Goal: Task Accomplishment & Management: Manage account settings

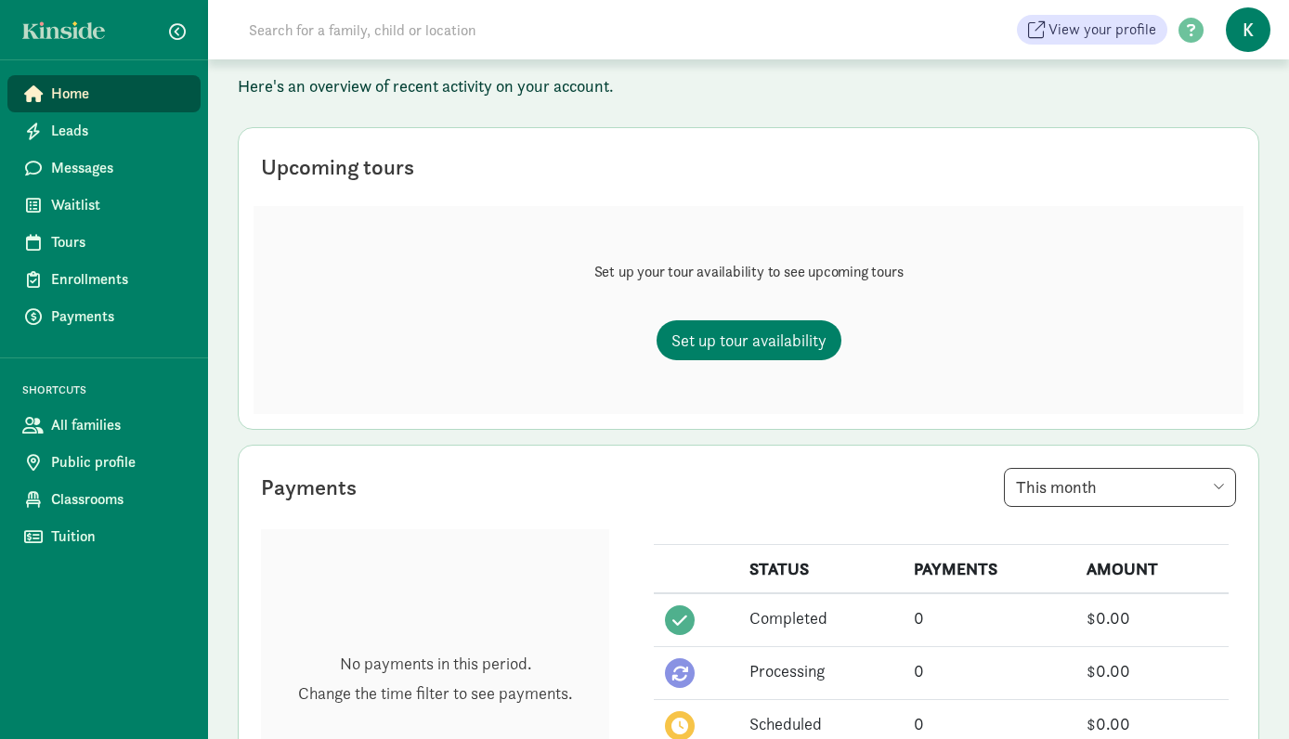
scroll to position [10, 0]
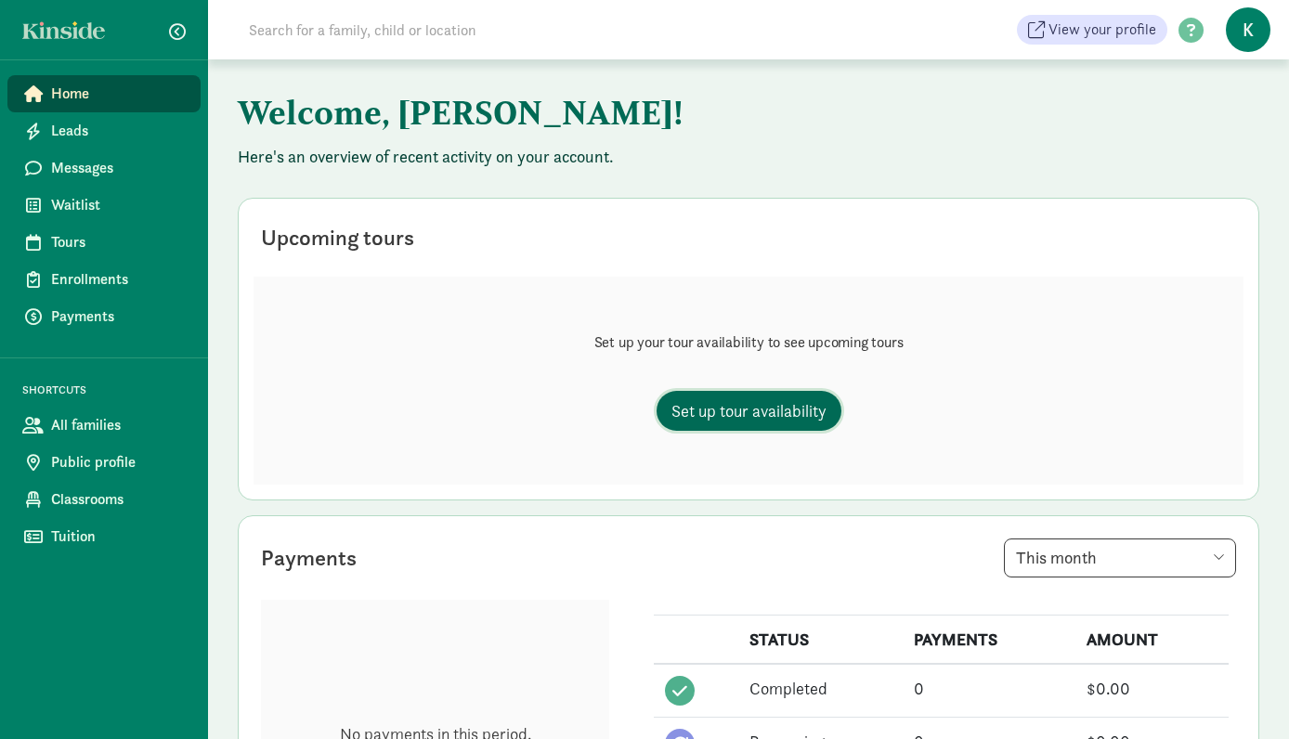
click at [755, 409] on span "Set up tour availability" at bounding box center [748, 410] width 155 height 25
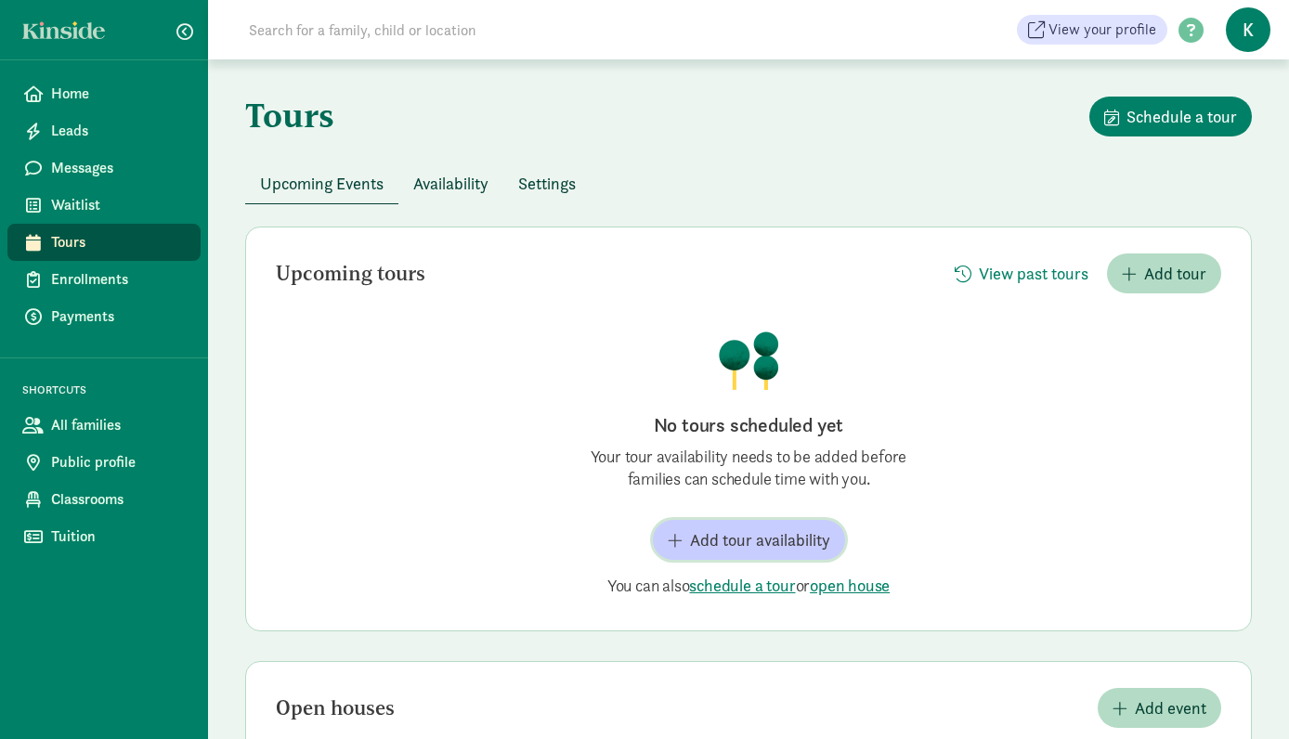
click at [767, 548] on span "Add tour availability" at bounding box center [760, 539] width 140 height 25
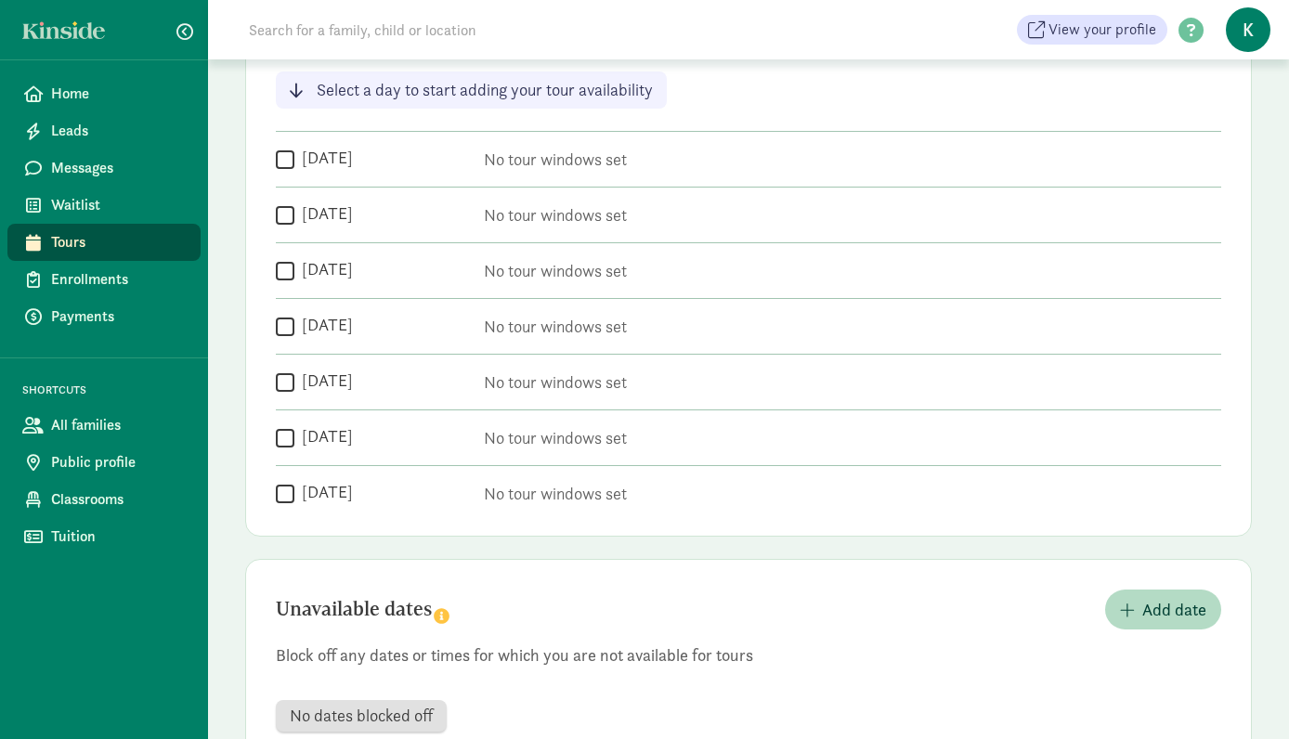
scroll to position [327, 0]
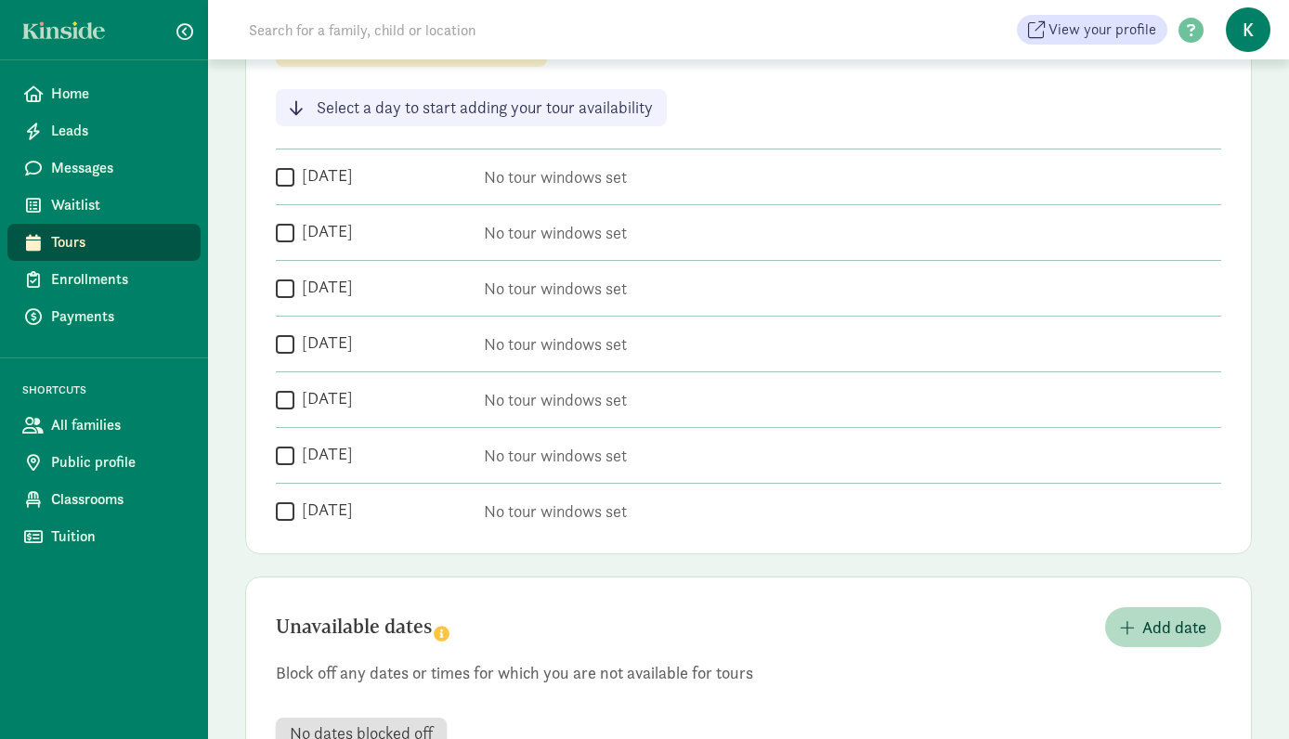
click at [282, 397] on input "Friday" at bounding box center [285, 399] width 19 height 25
checkbox input "true"
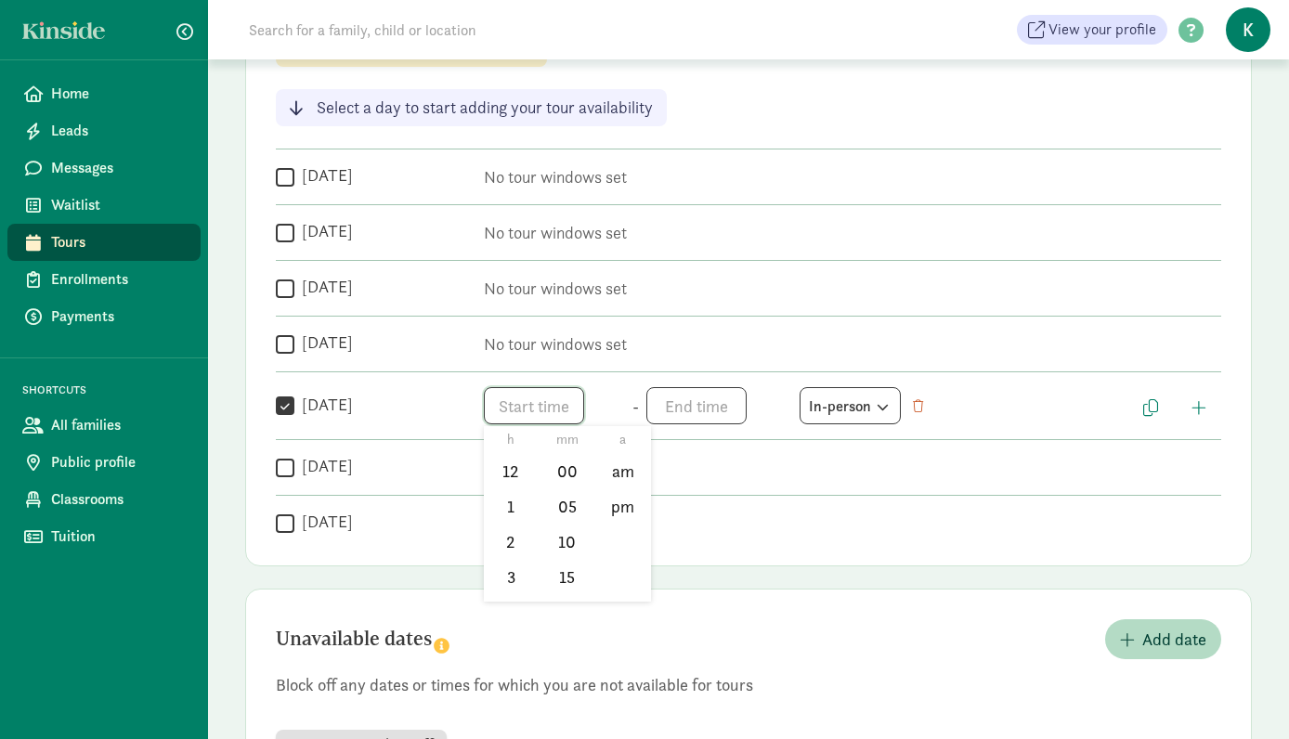
click at [546, 394] on span "h 12 1 2 3 4 5 6 7 8 9 10 11 mm 00 05 10 15 20 25 30 35 40 45 50 55 a am pm" at bounding box center [554, 405] width 141 height 37
click at [512, 510] on li "1" at bounding box center [511, 506] width 55 height 35
click at [564, 468] on li "00" at bounding box center [566, 471] width 55 height 35
click at [621, 508] on li "pm" at bounding box center [622, 506] width 55 height 35
type input "1:00 pm"
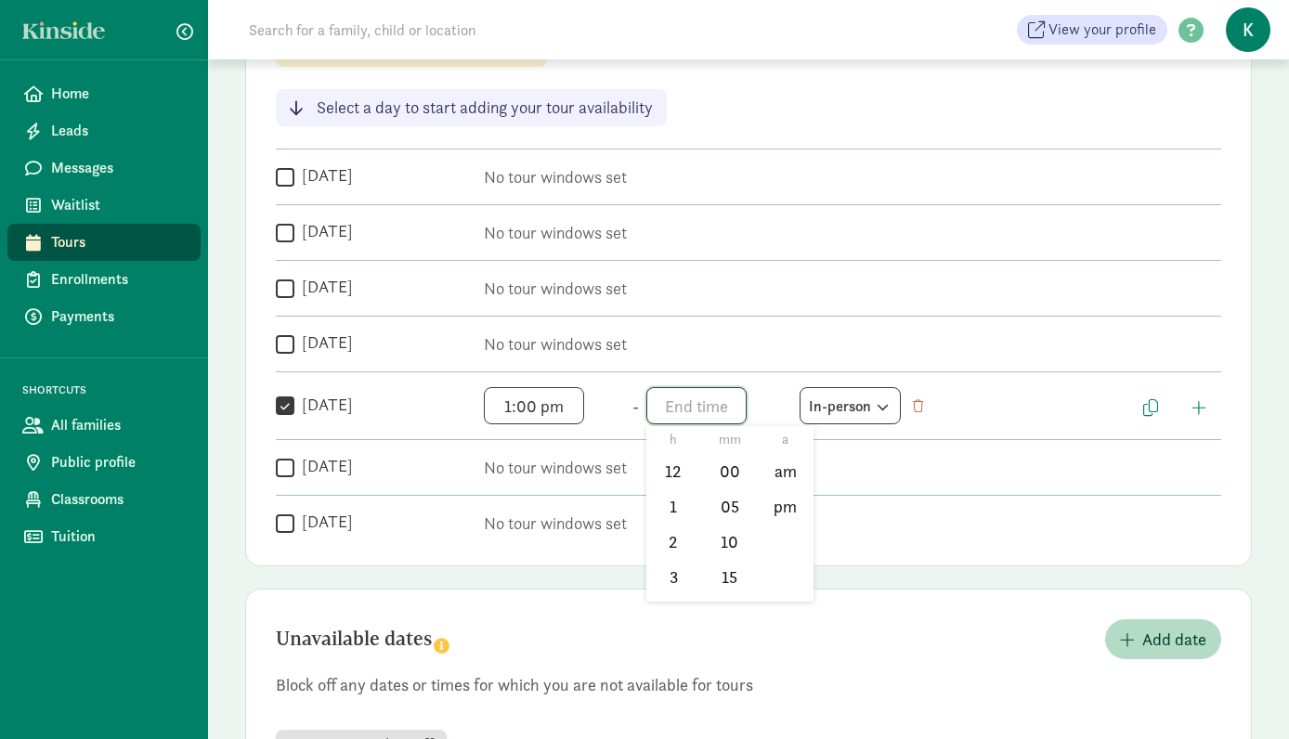
click at [689, 409] on span "h 12 1 2 3 4 5 6 7 8 9 10 11 mm 00 05 10 15 20 25 30 35 40 45 50 55 a am pm" at bounding box center [716, 405] width 141 height 37
click at [672, 573] on li "3" at bounding box center [673, 576] width 55 height 35
click at [722, 474] on li "00" at bounding box center [729, 471] width 55 height 35
click at [792, 509] on li "pm" at bounding box center [785, 506] width 55 height 35
type input "3:00 pm"
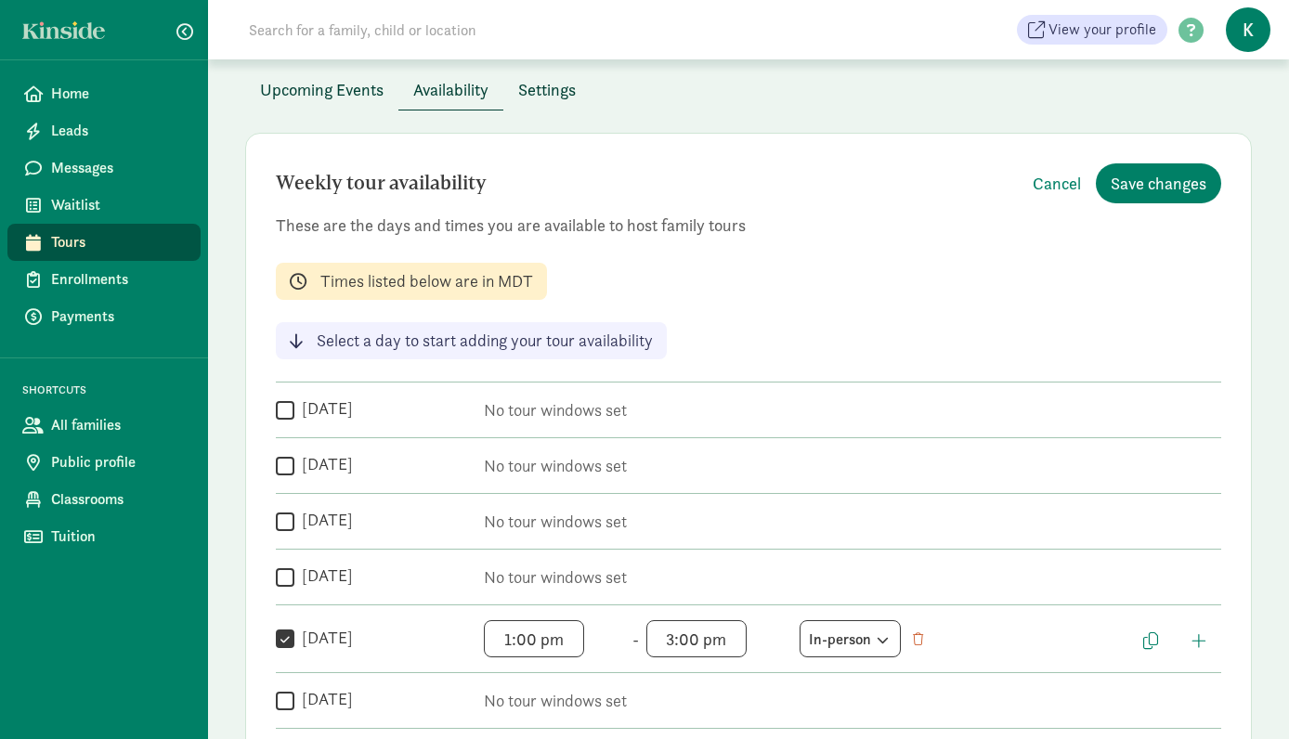
scroll to position [78, 0]
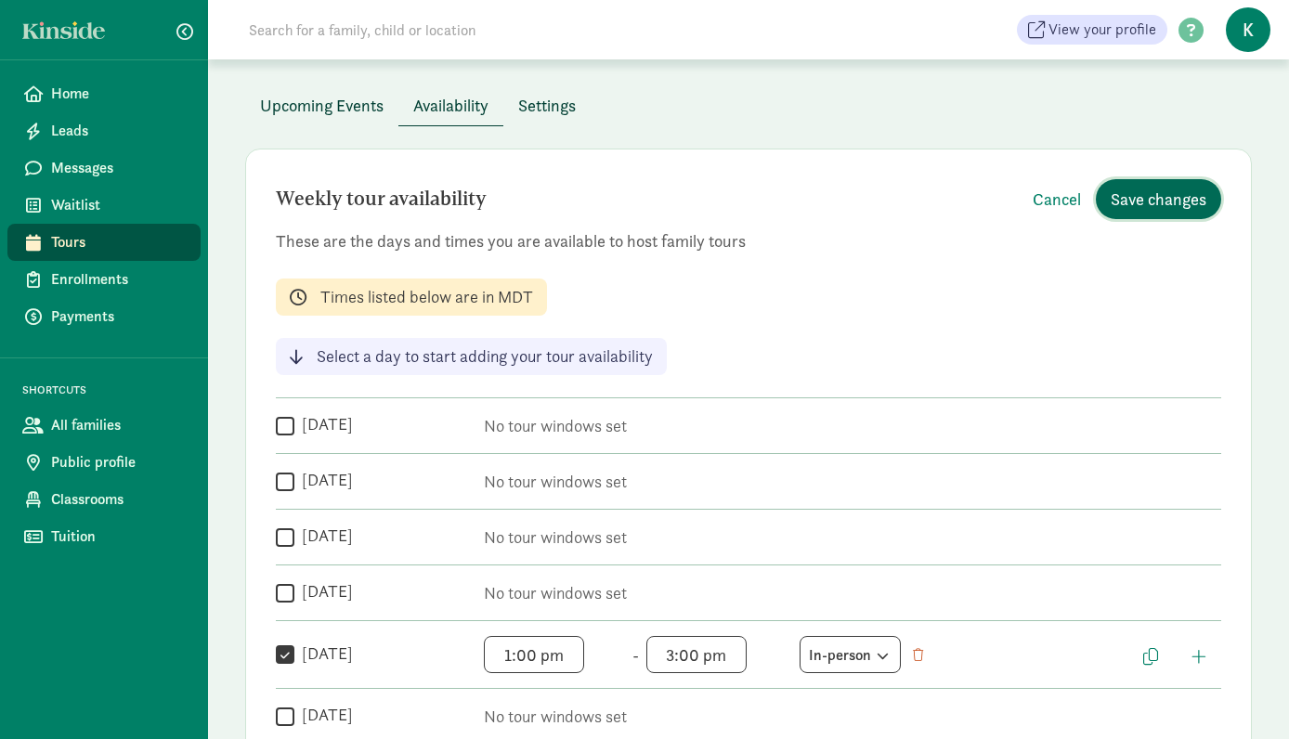
click at [1145, 187] on span "Save changes" at bounding box center [1158, 199] width 96 height 25
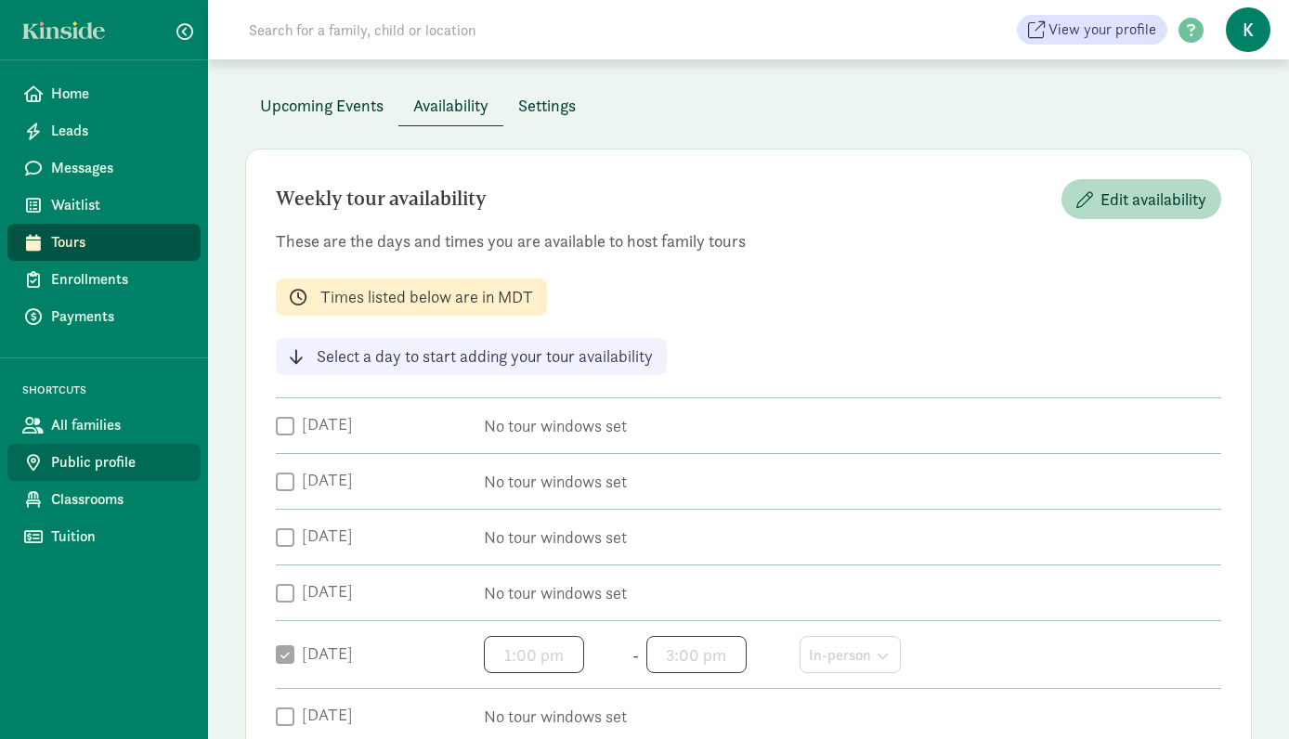
click at [89, 461] on span "Public profile" at bounding box center [118, 462] width 135 height 22
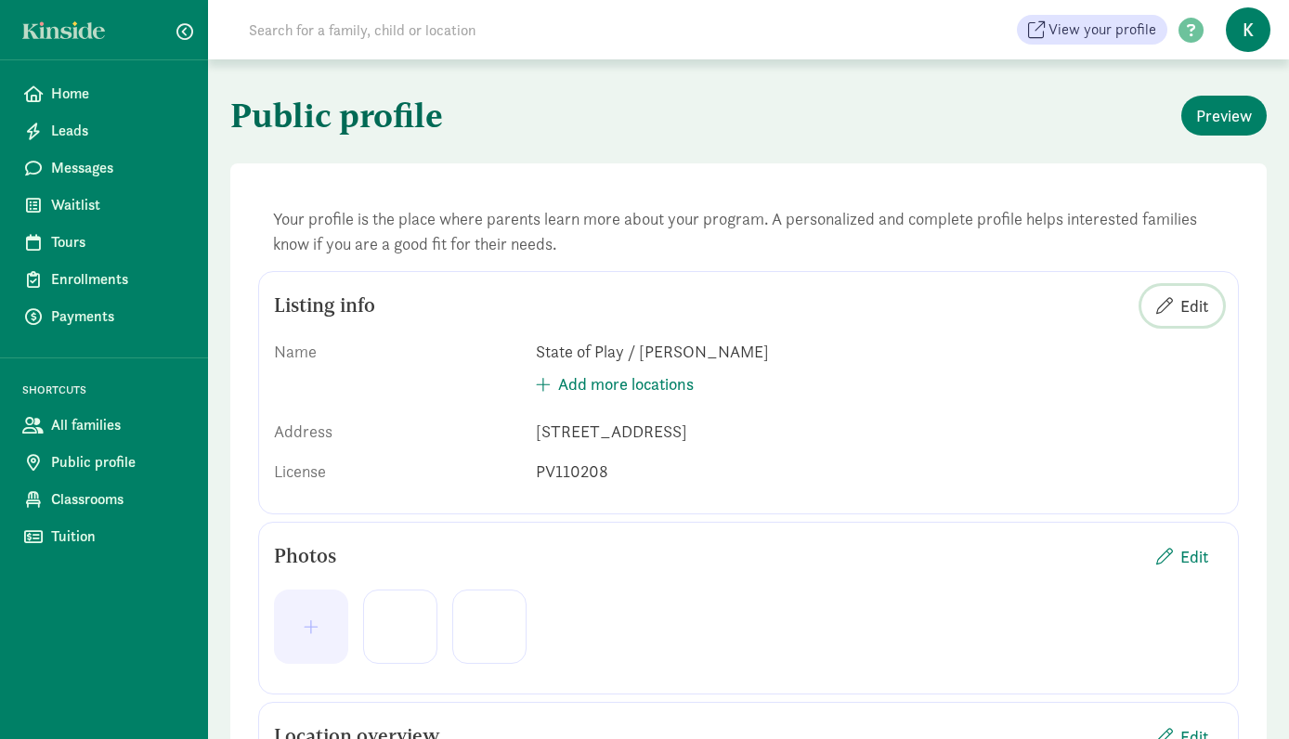
click at [1173, 307] on span "Edit" at bounding box center [1182, 305] width 52 height 25
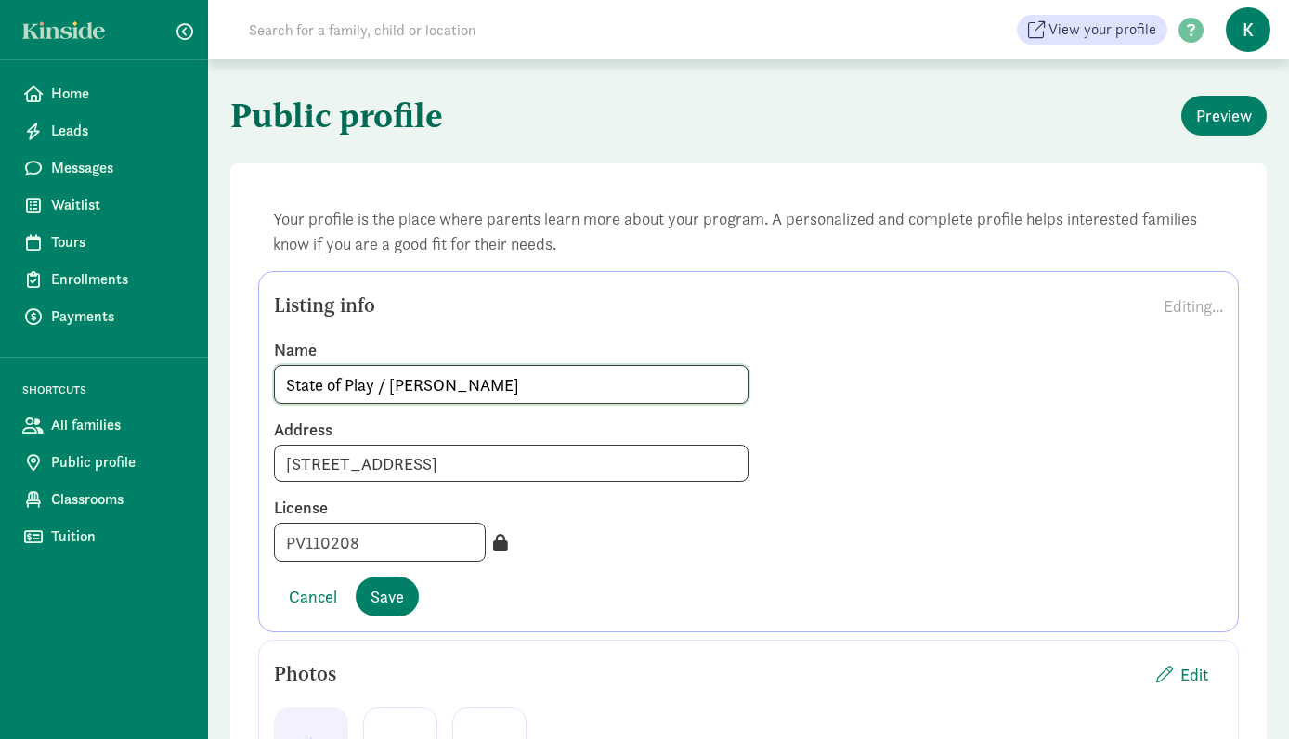
click at [460, 386] on input "State of Play / Katie Dolan" at bounding box center [511, 384] width 473 height 37
type input "State of Play / Katie Dolen"
click at [383, 597] on span "Save" at bounding box center [386, 596] width 33 height 25
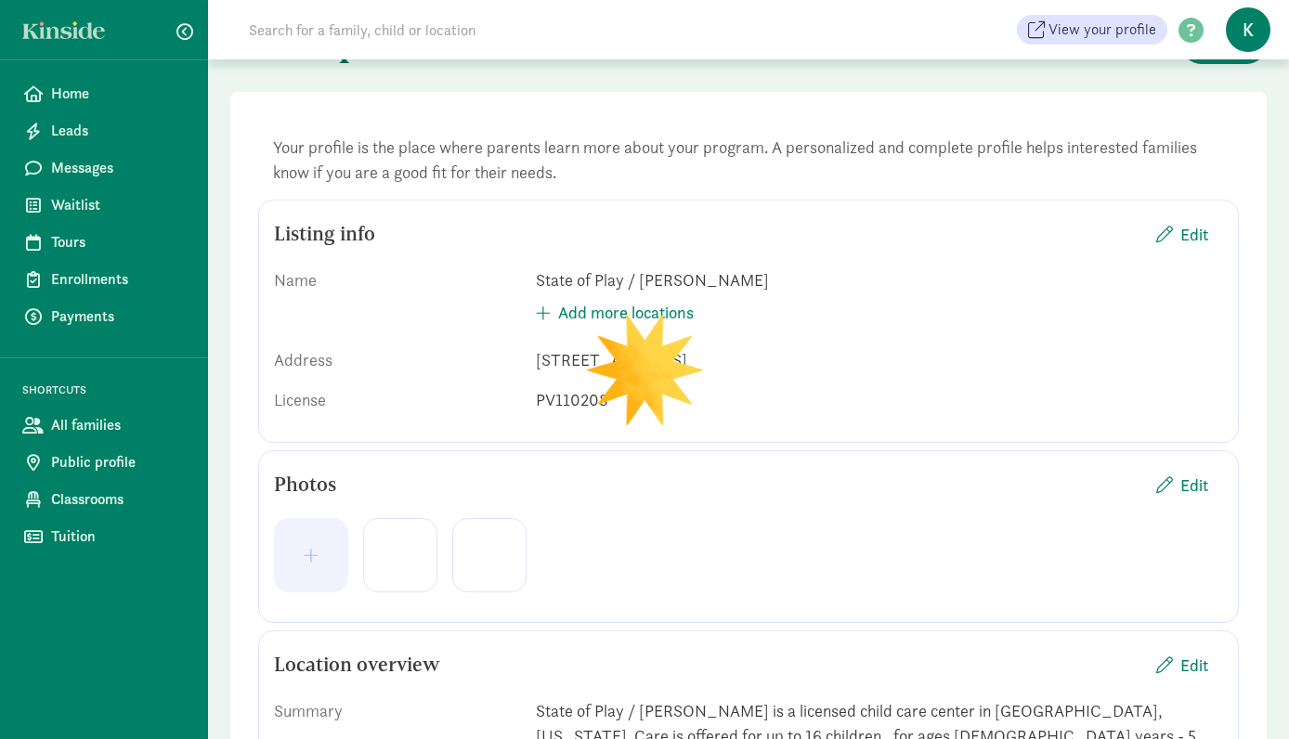
scroll to position [151, 0]
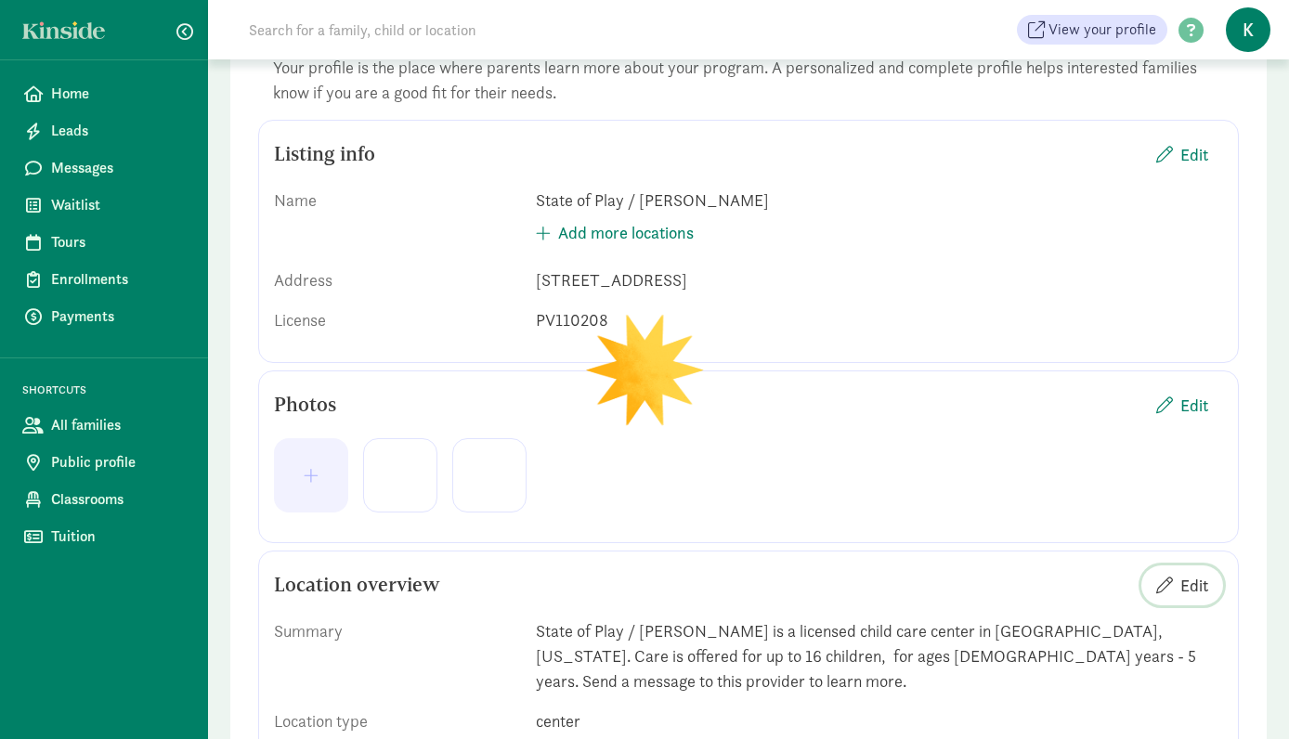
click at [1188, 584] on span "Edit" at bounding box center [1194, 585] width 28 height 25
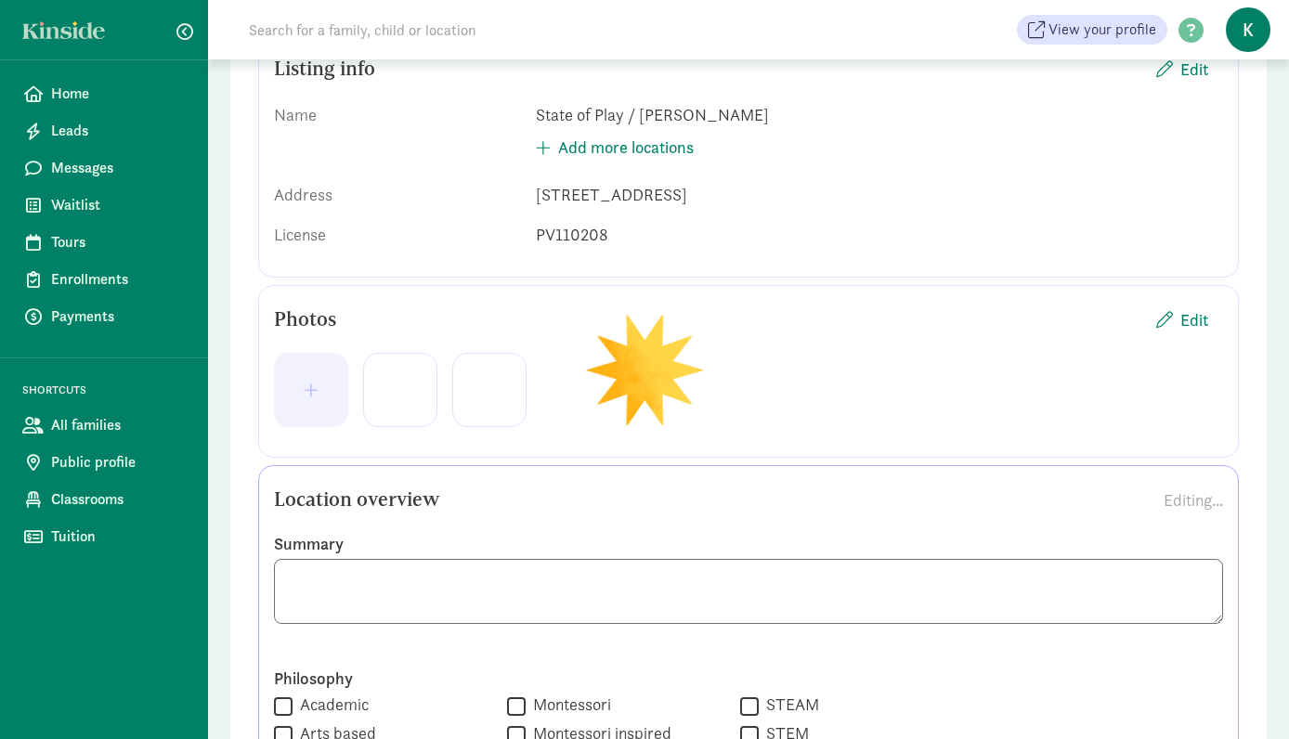
scroll to position [212, 0]
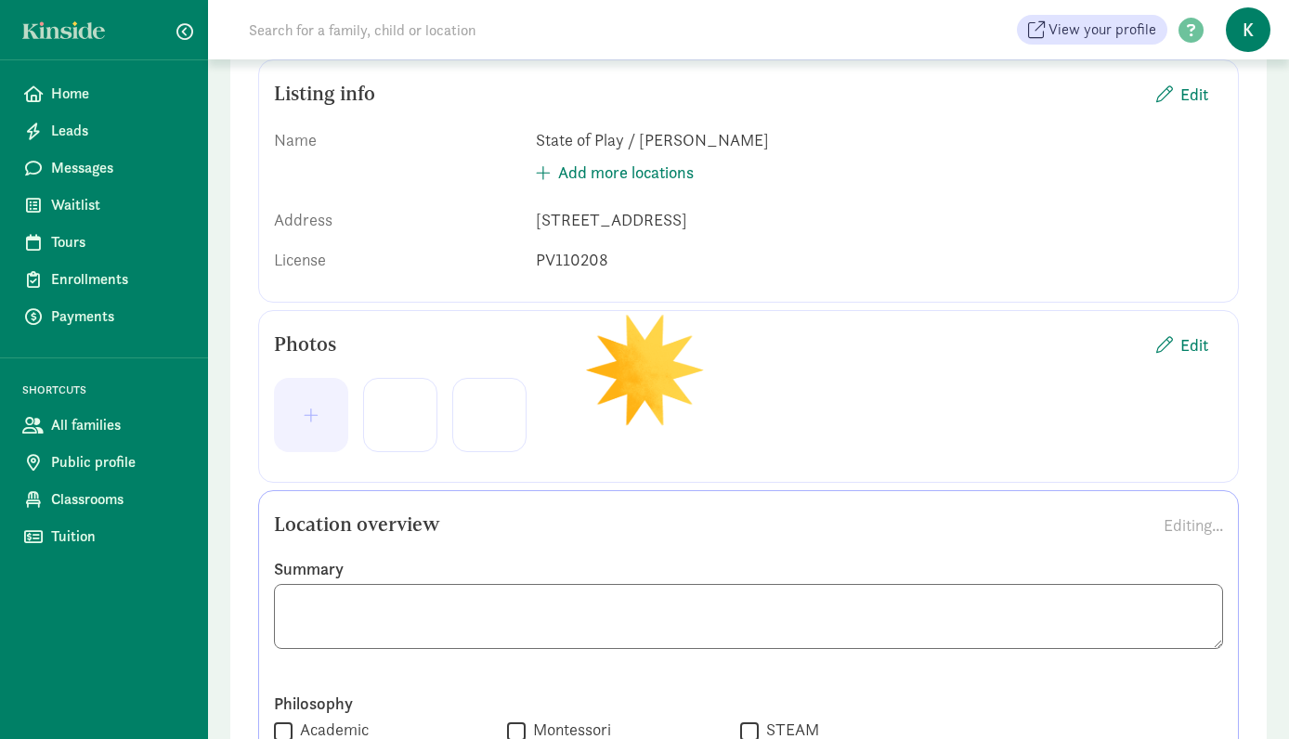
click at [466, 604] on textarea at bounding box center [748, 616] width 949 height 65
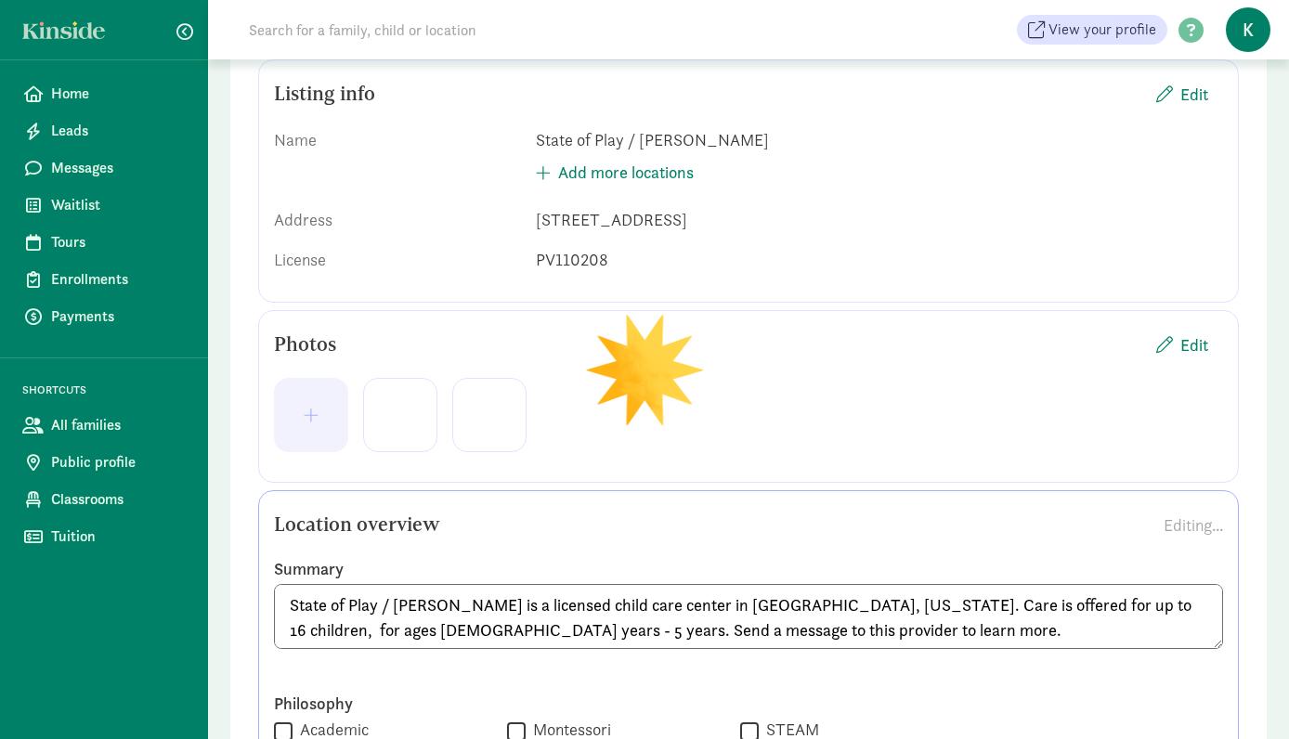
click at [761, 633] on textarea "State of Play / Katie Dolen is a licensed child care center in Bozeman, Montana…" at bounding box center [748, 616] width 949 height 65
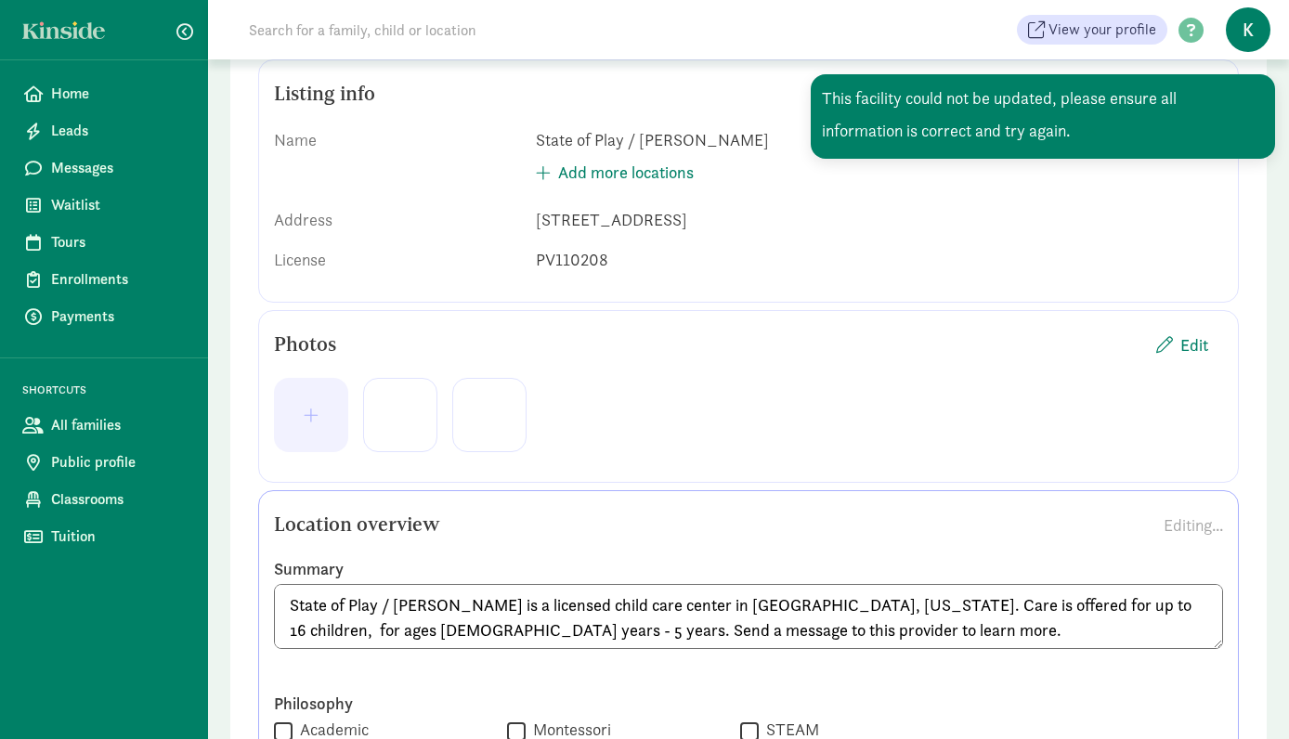
click at [690, 603] on textarea "State of Play / Katie Dolen is a licensed child care center in Bozeman, Montana…" at bounding box center [748, 616] width 949 height 65
click at [811, 625] on textarea "State of Play / Katie Dolen is a licensed child care center in Bozeman, Montana…" at bounding box center [748, 616] width 949 height 65
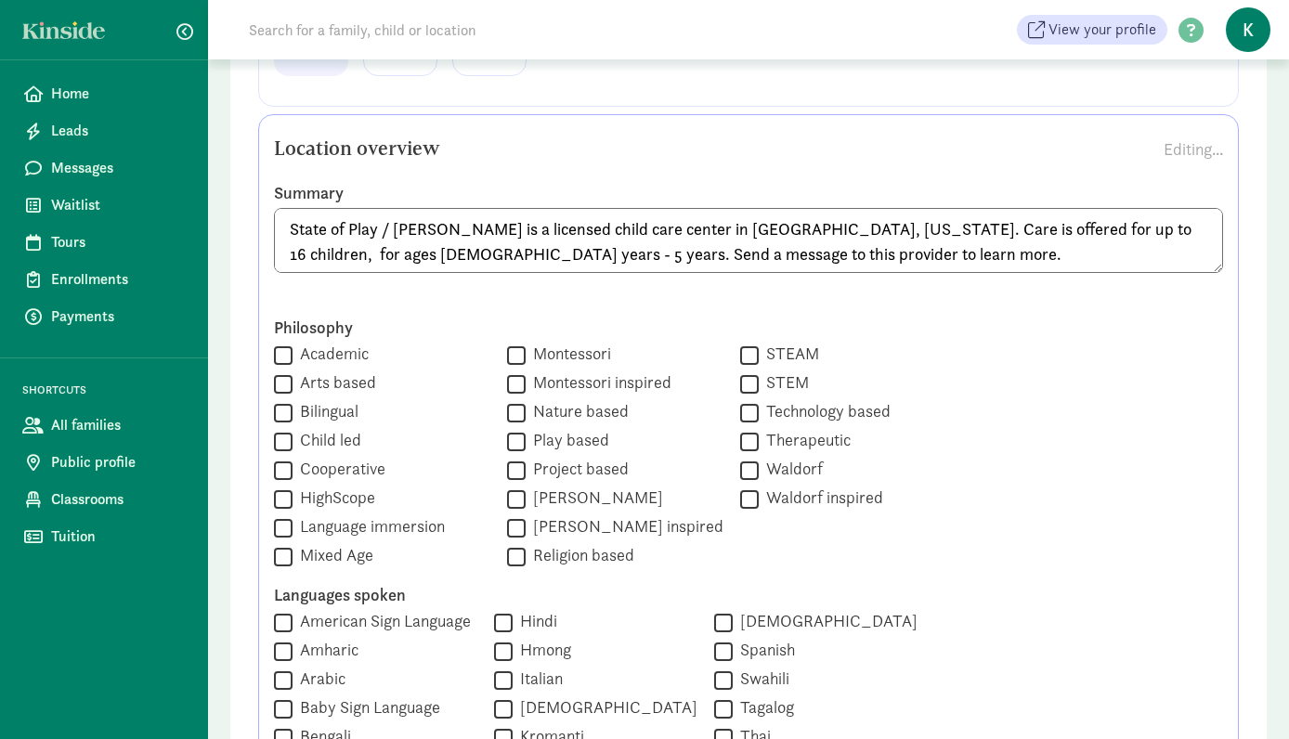
scroll to position [597, 0]
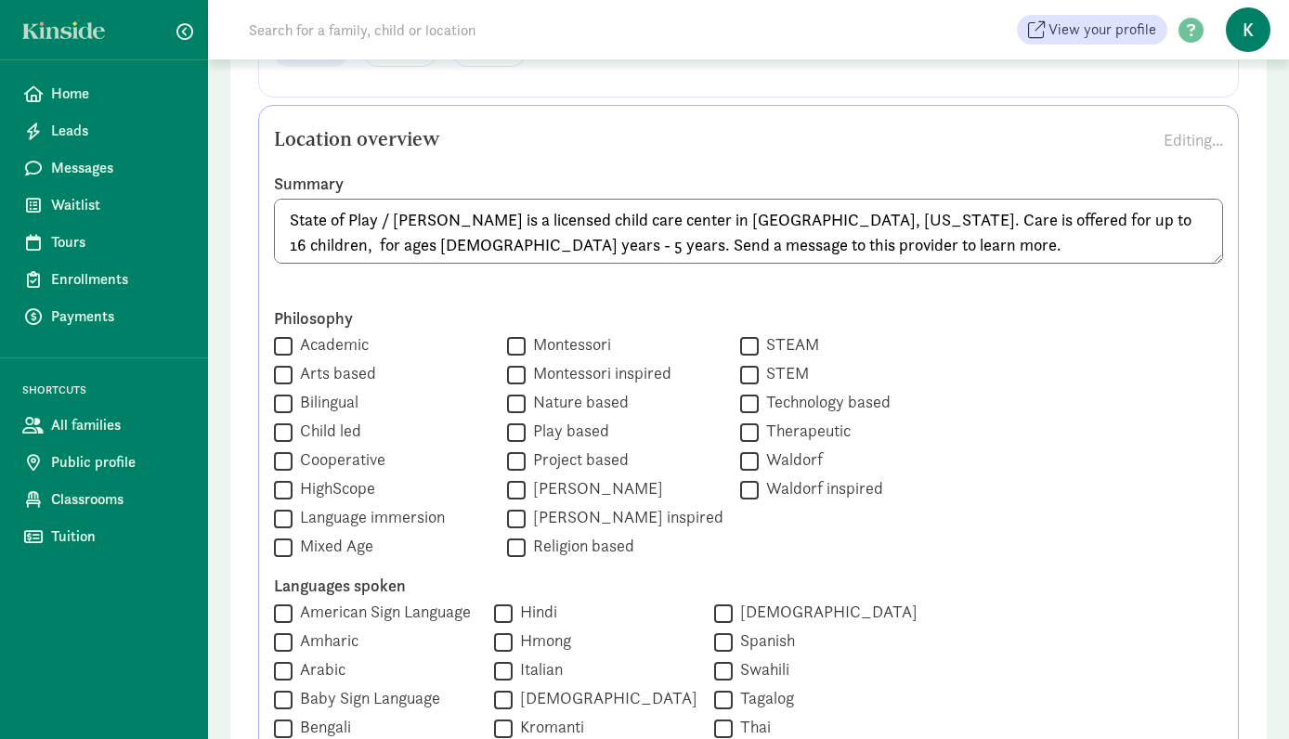
type textarea "State of Play / Katie Dolen is a licensed child care center in Bozeman, Montana…"
click at [507, 490] on input "Reggio Emilia" at bounding box center [516, 489] width 19 height 25
checkbox input "true"
click at [482, 502] on div " Academic  Arts based  Bilingual  Child led  Cooperative  HighScope  Lan…" at bounding box center [615, 446] width 682 height 227
click at [507, 522] on input "Reggio Emilia inspired" at bounding box center [516, 518] width 19 height 25
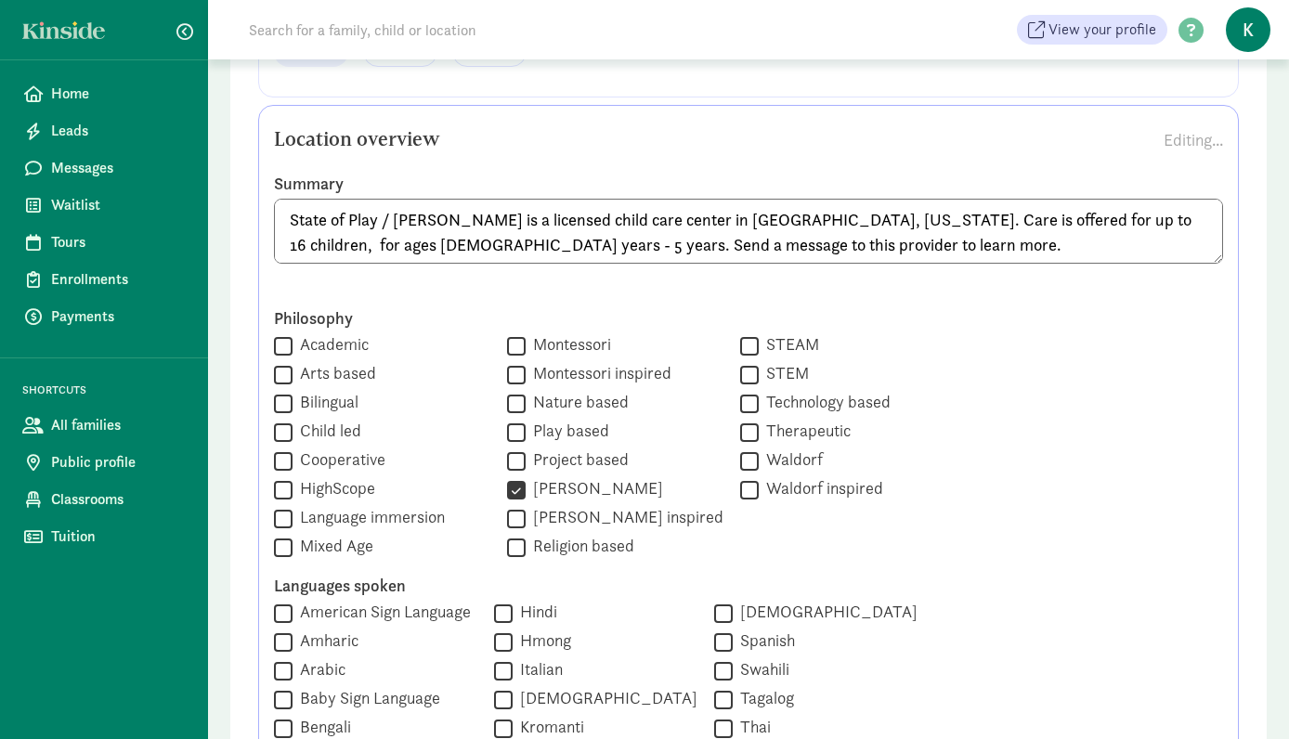
checkbox input "true"
click at [277, 377] on input "Arts based" at bounding box center [283, 374] width 19 height 25
checkbox input "true"
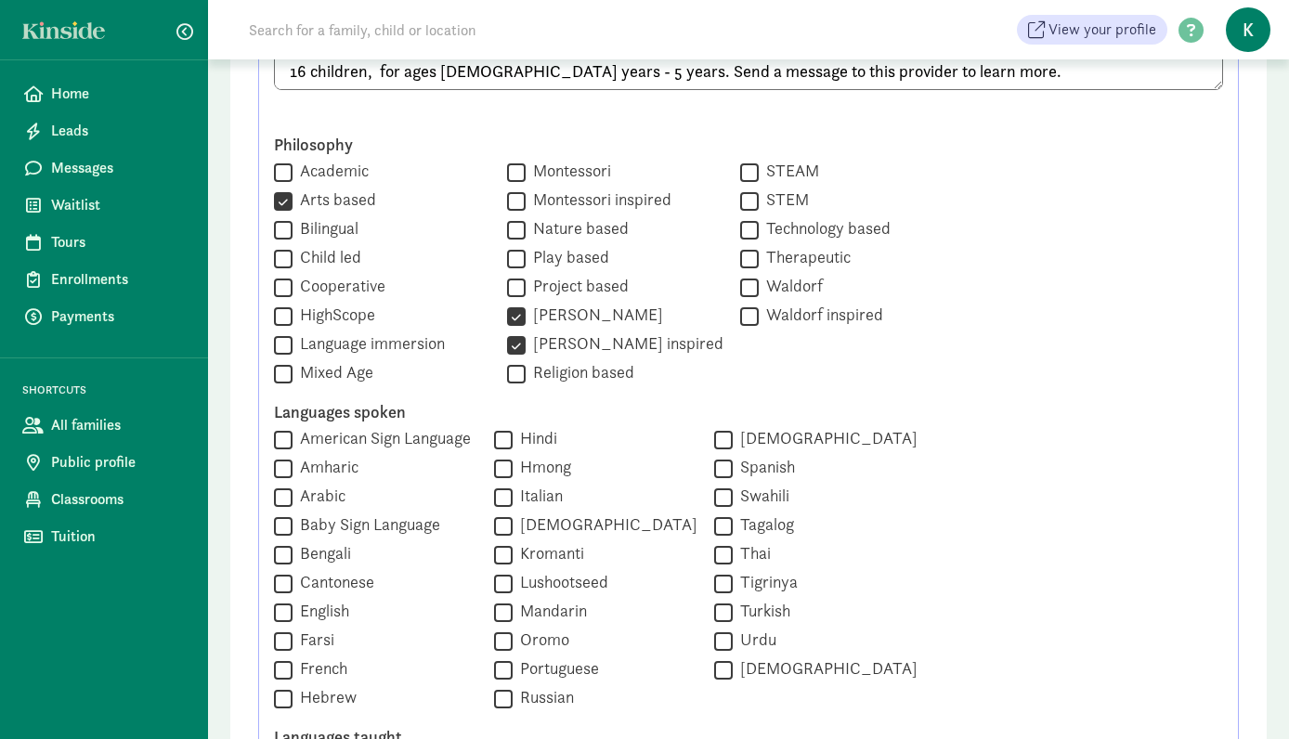
scroll to position [864, 0]
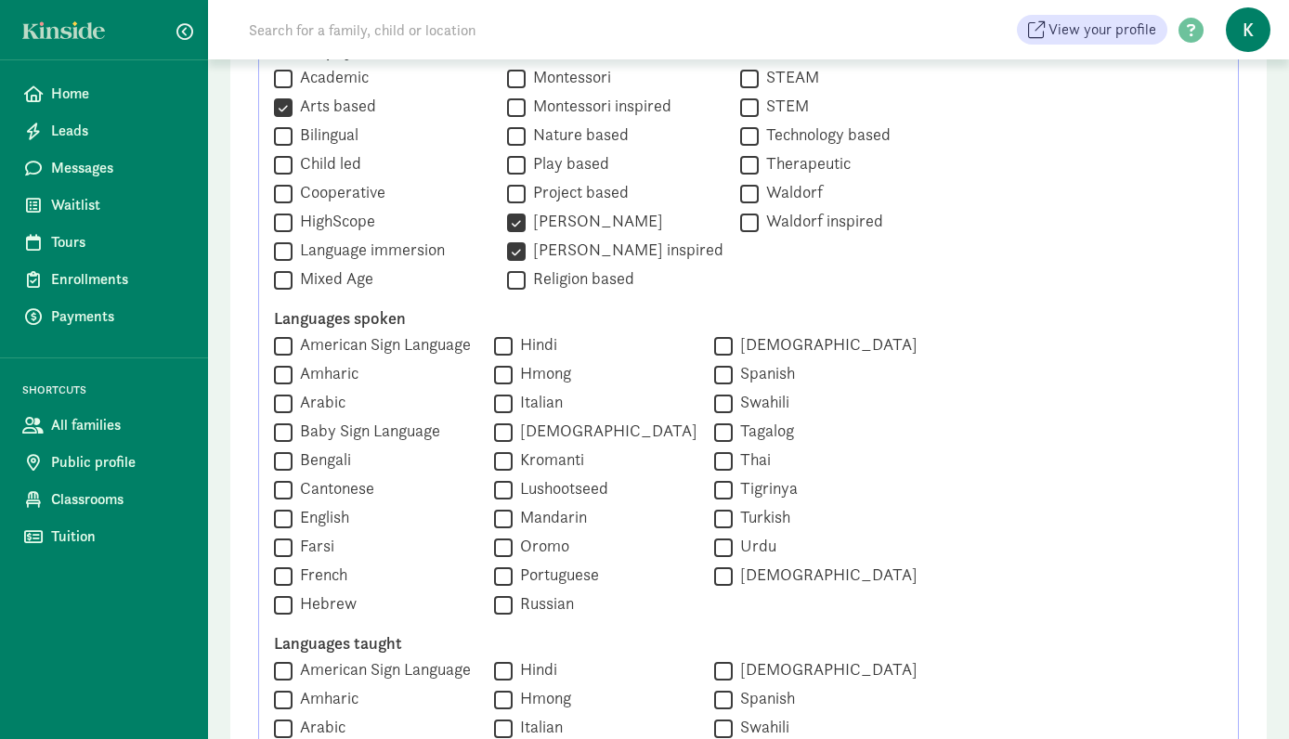
click at [280, 520] on input "English" at bounding box center [283, 518] width 19 height 25
checkbox input "true"
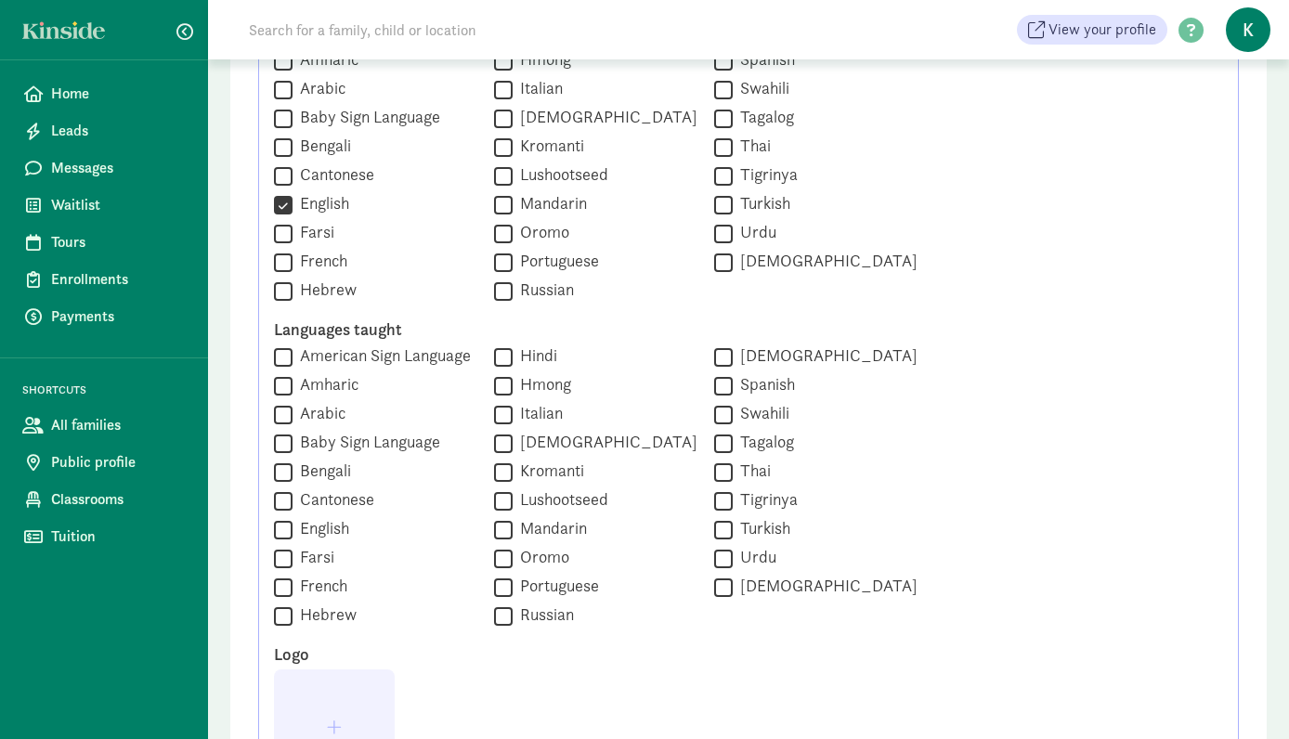
scroll to position [1191, 0]
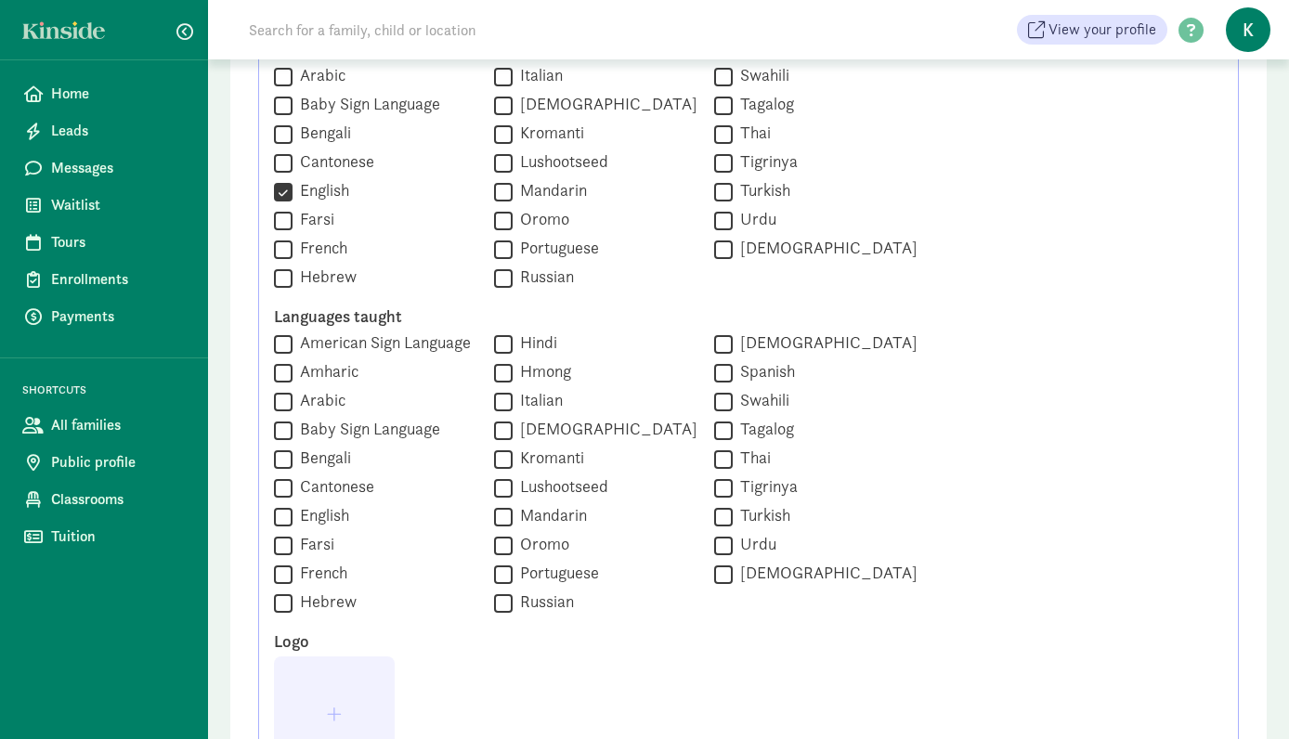
click at [284, 513] on input "English" at bounding box center [283, 516] width 19 height 25
checkbox input "true"
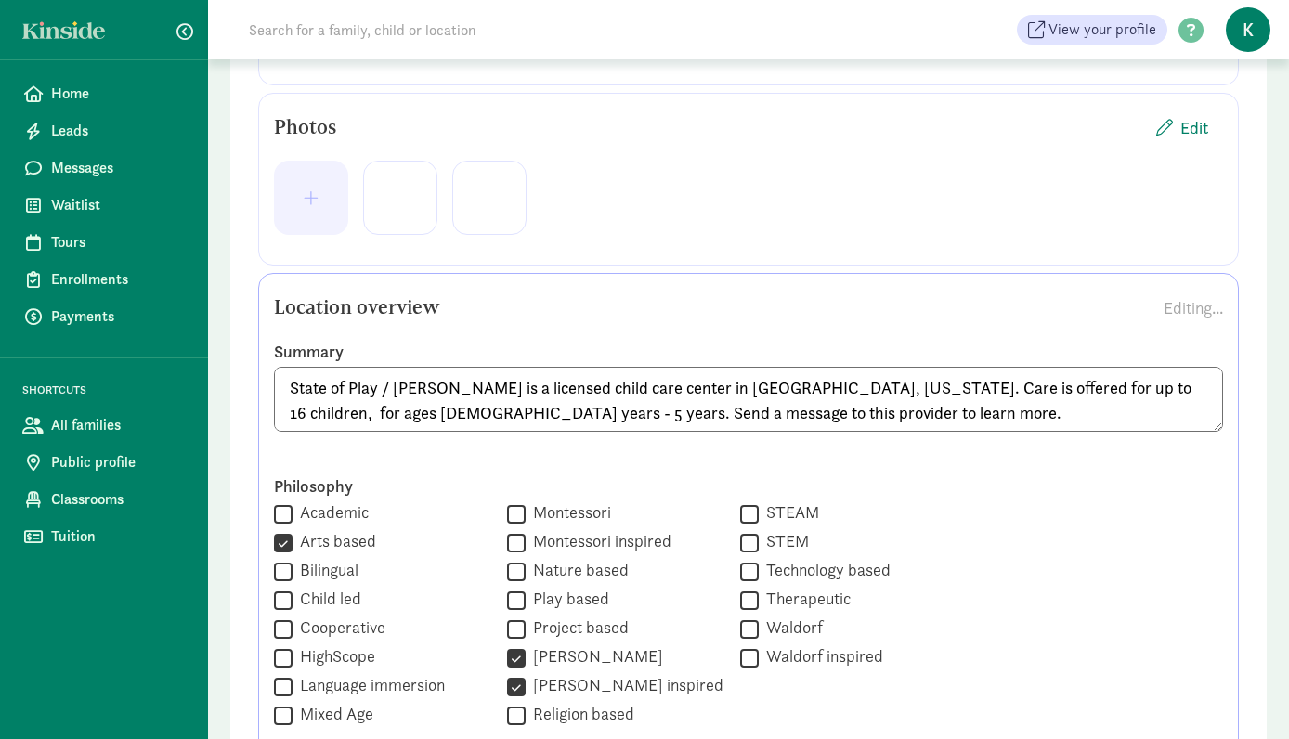
scroll to position [427, 0]
click at [782, 414] on textarea "State of Play / Katie Dolen is a licensed child care center in Bozeman, Montana…" at bounding box center [748, 401] width 949 height 65
click at [756, 422] on textarea "State of Play / Katie Dolen is a licensed child care center in Bozeman, Montana…" at bounding box center [748, 401] width 949 height 65
paste textarea "Sampling of Weekly Newsletters to Parents: Preschool Blog Week of 1/15 Preschoo…"
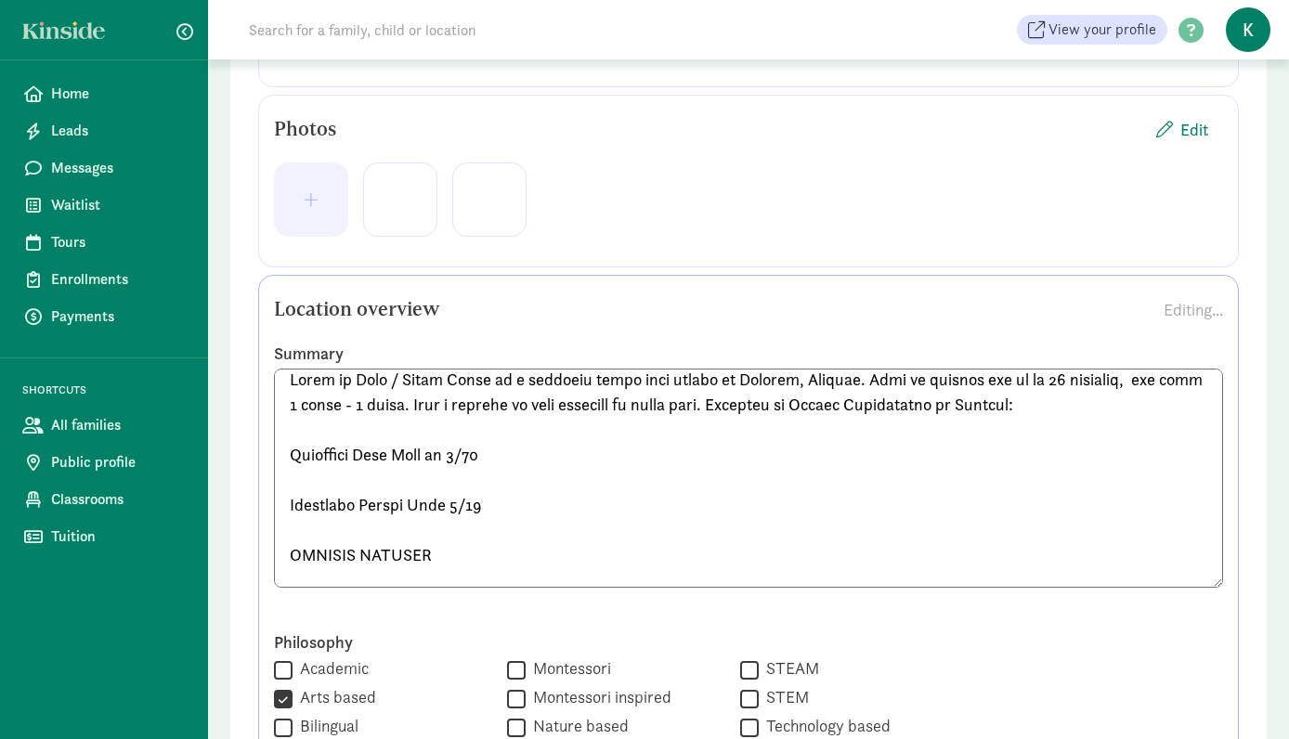
scroll to position [0, 0]
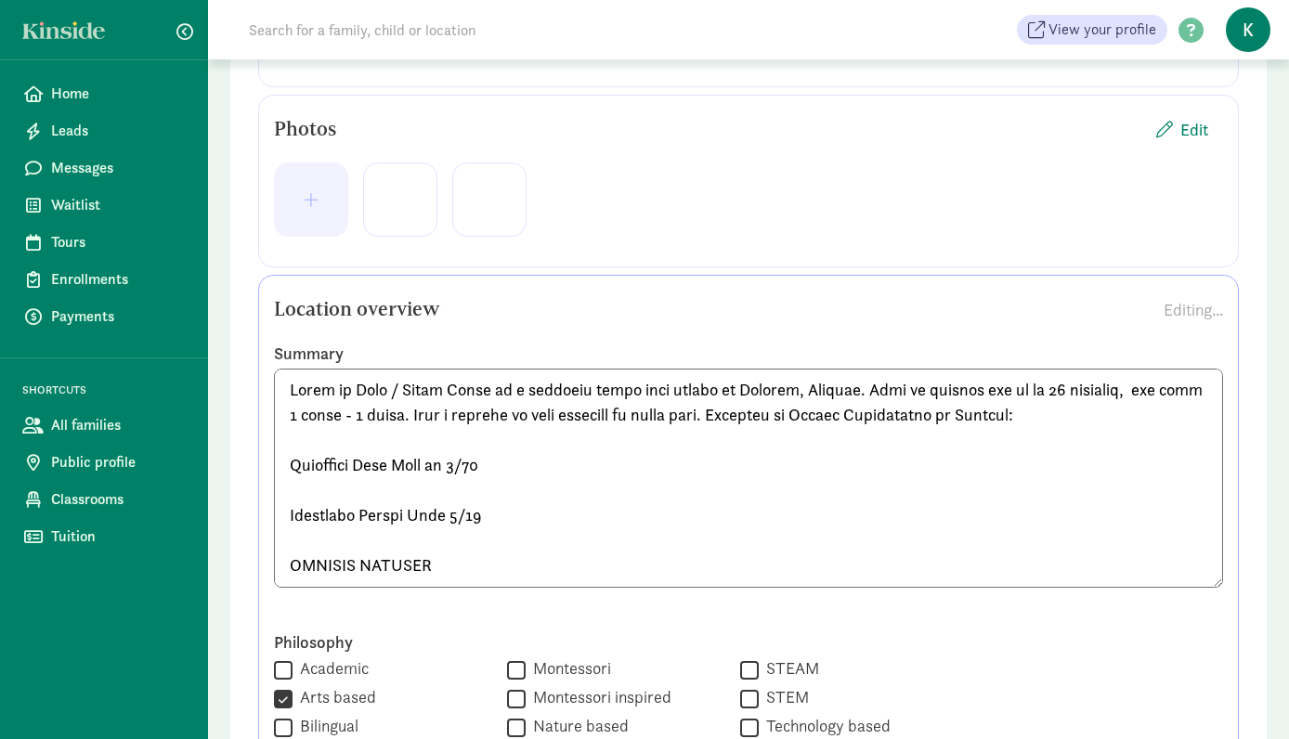
drag, startPoint x: 502, startPoint y: 467, endPoint x: 481, endPoint y: 468, distance: 21.4
click at [481, 468] on textarea at bounding box center [748, 478] width 949 height 219
drag, startPoint x: 500, startPoint y: 534, endPoint x: 263, endPoint y: 452, distance: 250.5
click at [263, 452] on div "Summary" at bounding box center [748, 480] width 977 height 274
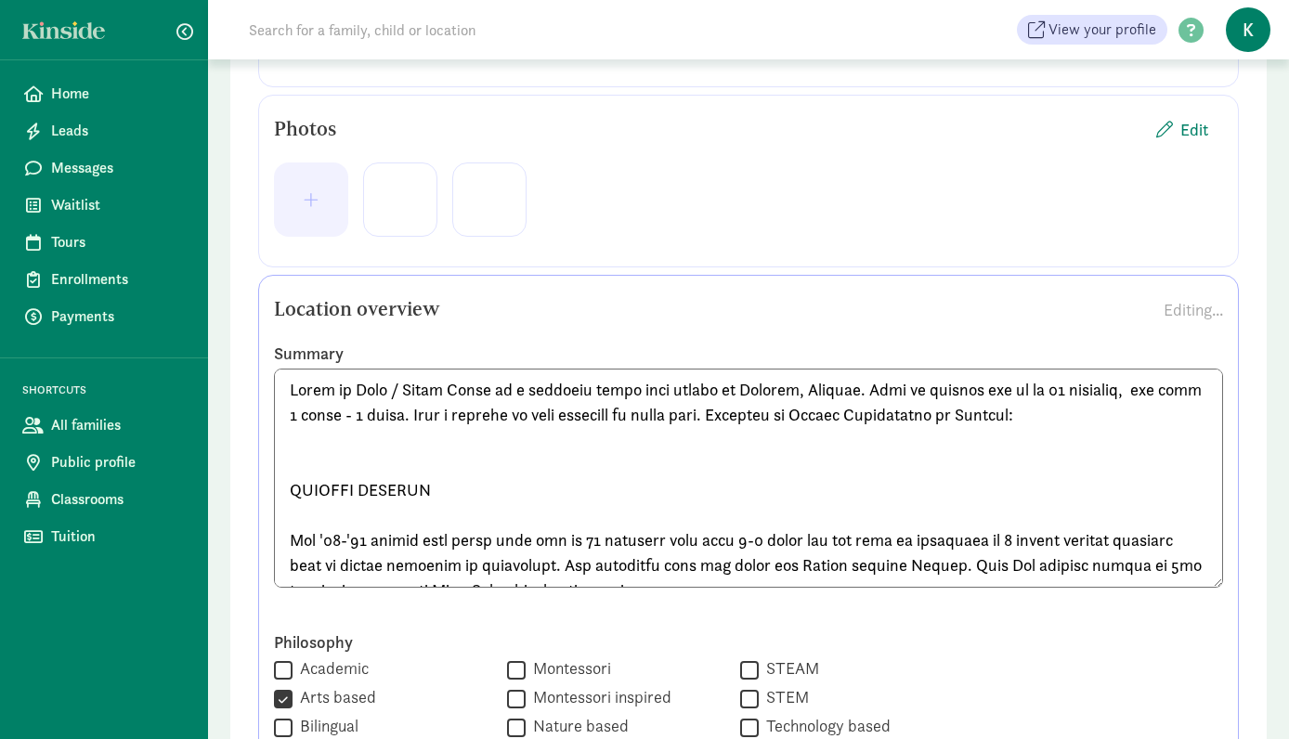
drag, startPoint x: 1076, startPoint y: 414, endPoint x: 736, endPoint y: 417, distance: 339.8
click at [736, 417] on textarea at bounding box center [748, 478] width 949 height 219
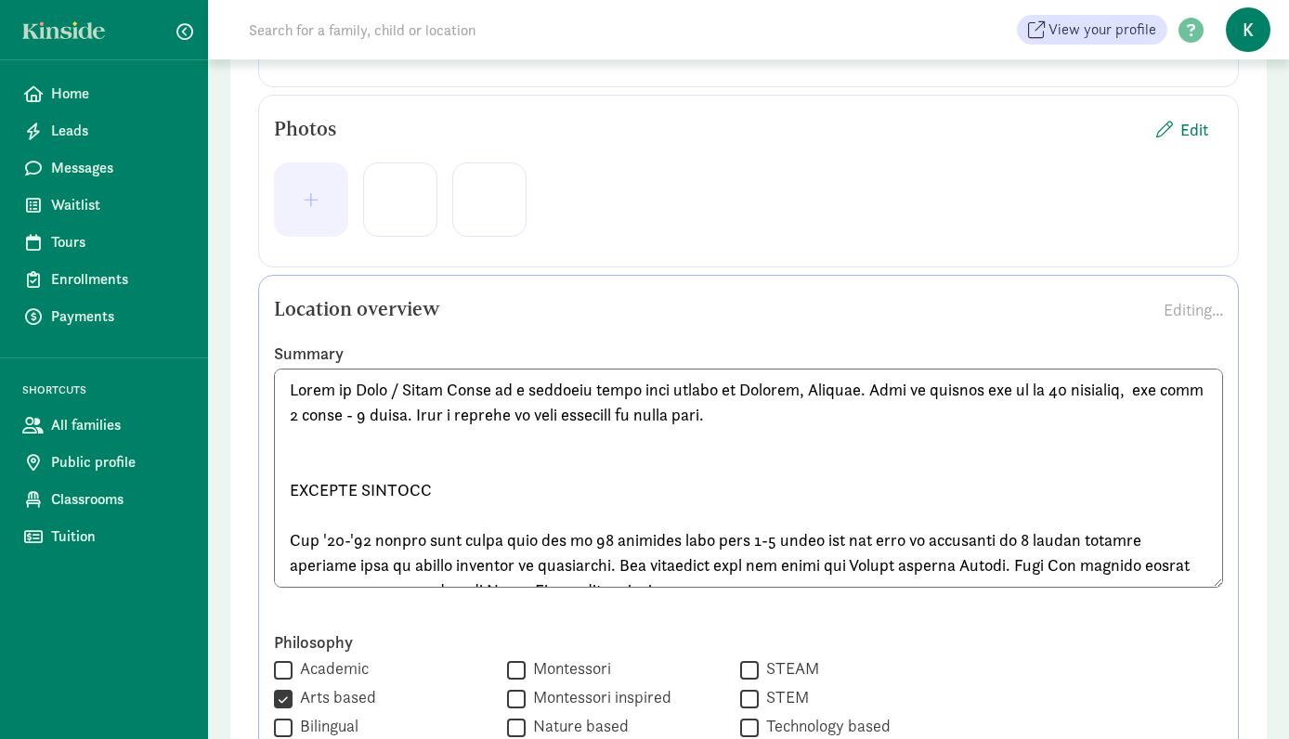
click at [468, 444] on textarea at bounding box center [748, 478] width 949 height 219
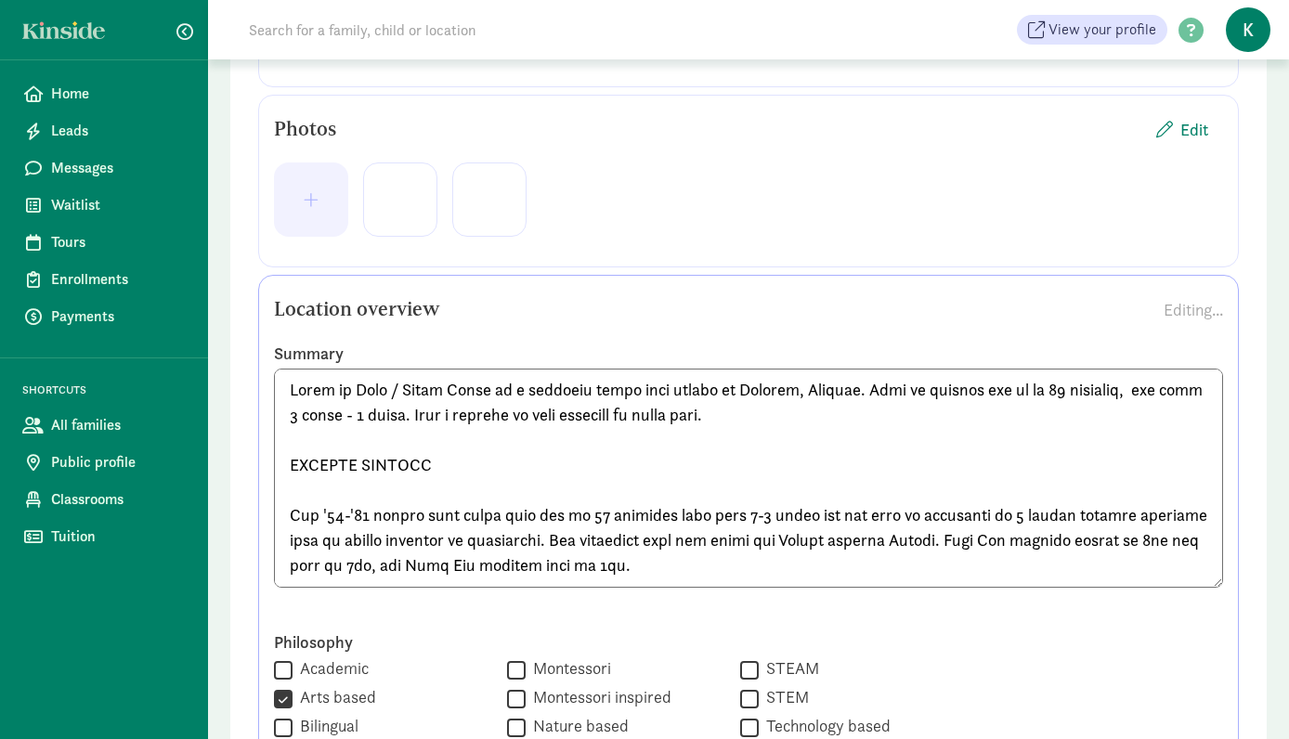
click at [318, 487] on textarea at bounding box center [748, 478] width 949 height 219
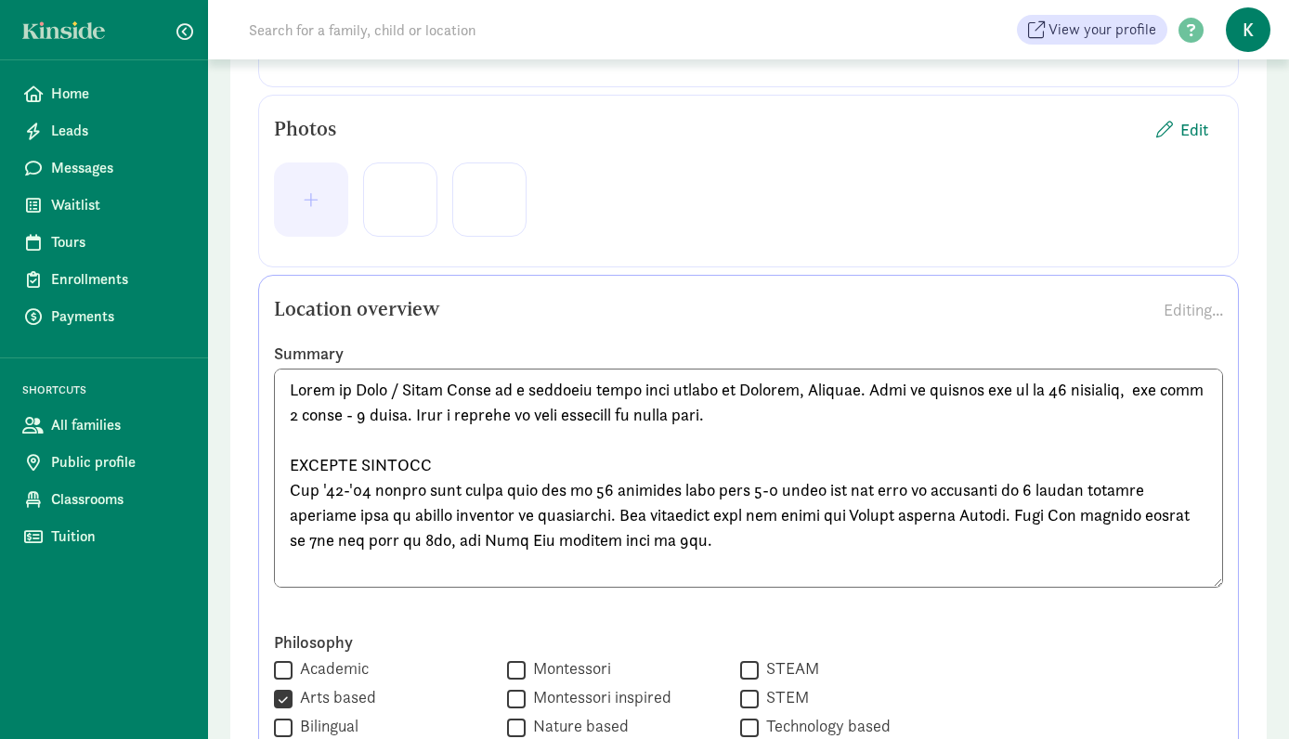
drag, startPoint x: 365, startPoint y: 492, endPoint x: 319, endPoint y: 491, distance: 45.5
click at [319, 491] on textarea at bounding box center [748, 478] width 949 height 219
click at [1100, 391] on textarea at bounding box center [748, 478] width 949 height 219
click at [393, 419] on textarea at bounding box center [748, 478] width 949 height 219
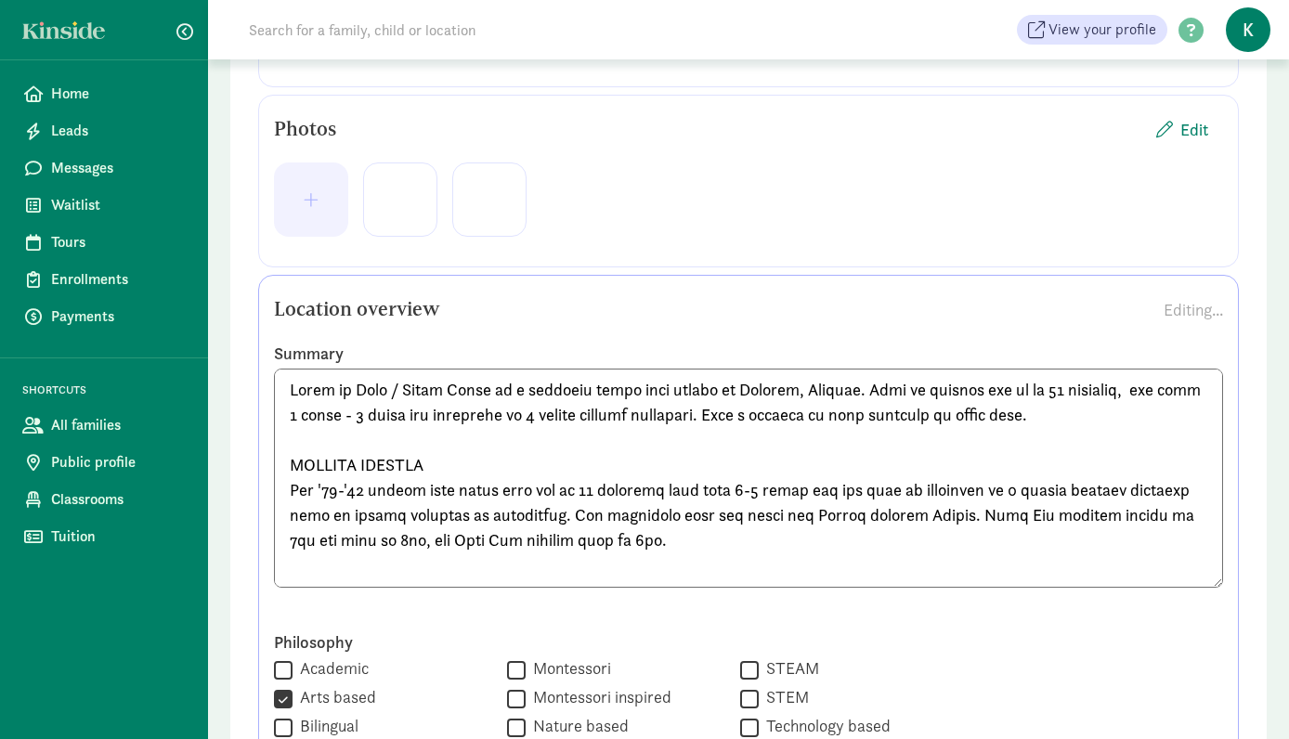
drag, startPoint x: 522, startPoint y: 516, endPoint x: 285, endPoint y: 464, distance: 242.4
click at [285, 464] on textarea at bounding box center [748, 478] width 949 height 219
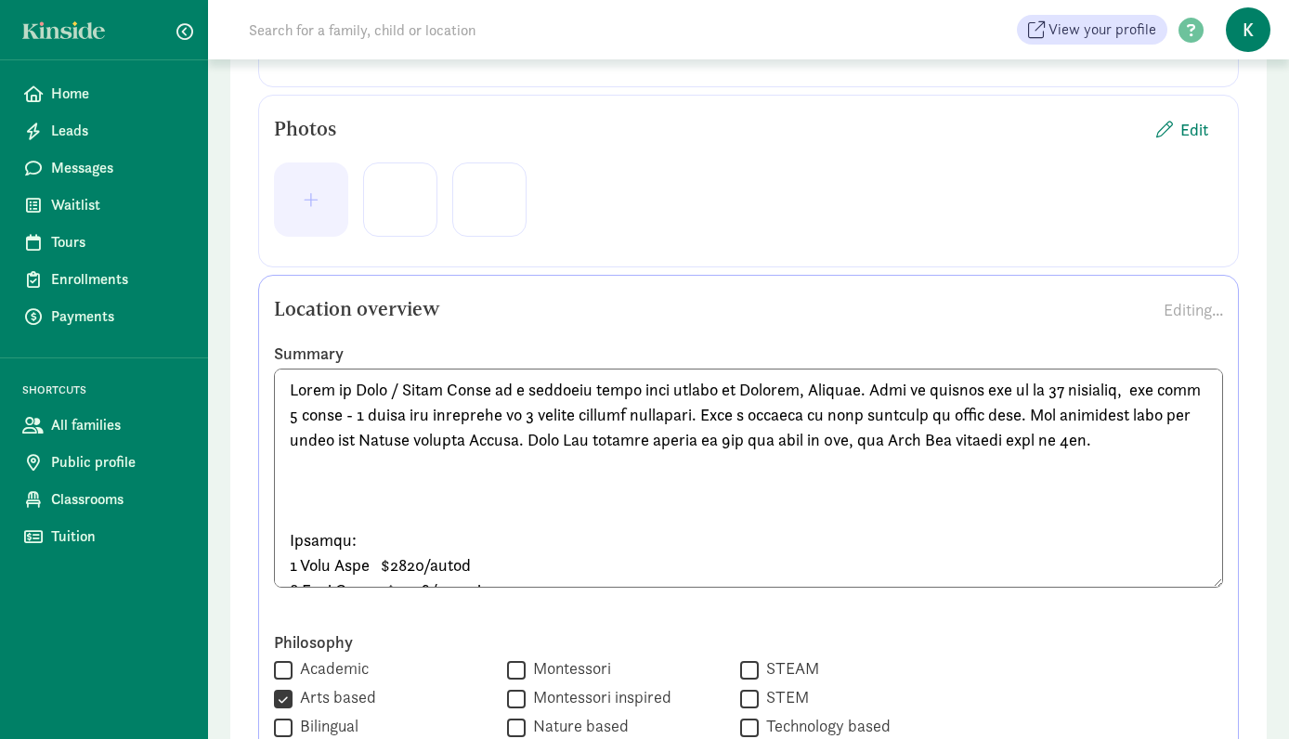
drag, startPoint x: 1038, startPoint y: 419, endPoint x: 705, endPoint y: 422, distance: 333.3
click at [705, 422] on textarea at bounding box center [748, 478] width 949 height 219
click at [324, 515] on textarea at bounding box center [748, 478] width 949 height 219
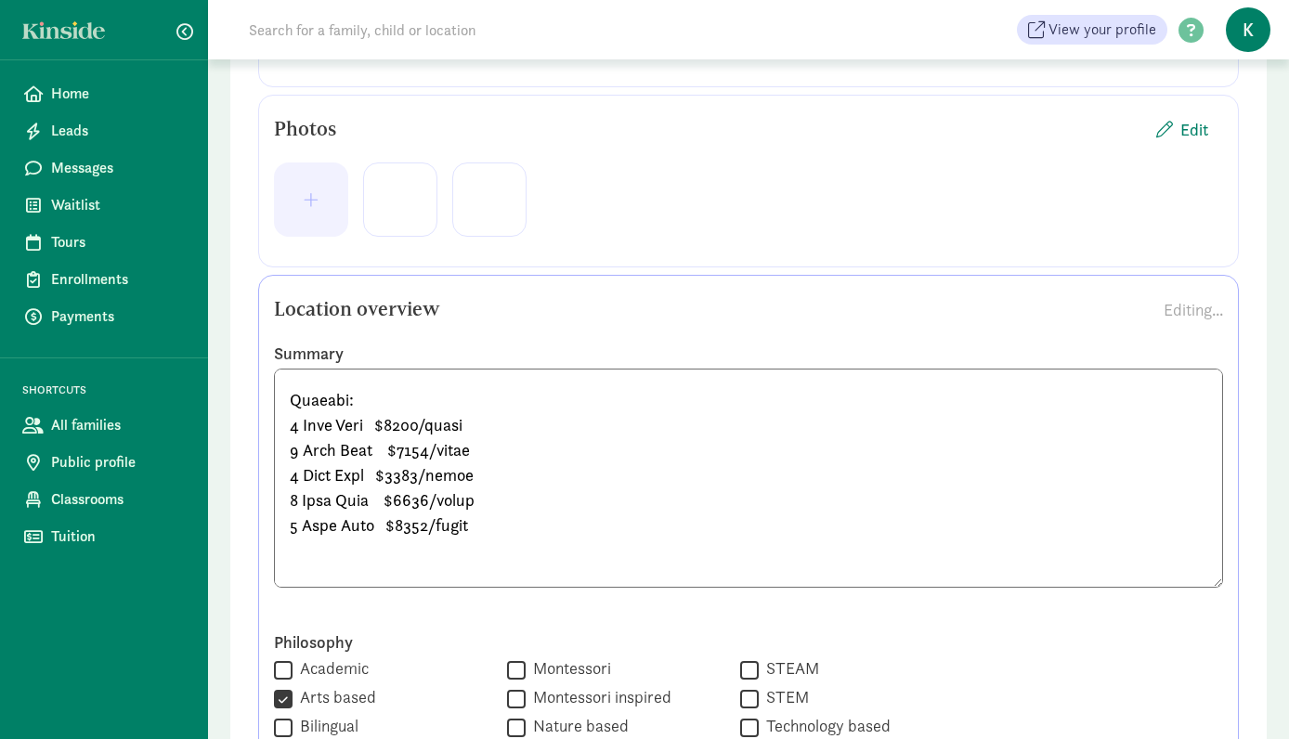
scroll to position [91, 0]
drag, startPoint x: 517, startPoint y: 532, endPoint x: 284, endPoint y: 403, distance: 266.4
click at [284, 403] on textarea at bounding box center [748, 478] width 949 height 219
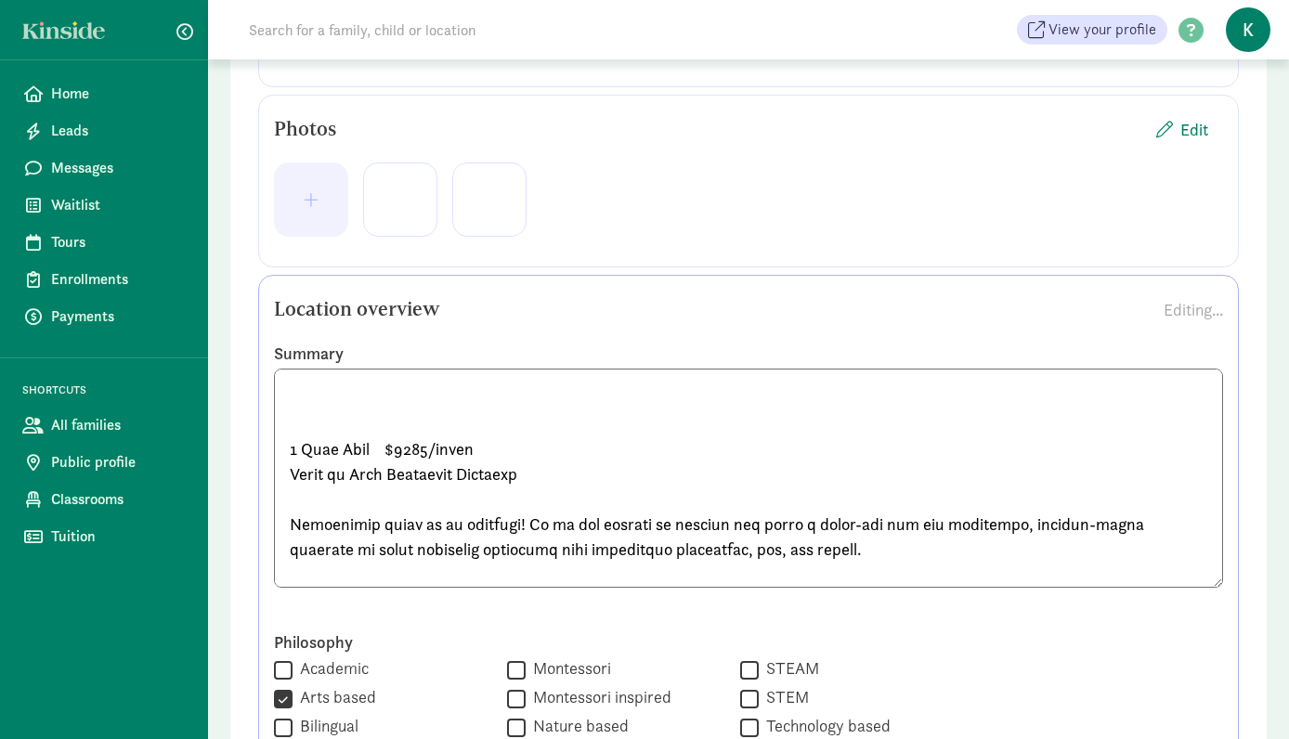
scroll to position [84, 0]
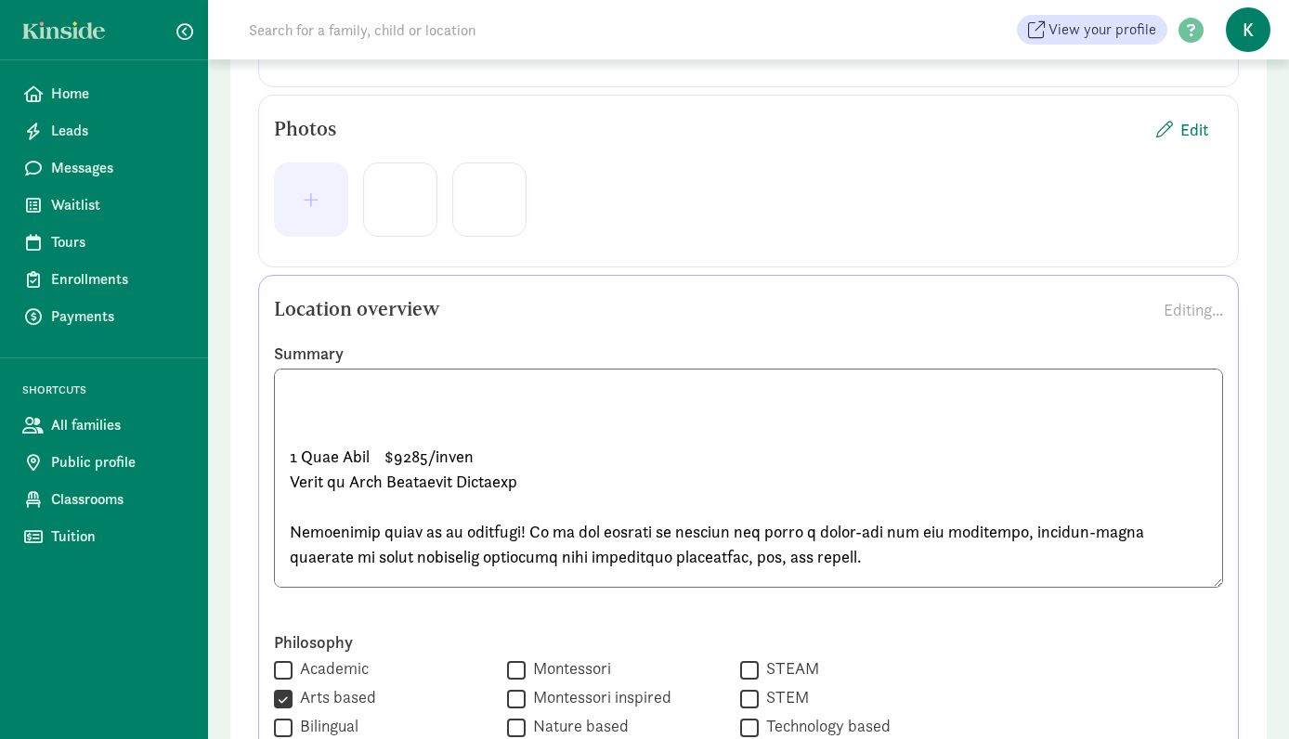
drag, startPoint x: 597, startPoint y: 497, endPoint x: 336, endPoint y: 404, distance: 276.9
click at [336, 404] on textarea at bounding box center [748, 478] width 949 height 219
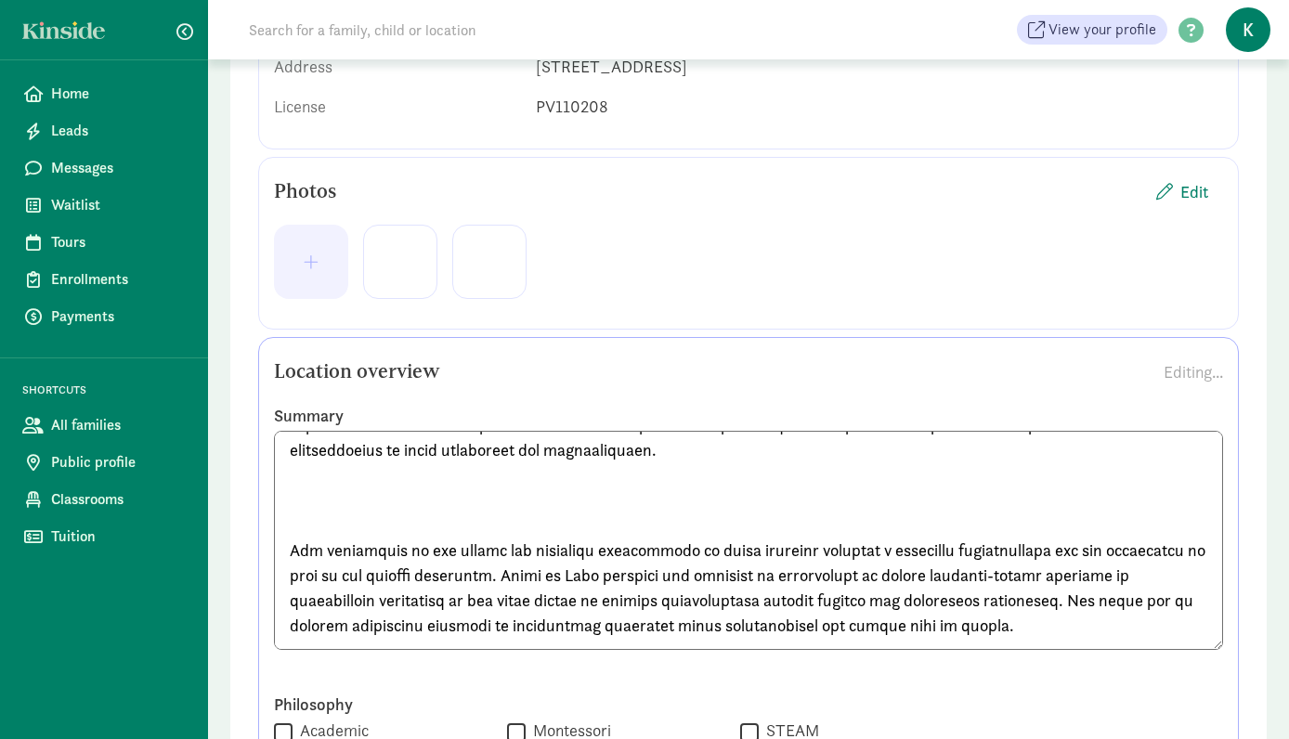
scroll to position [175, 0]
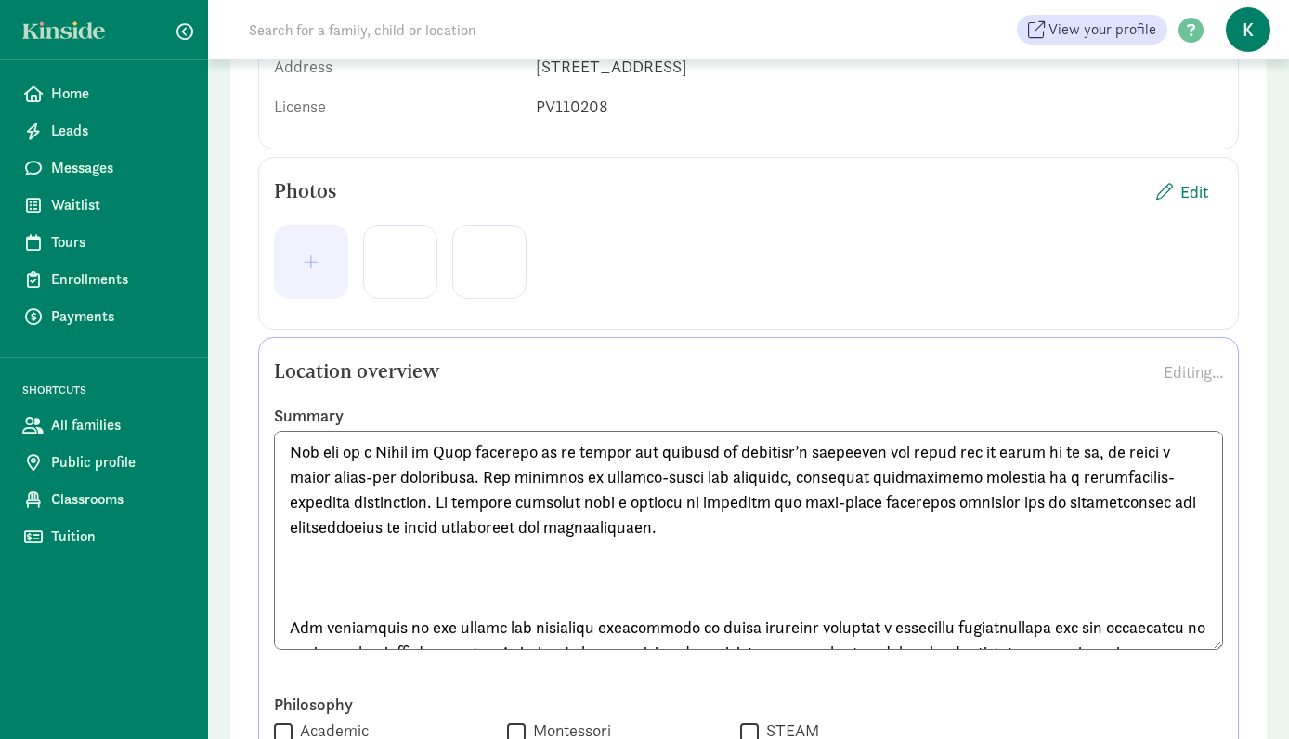
click at [336, 575] on textarea at bounding box center [748, 540] width 949 height 219
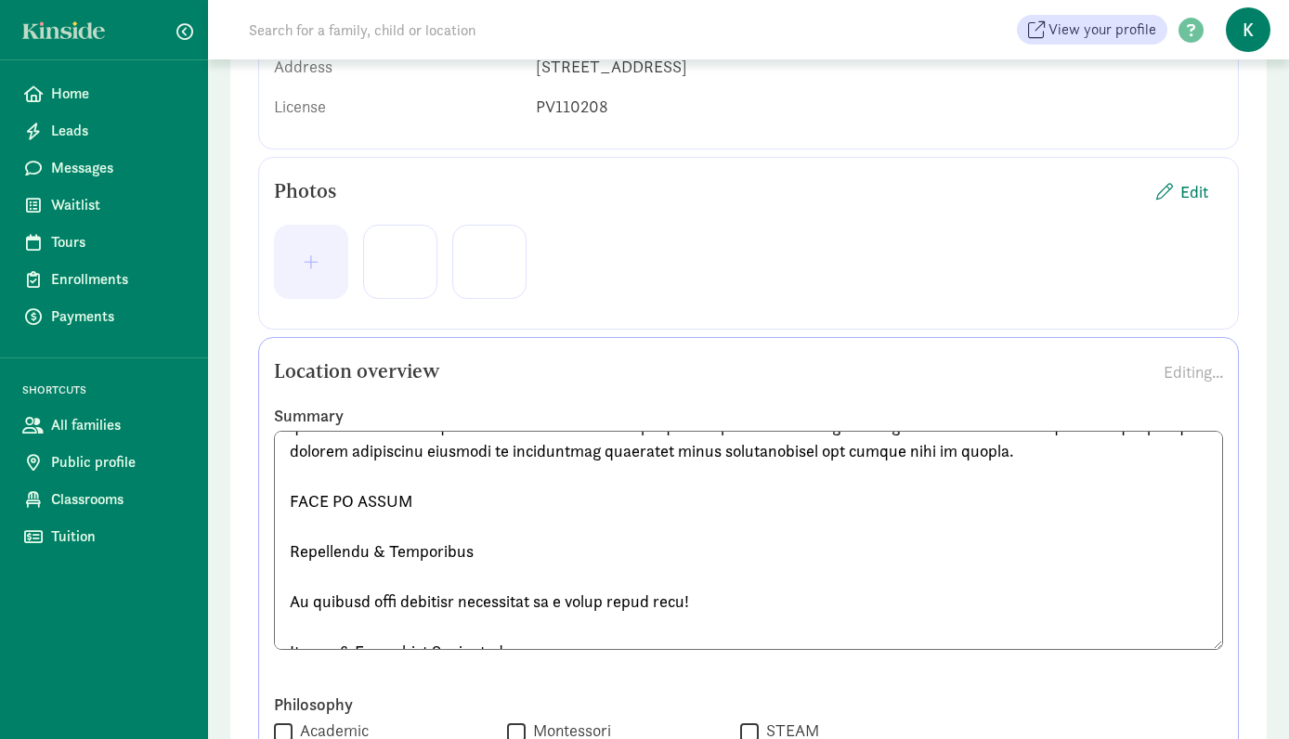
scroll to position [378, 0]
click at [338, 526] on textarea at bounding box center [748, 540] width 949 height 219
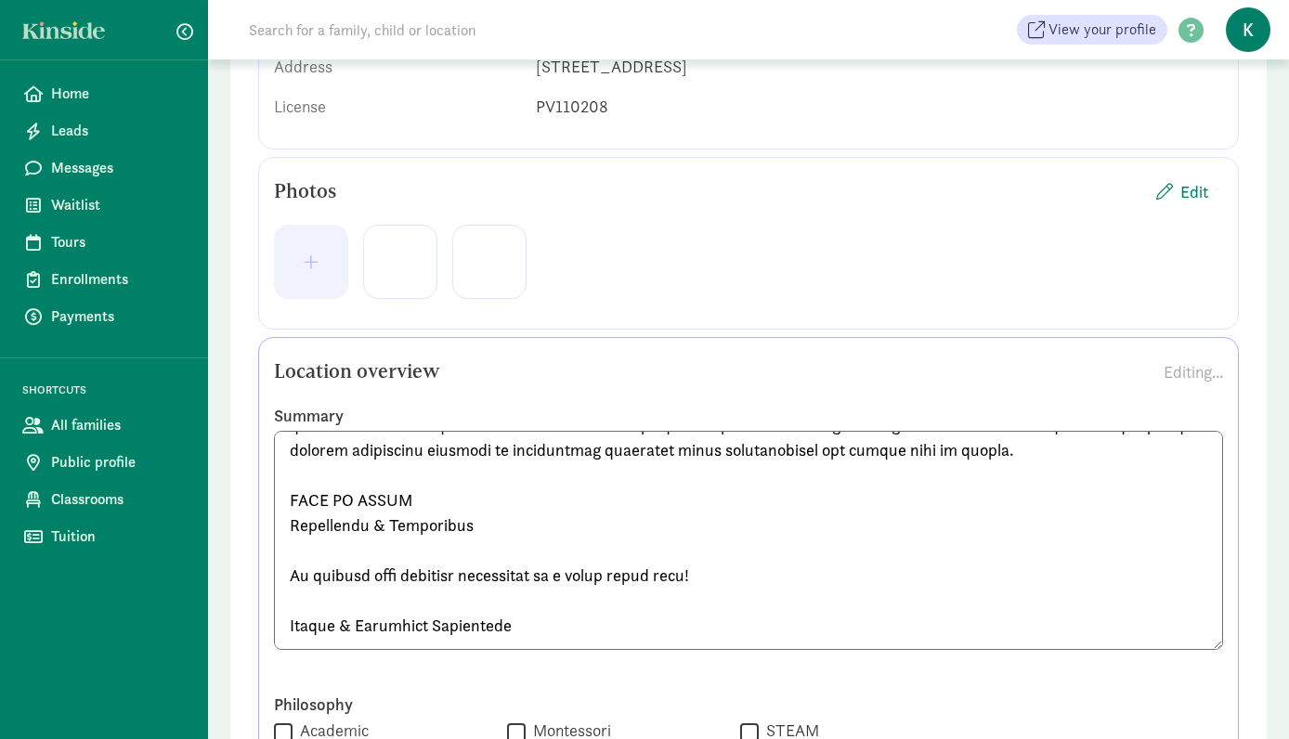
click at [333, 550] on textarea at bounding box center [748, 540] width 949 height 219
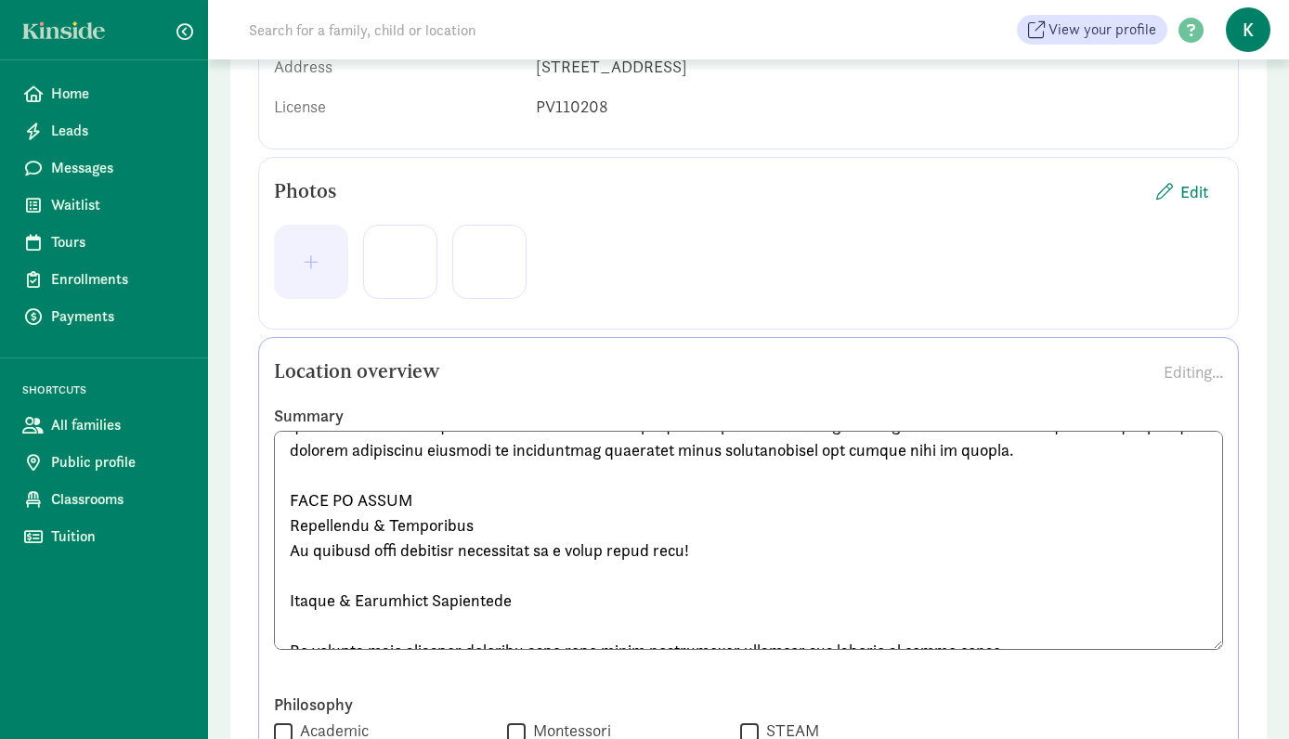
click at [292, 551] on textarea at bounding box center [748, 540] width 949 height 219
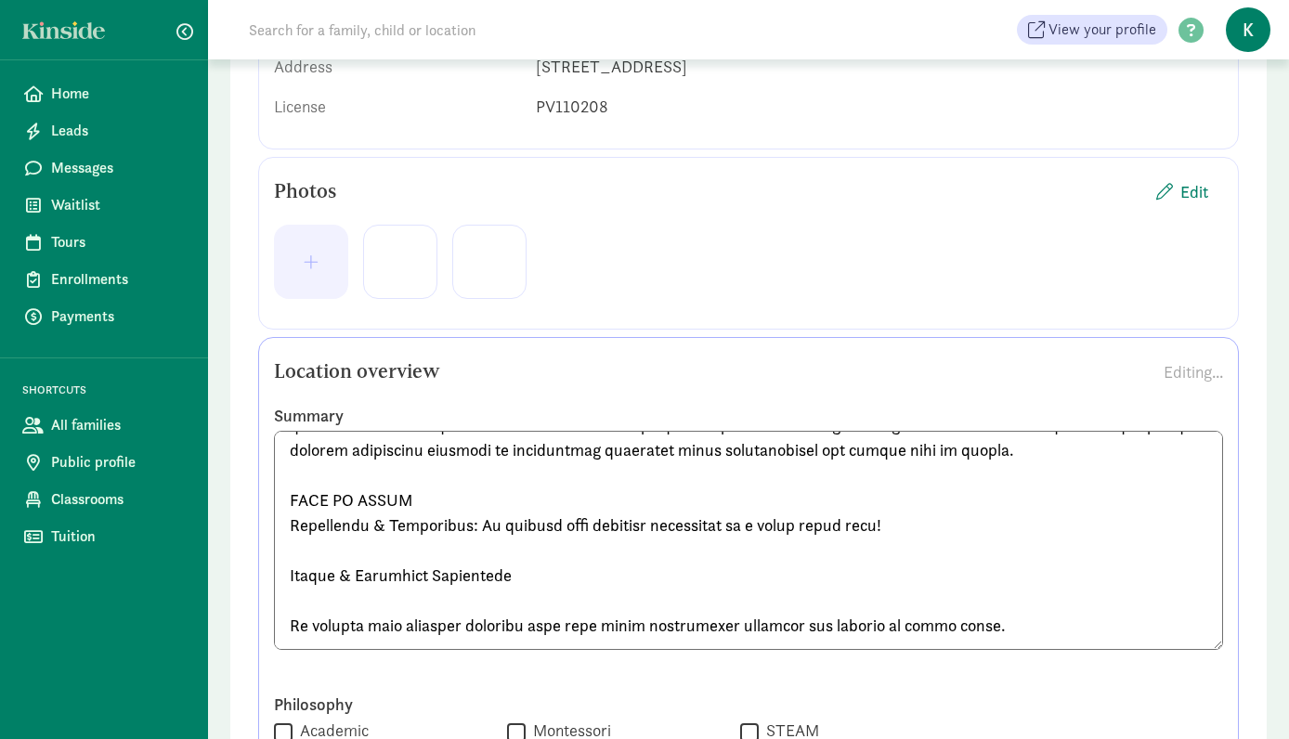
click at [288, 574] on textarea at bounding box center [748, 540] width 949 height 219
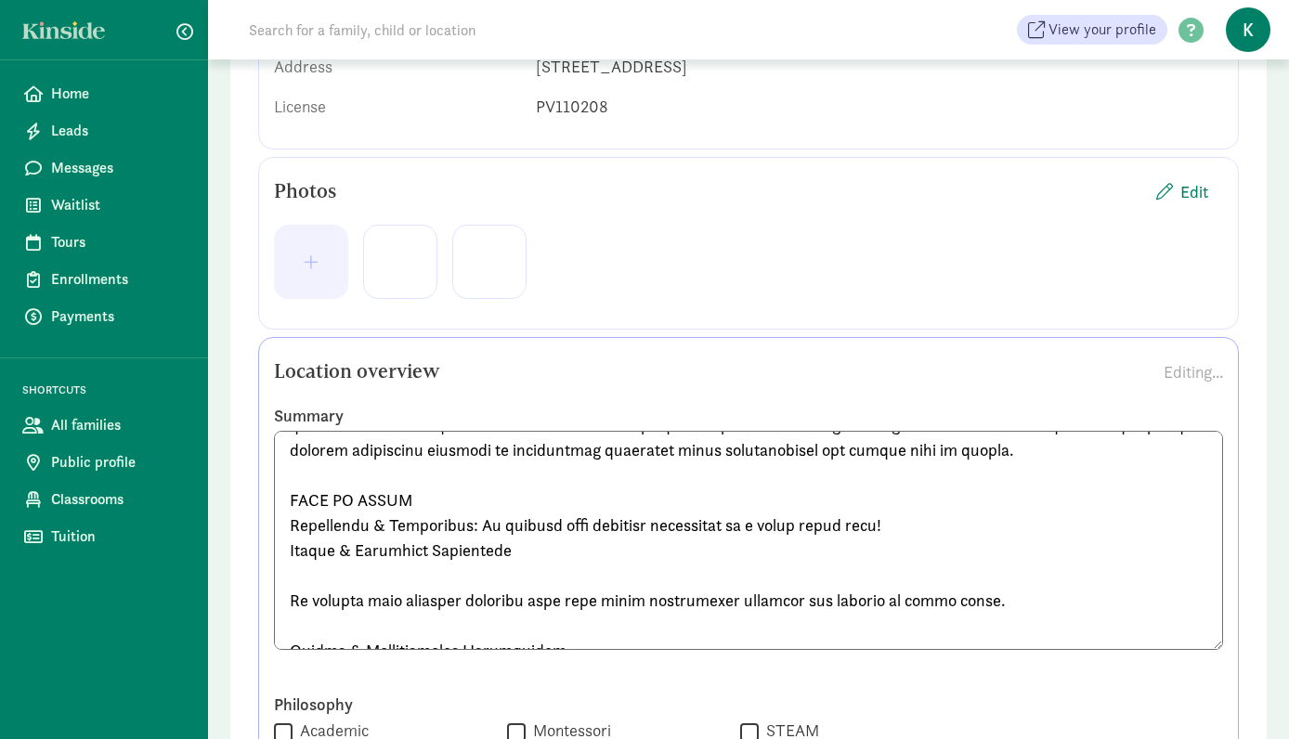
click at [294, 600] on textarea at bounding box center [748, 540] width 949 height 219
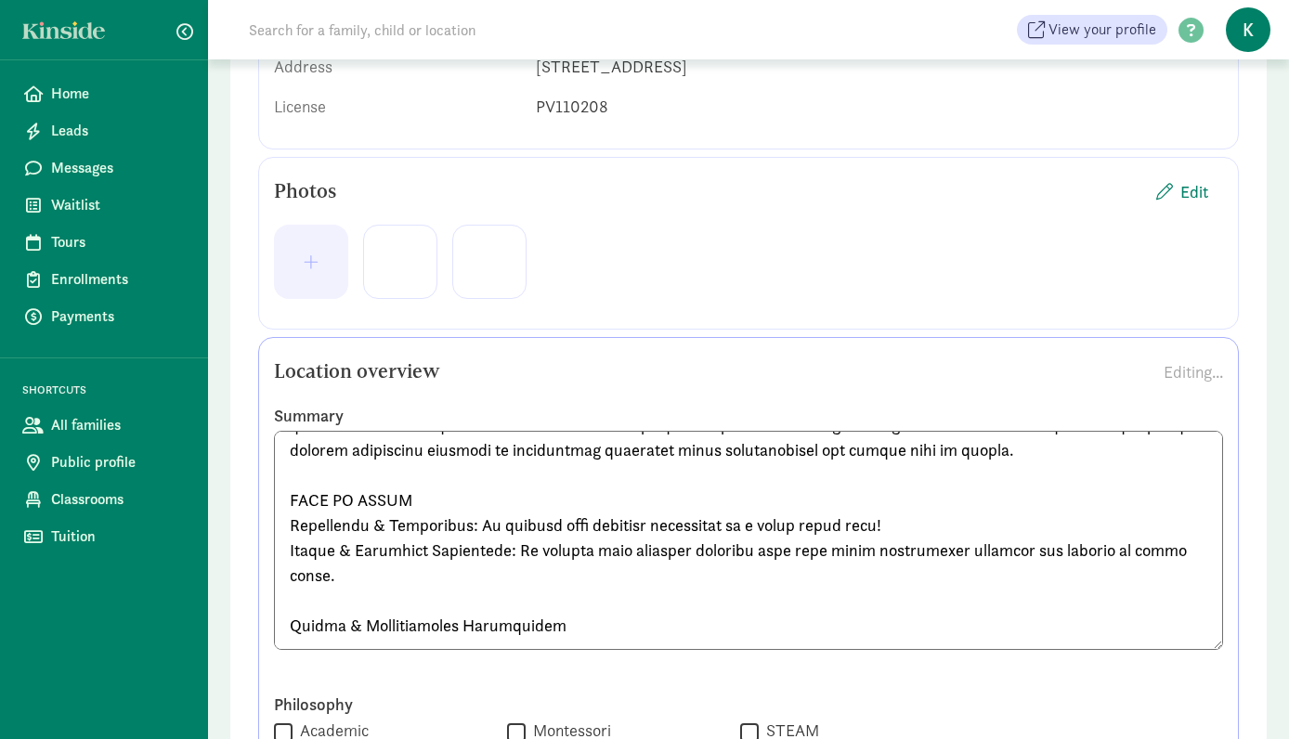
click at [289, 631] on textarea at bounding box center [748, 540] width 949 height 219
click at [301, 632] on textarea at bounding box center [748, 540] width 949 height 219
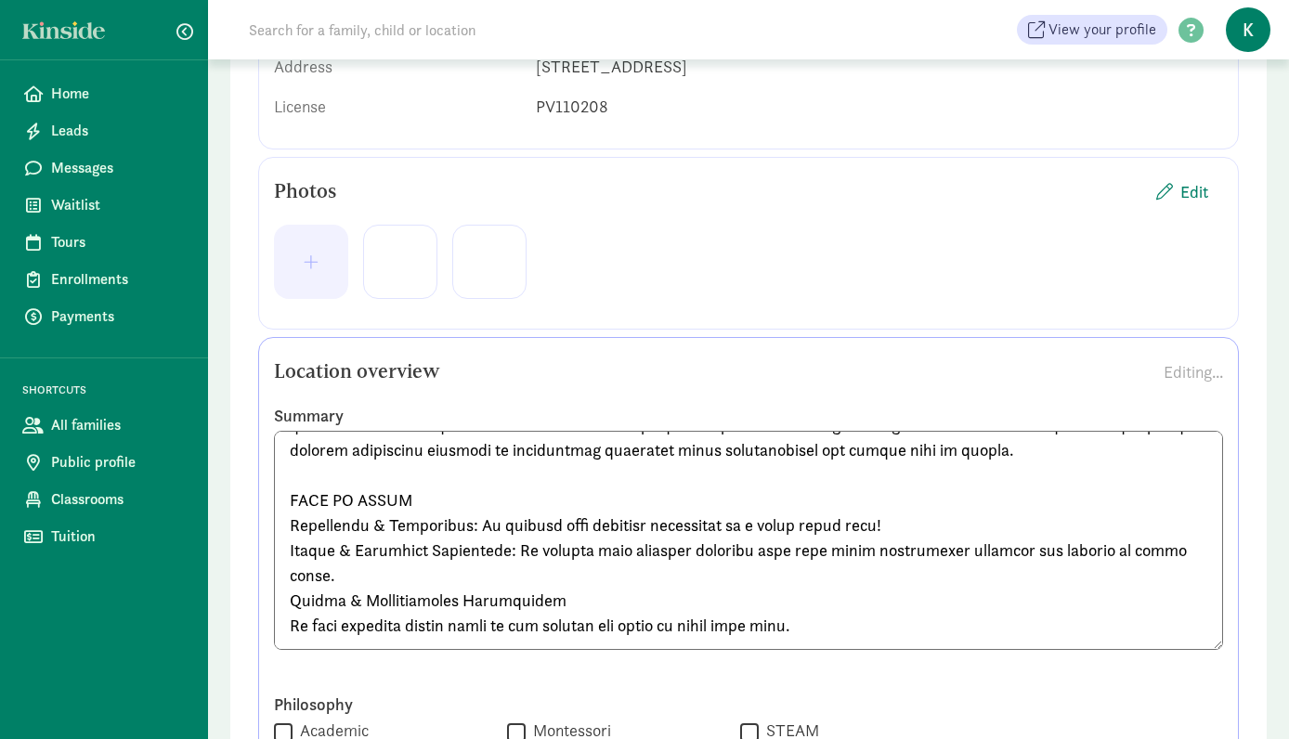
click at [290, 629] on textarea at bounding box center [748, 540] width 949 height 219
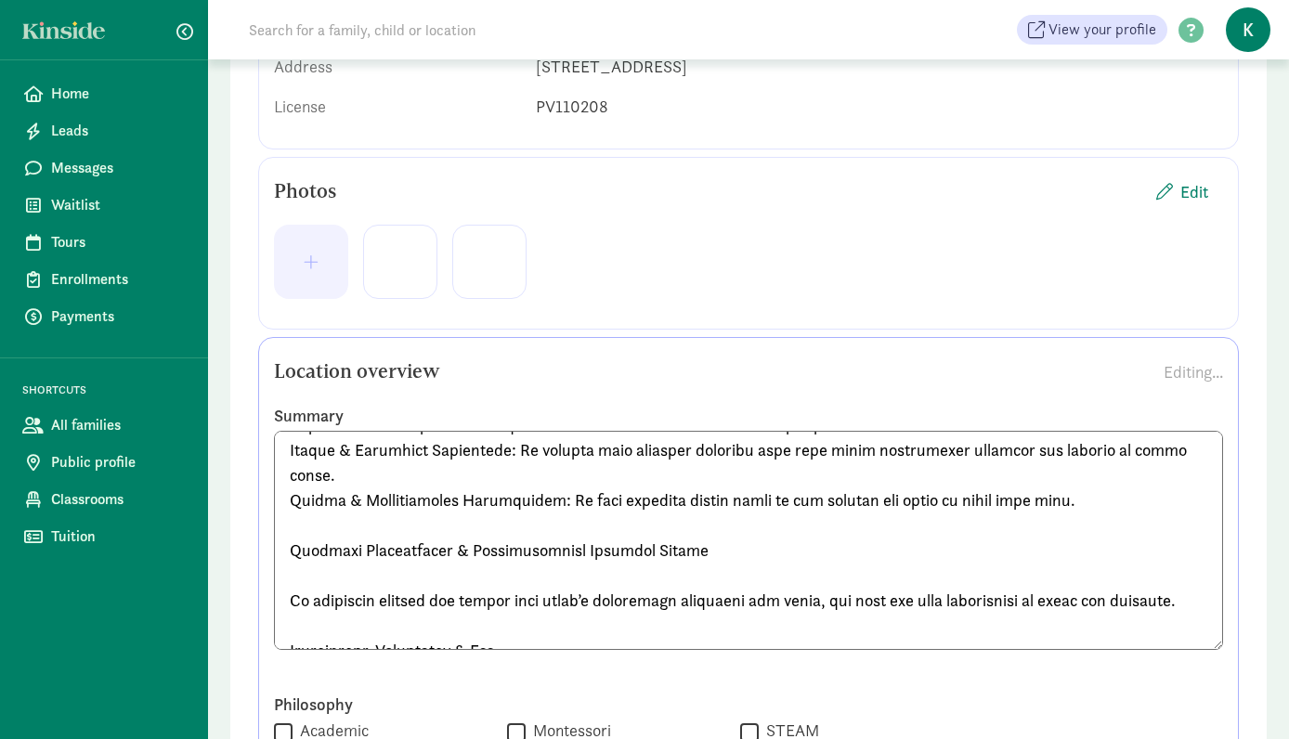
scroll to position [481, 0]
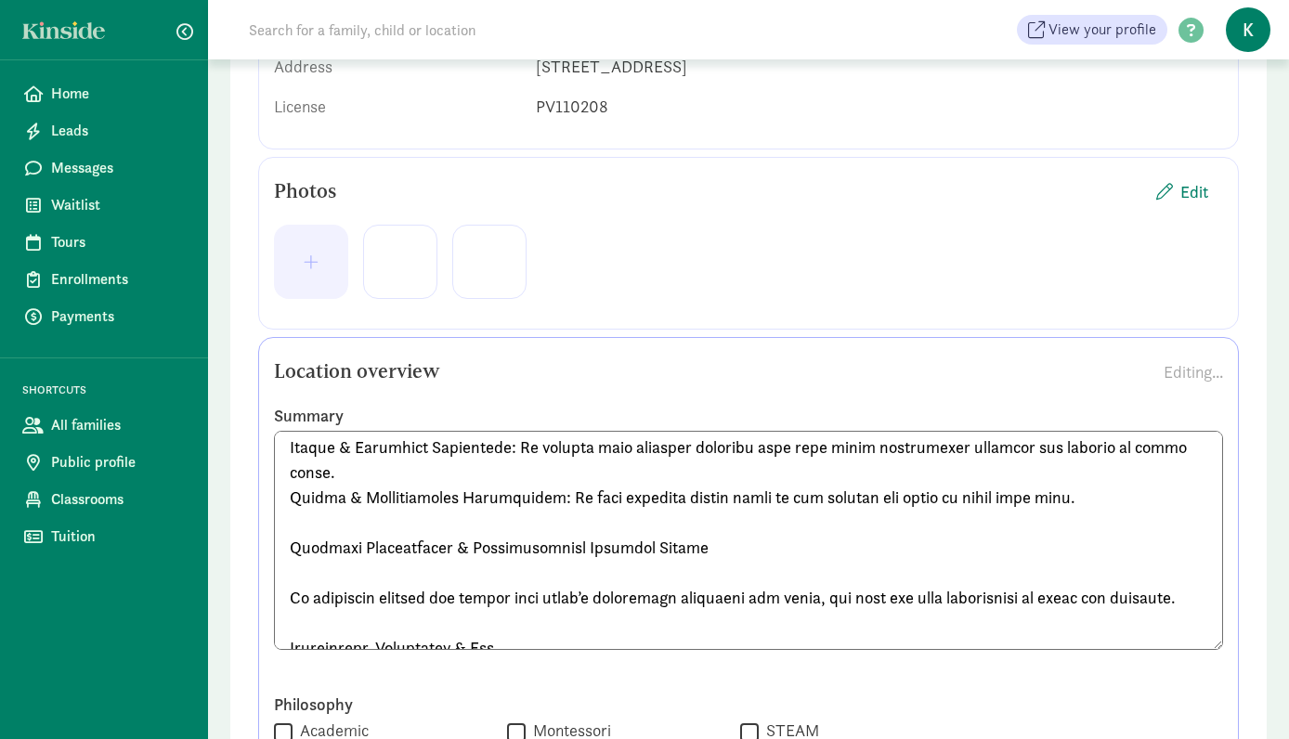
click at [289, 543] on textarea at bounding box center [748, 540] width 949 height 219
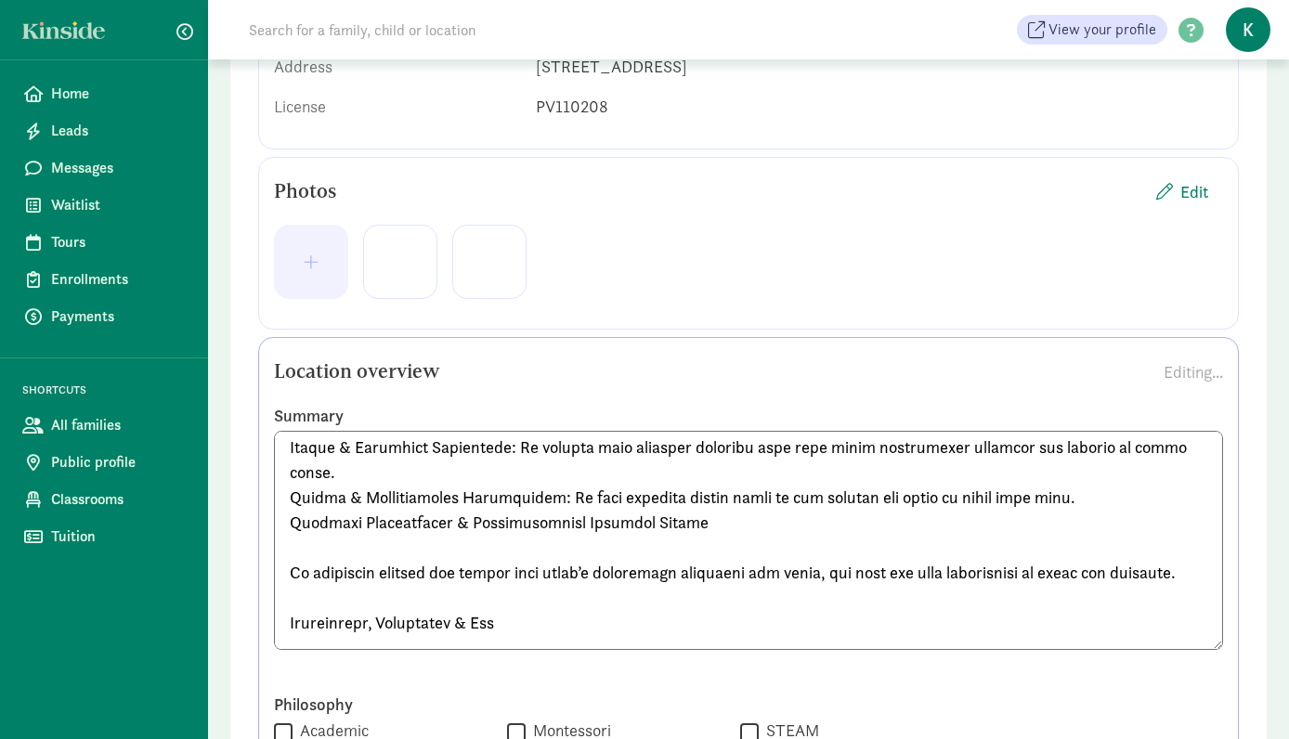
click at [292, 566] on textarea at bounding box center [748, 540] width 949 height 219
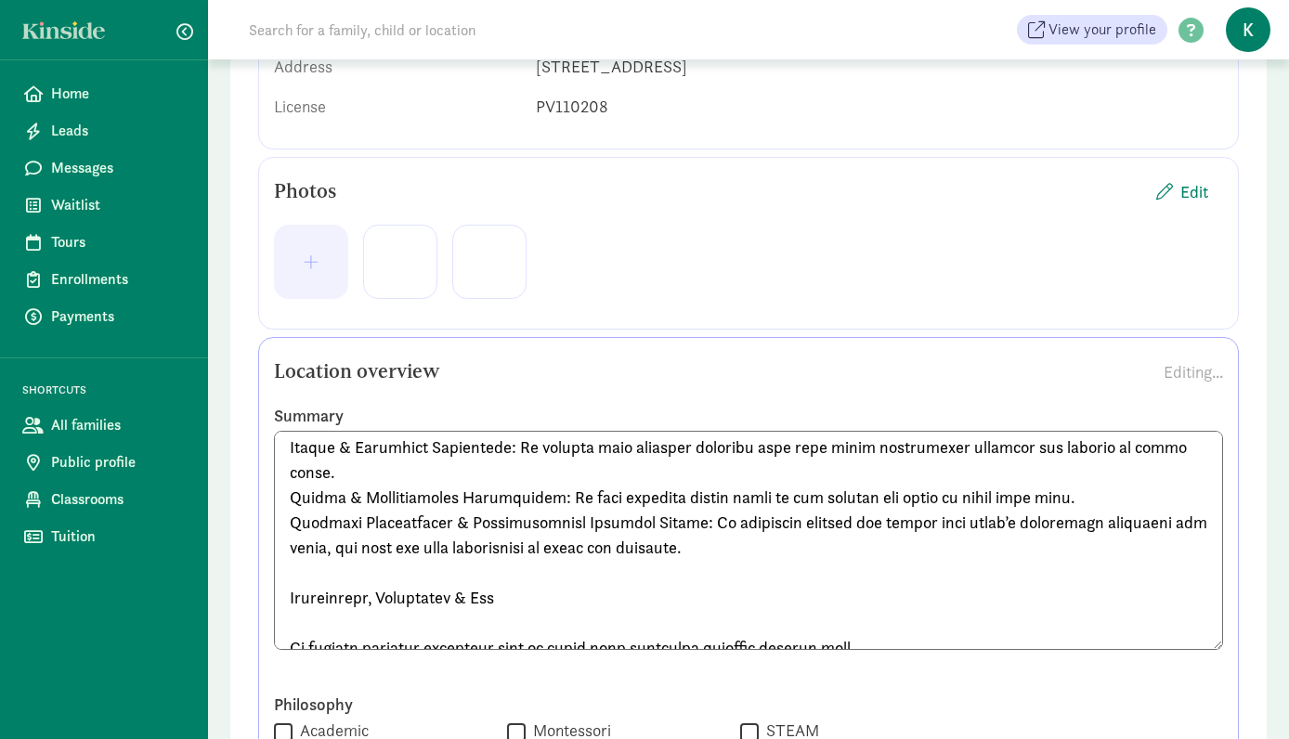
click at [284, 602] on textarea at bounding box center [748, 540] width 949 height 219
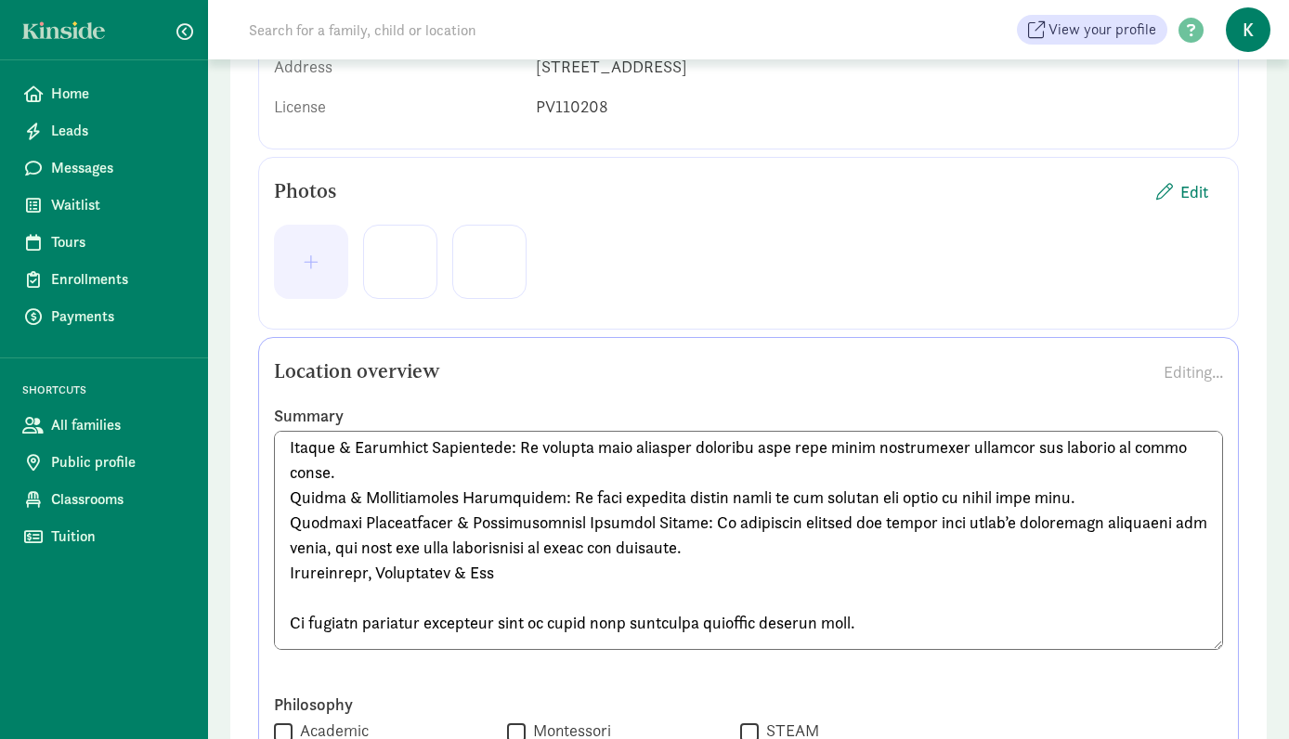
click at [292, 618] on textarea at bounding box center [748, 540] width 949 height 219
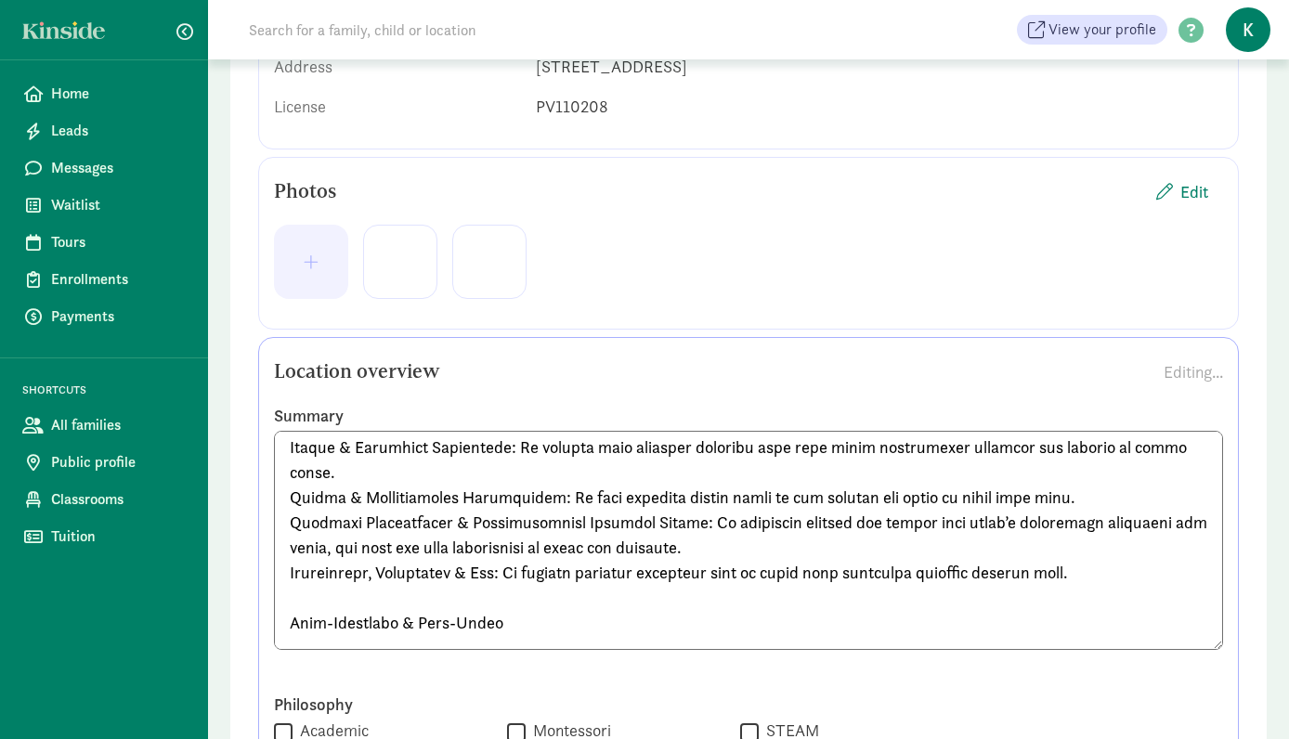
click at [288, 627] on textarea at bounding box center [748, 540] width 949 height 219
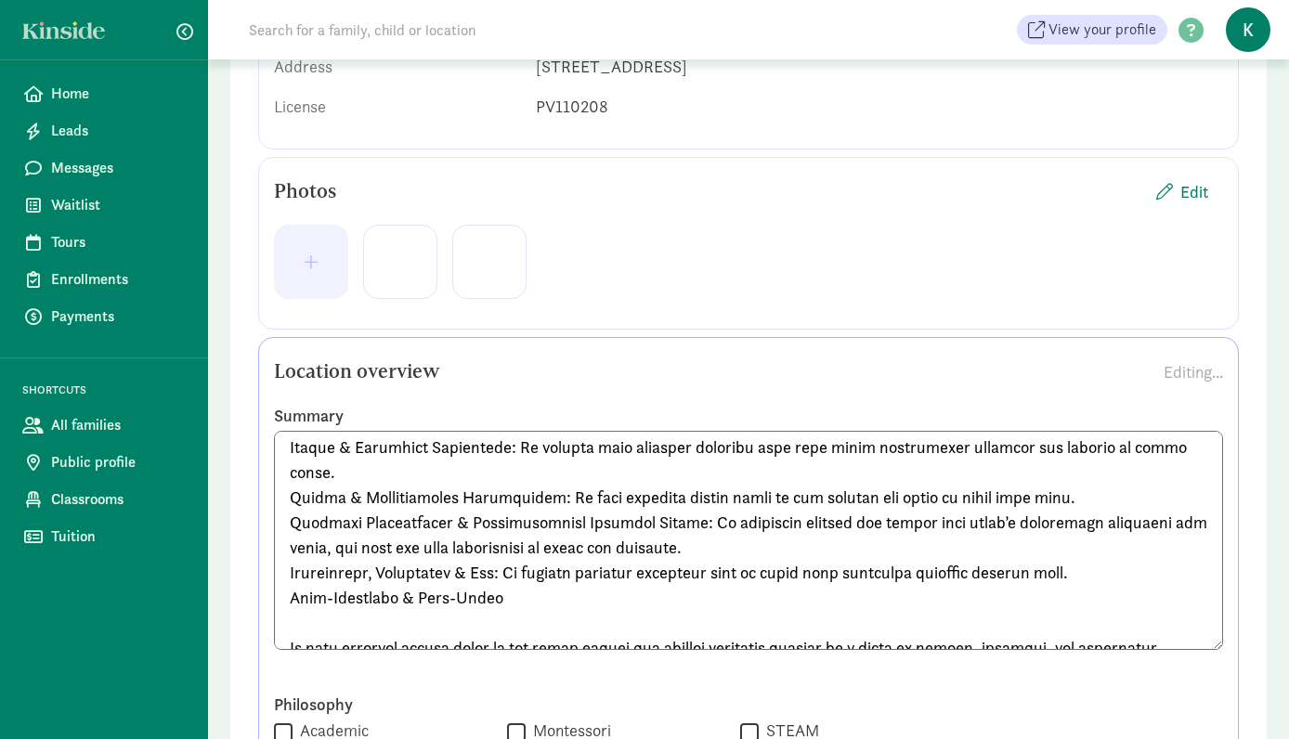
click at [291, 644] on textarea at bounding box center [748, 540] width 949 height 219
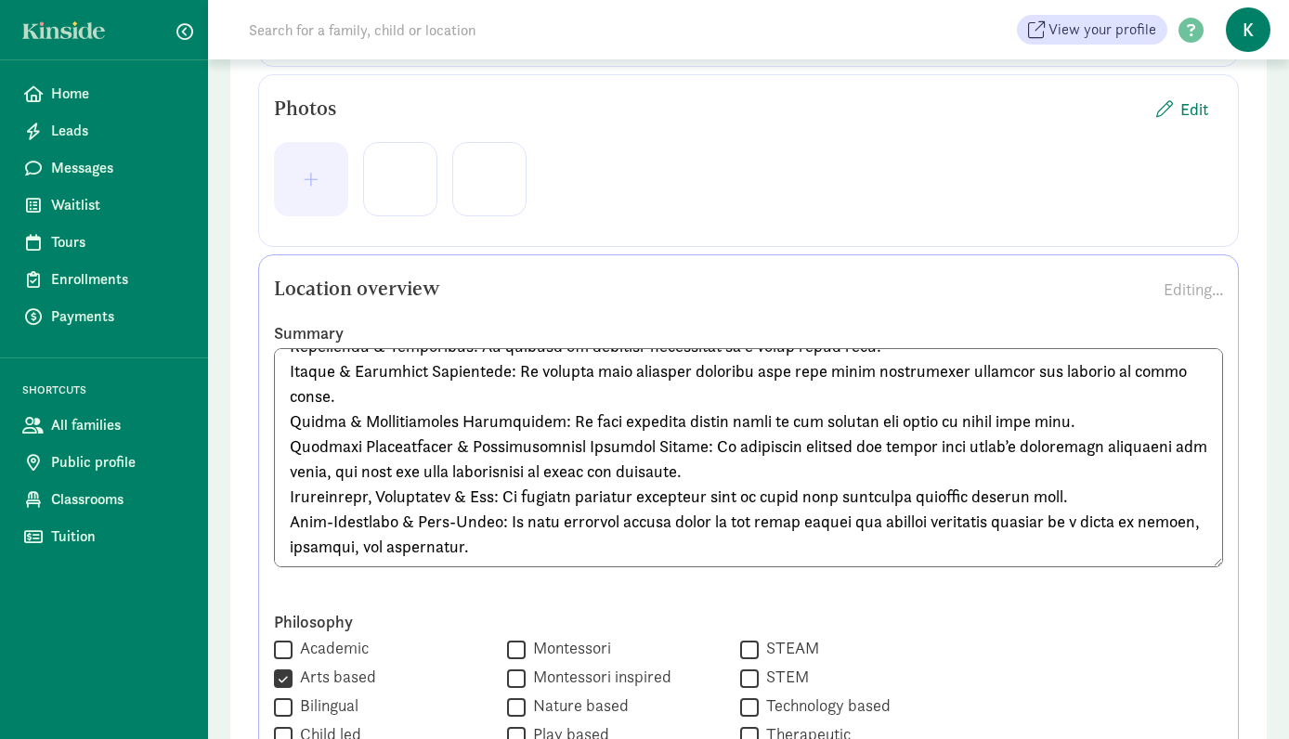
scroll to position [448, 0]
click at [530, 546] on textarea at bounding box center [748, 456] width 949 height 219
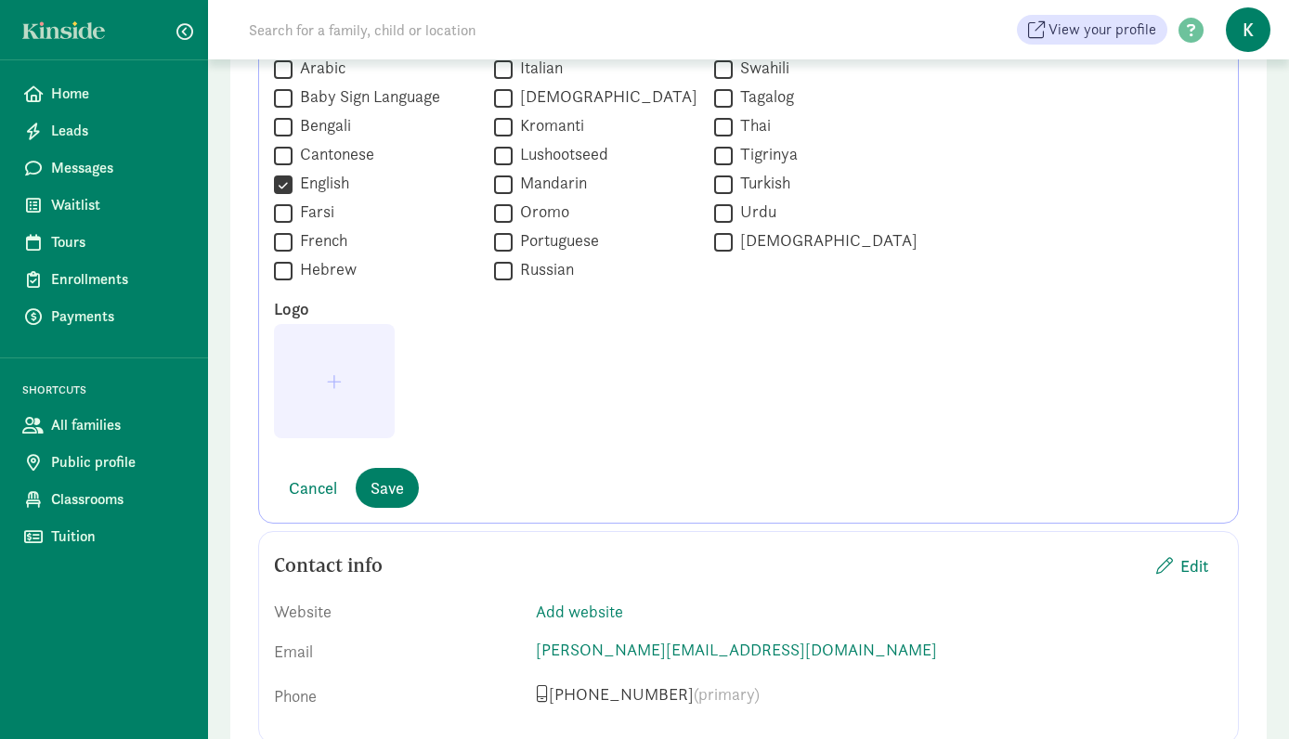
scroll to position [1675, 0]
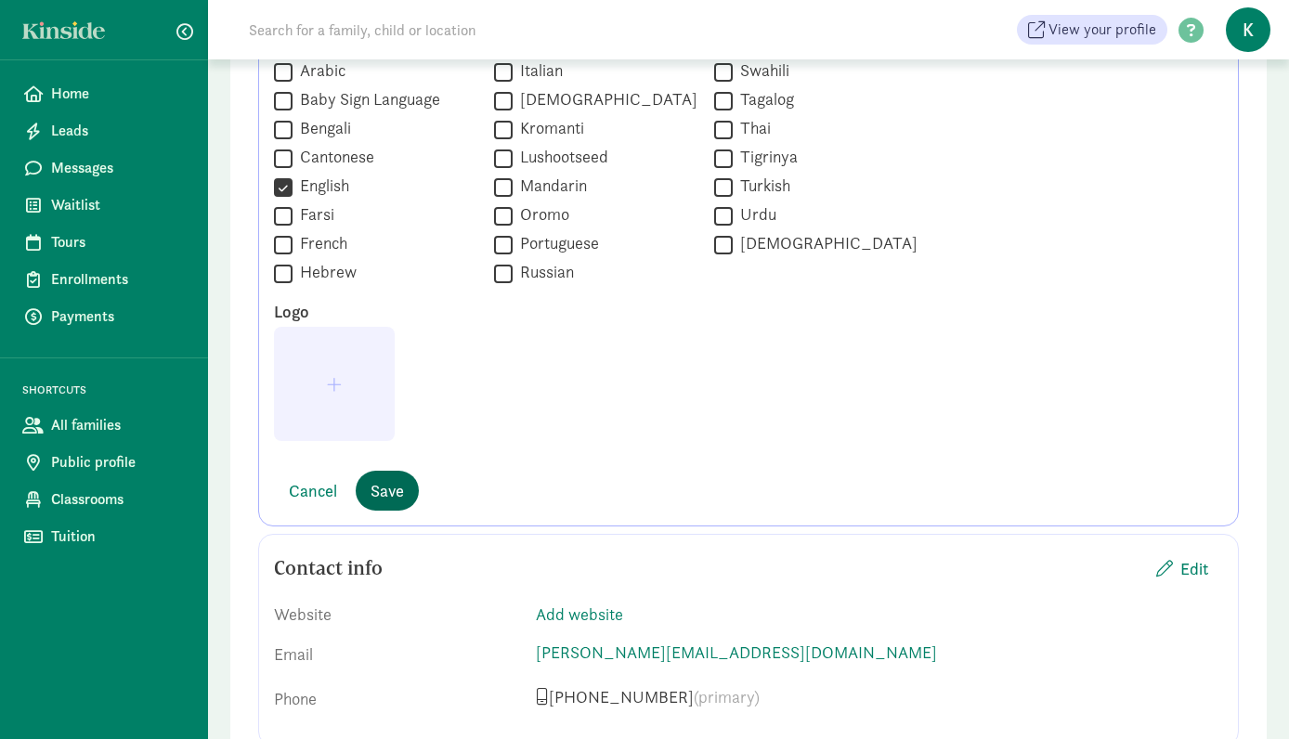
type textarea "State of Play / Katie Dolen is a licensed child care center in Bozeman, Montana…"
click at [407, 479] on button "Save" at bounding box center [387, 491] width 63 height 40
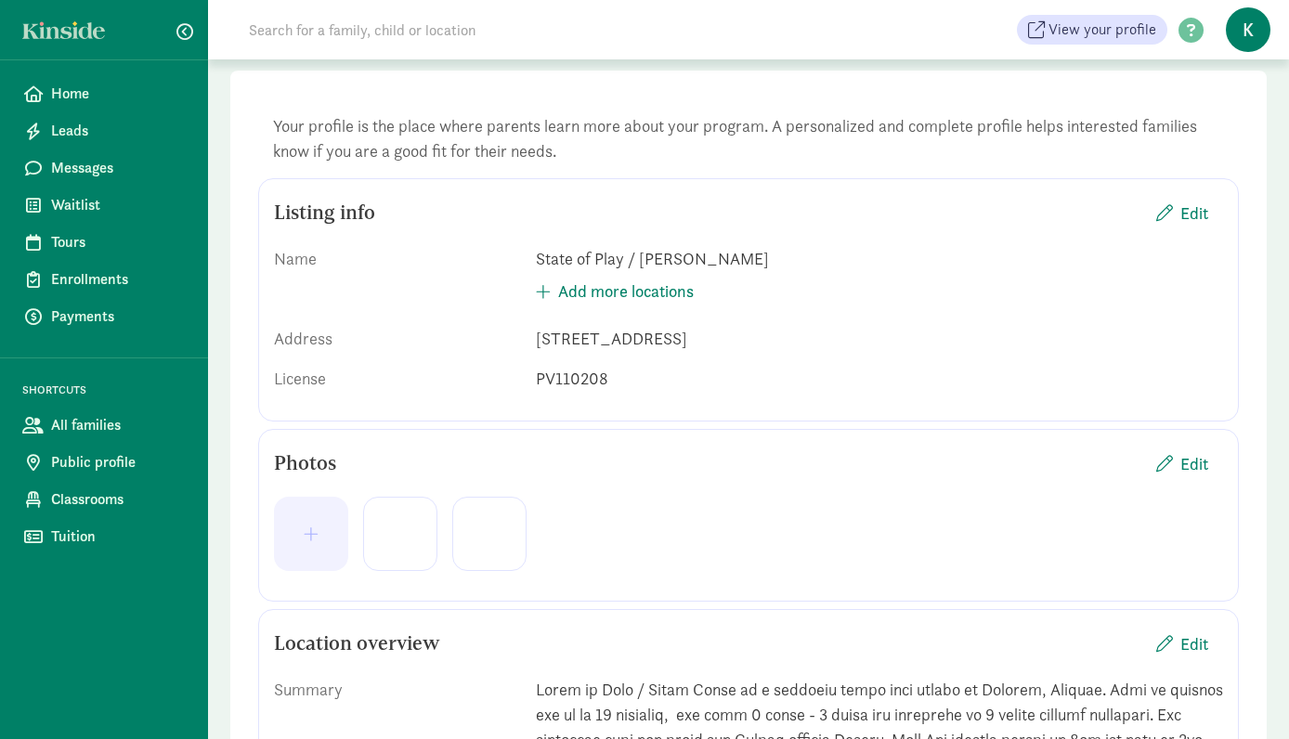
scroll to position [94, 0]
click at [1171, 473] on span "Edit" at bounding box center [1182, 462] width 52 height 25
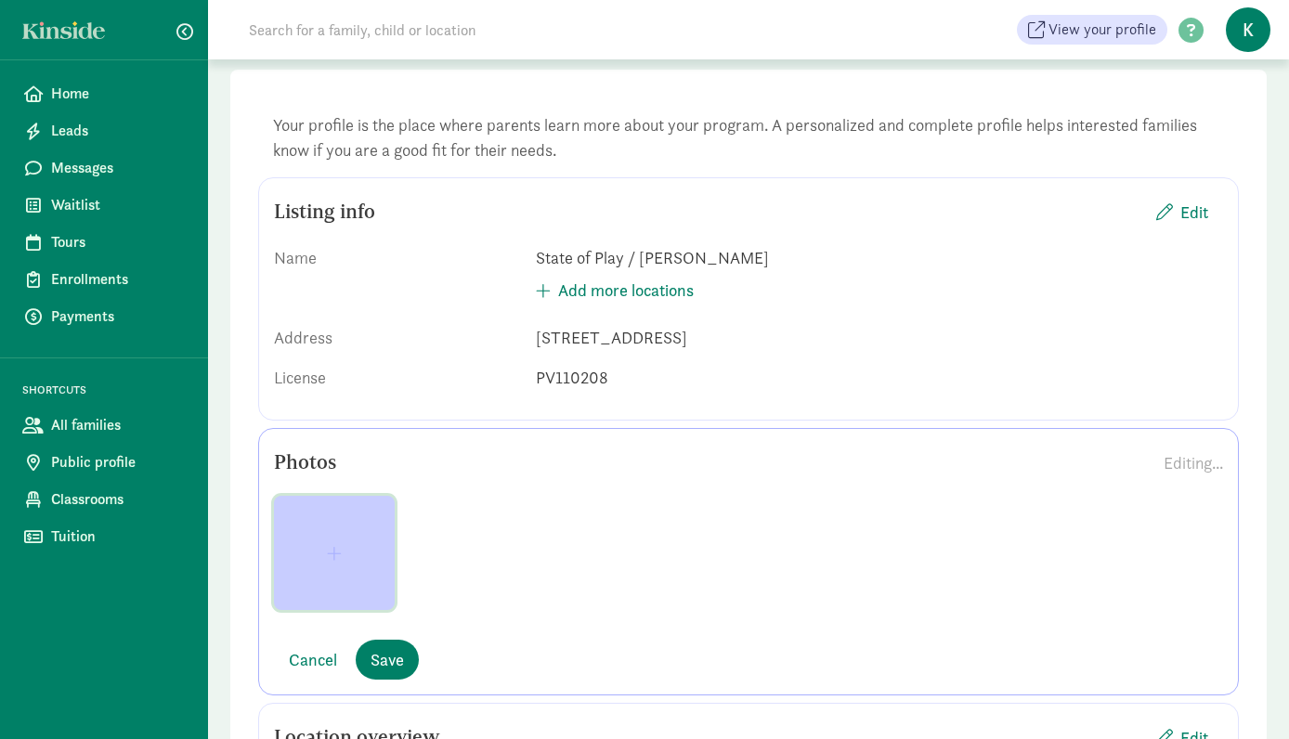
click at [319, 552] on span "button" at bounding box center [334, 553] width 91 height 17
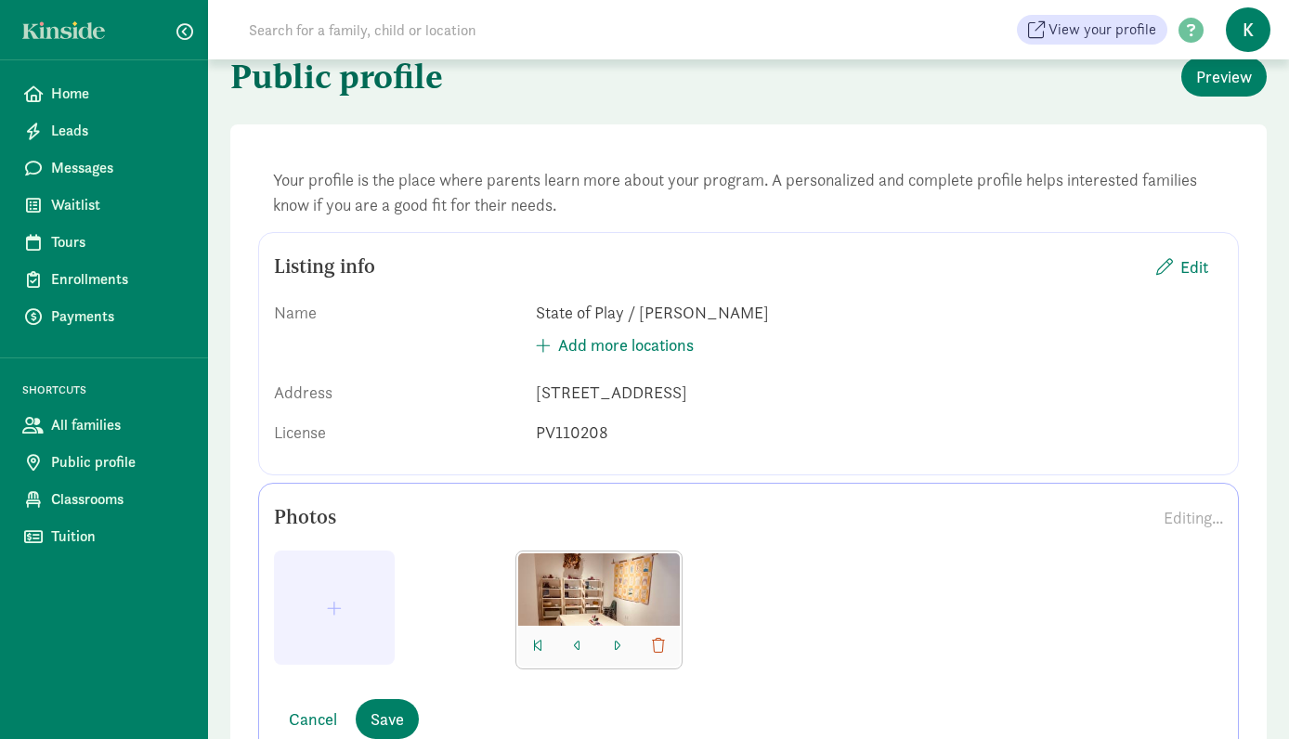
scroll to position [145, 0]
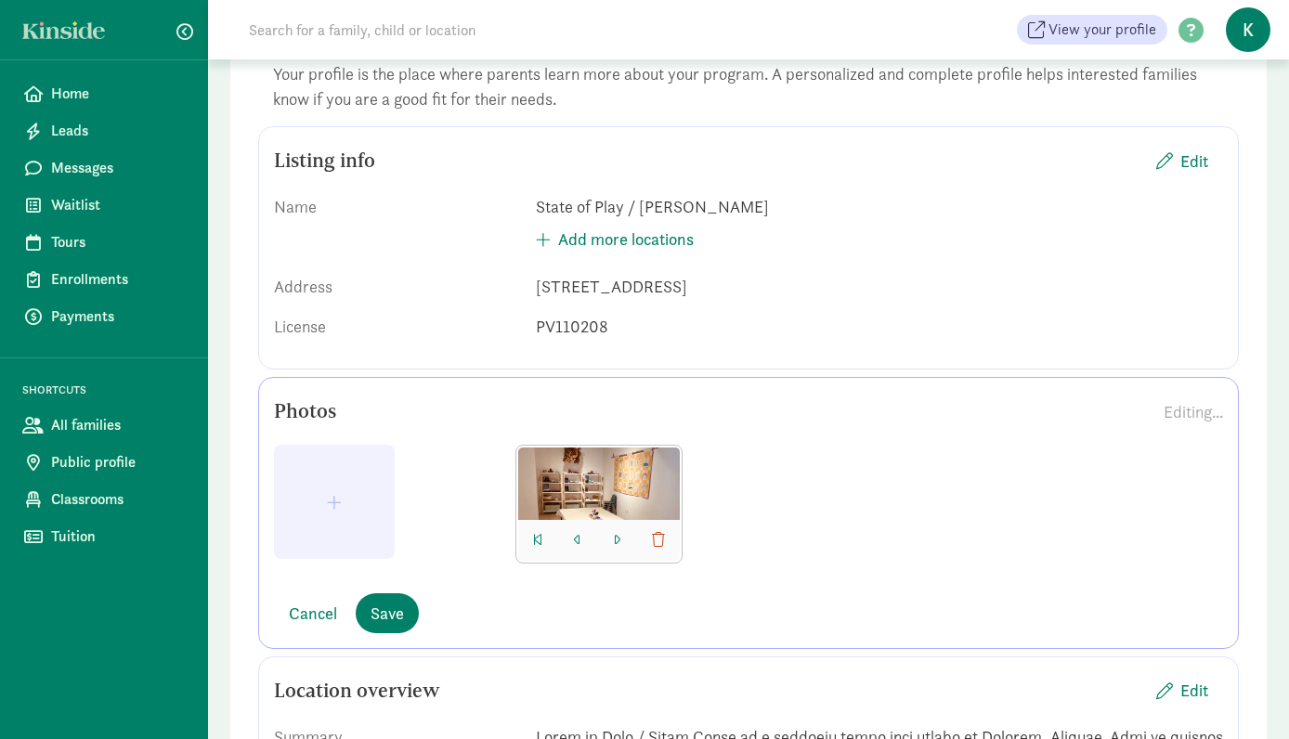
click at [464, 500] on div at bounding box center [387, 512] width 227 height 134
click at [797, 492] on div at bounding box center [748, 512] width 949 height 134
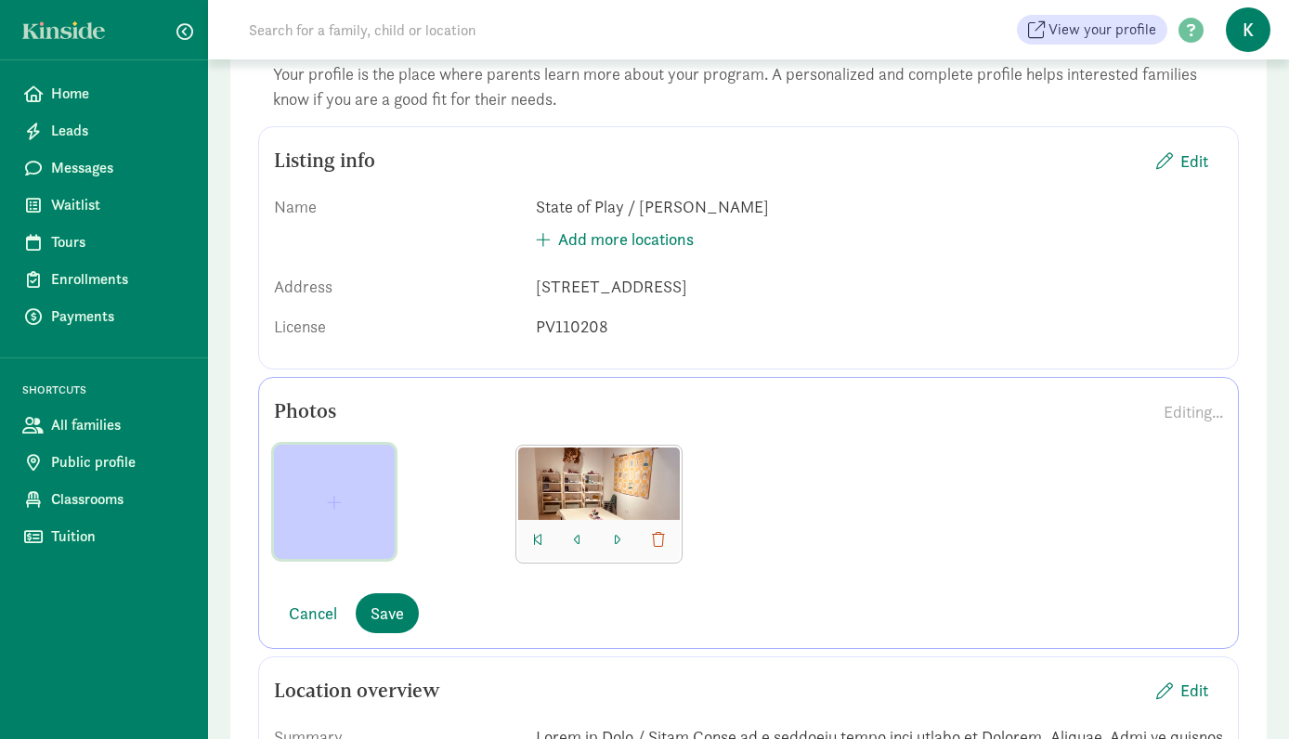
click at [356, 500] on span "button" at bounding box center [334, 502] width 91 height 17
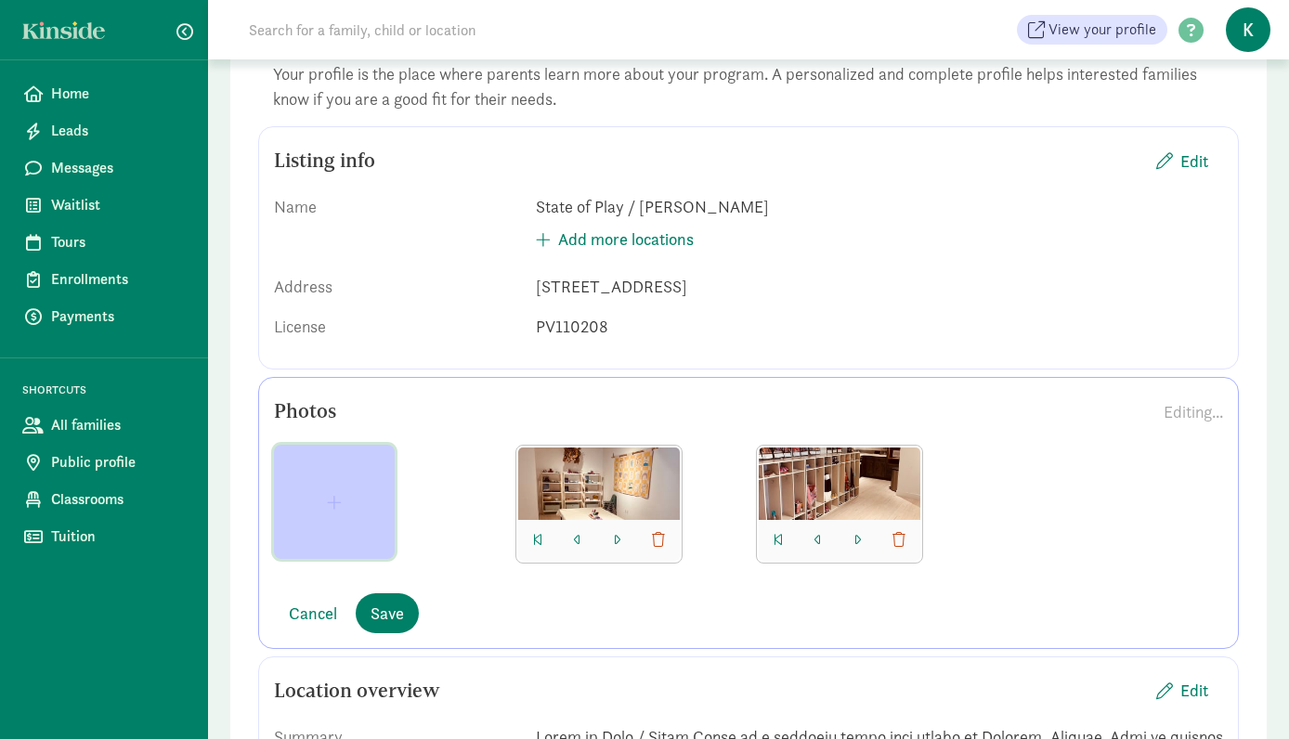
click at [341, 529] on button "button" at bounding box center [334, 502] width 121 height 114
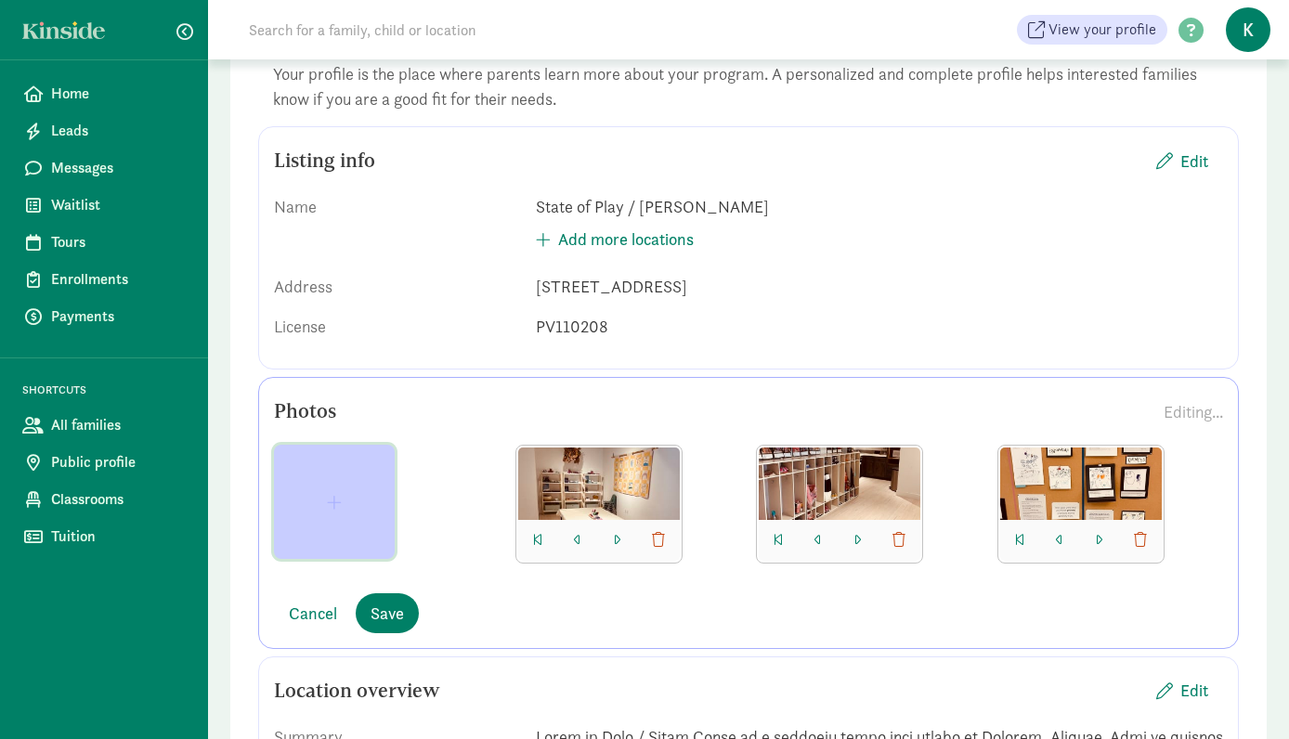
click at [340, 507] on span "button" at bounding box center [334, 502] width 15 height 17
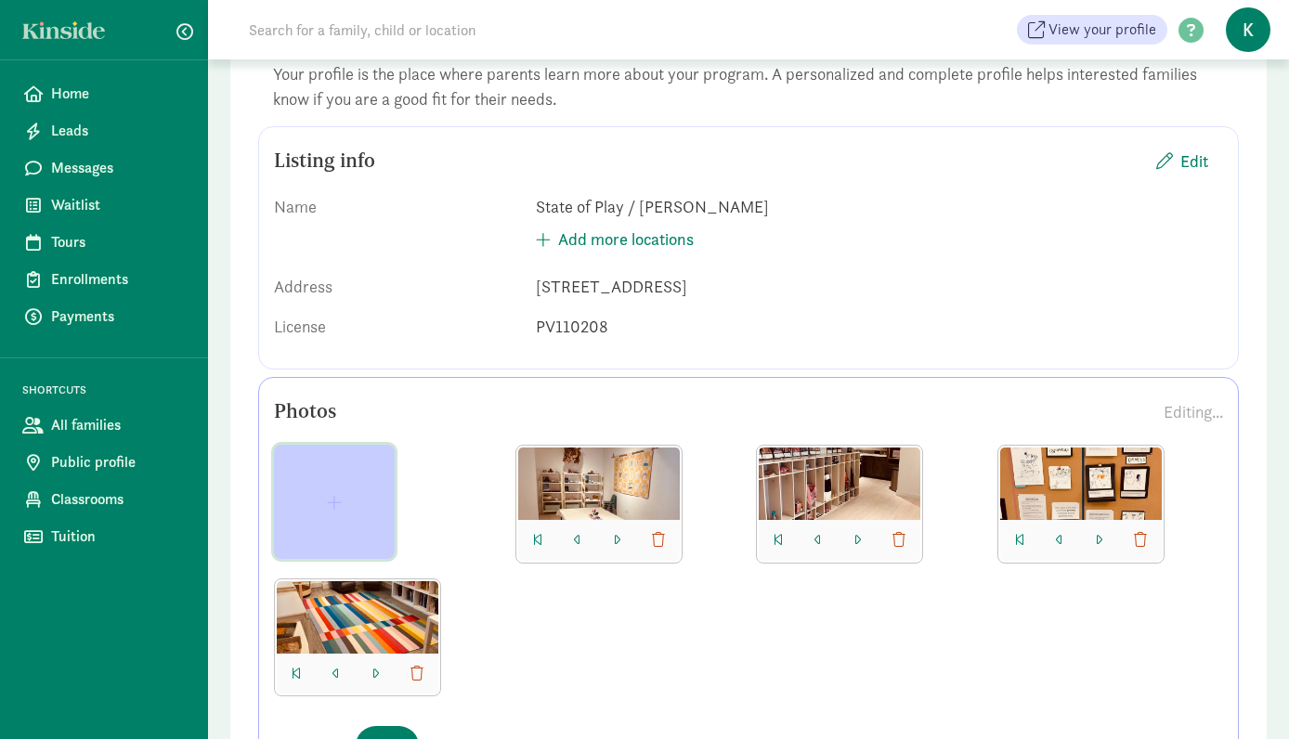
click at [331, 492] on button "button" at bounding box center [334, 502] width 121 height 114
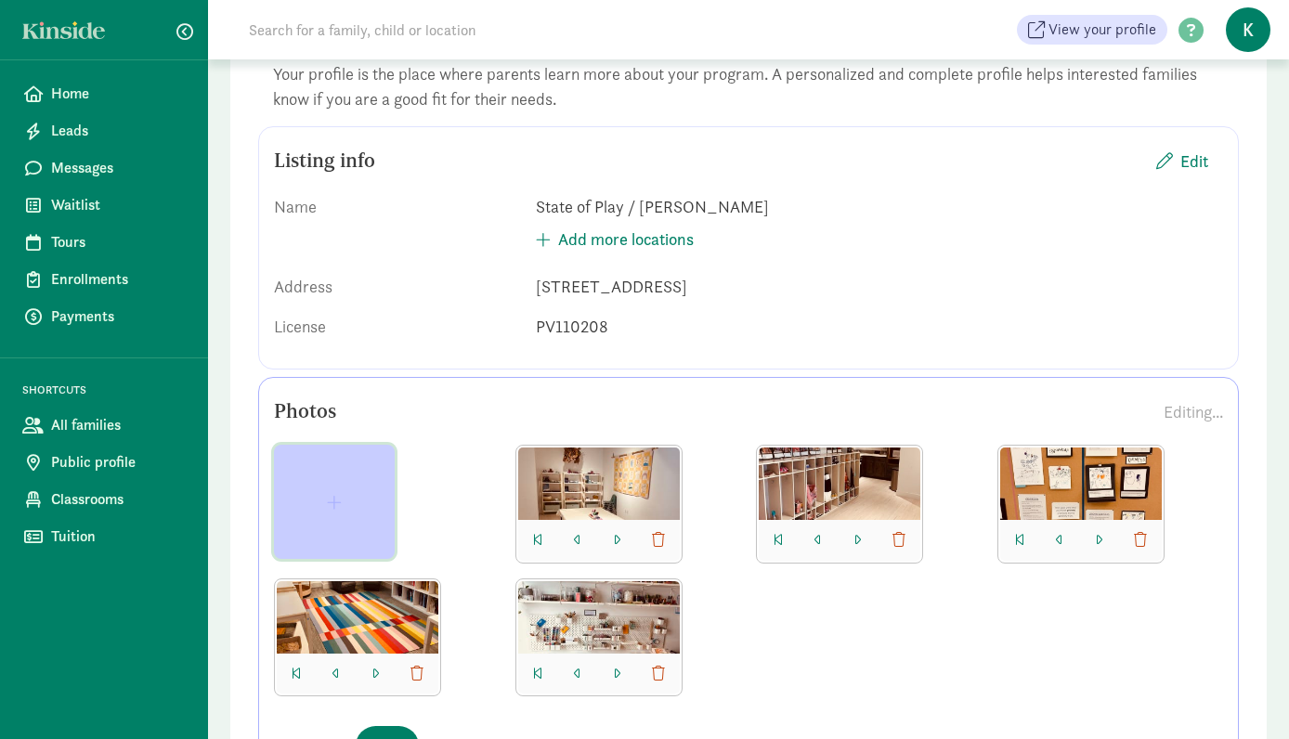
click at [334, 494] on span "button" at bounding box center [334, 502] width 15 height 17
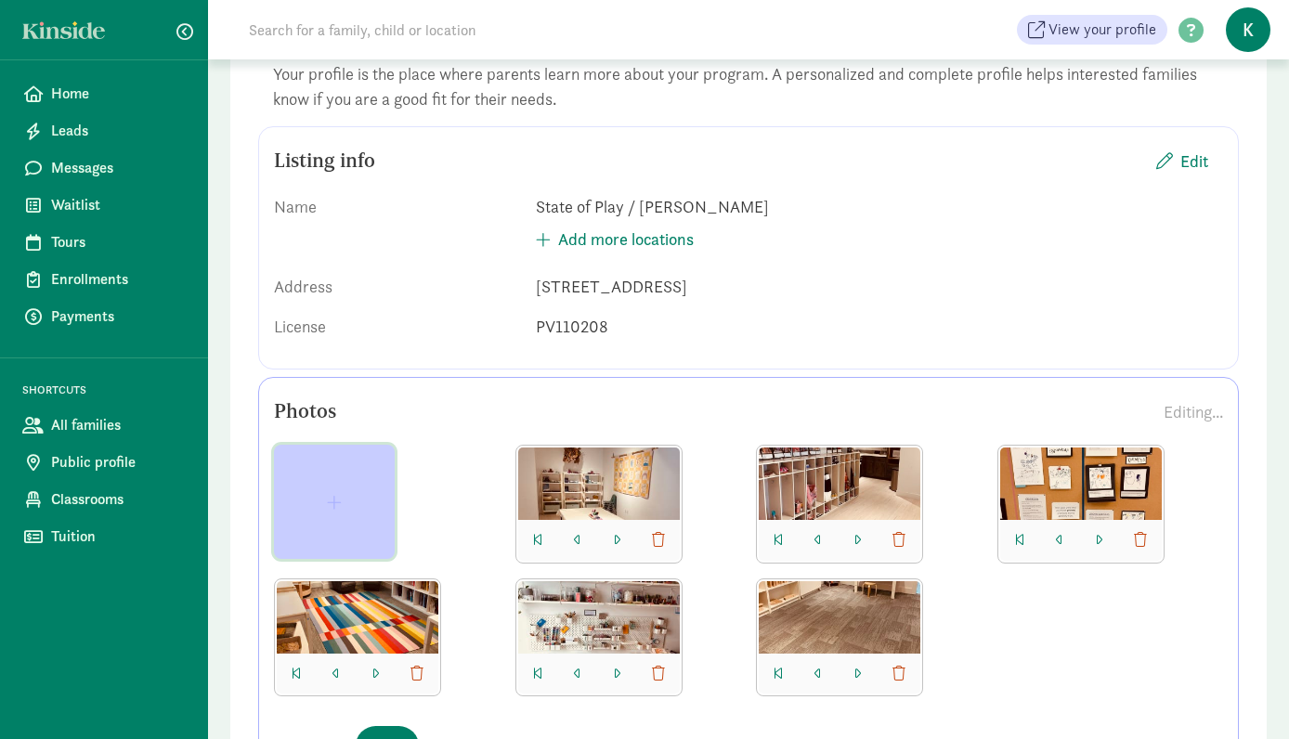
click at [328, 507] on span "button" at bounding box center [334, 502] width 15 height 17
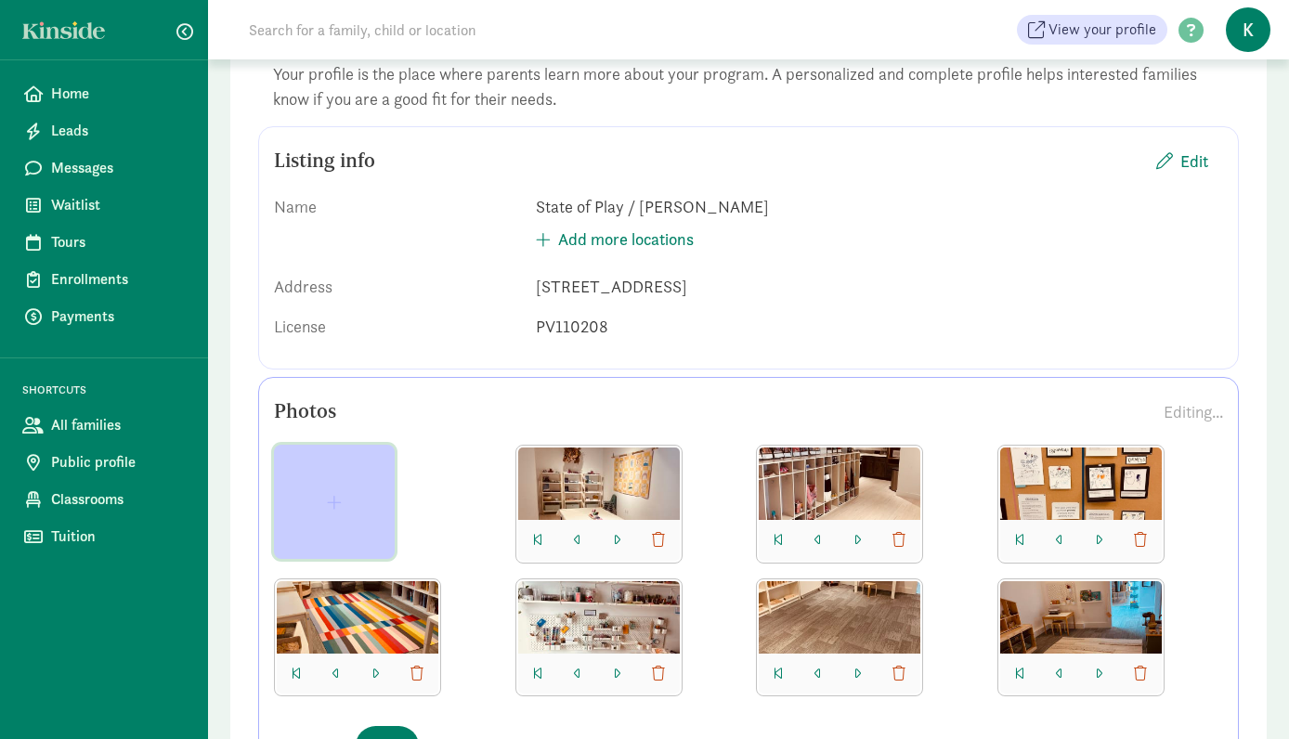
click at [305, 492] on button "button" at bounding box center [334, 502] width 121 height 114
click at [330, 509] on span "button" at bounding box center [334, 502] width 15 height 17
click at [364, 490] on button "button" at bounding box center [334, 502] width 121 height 114
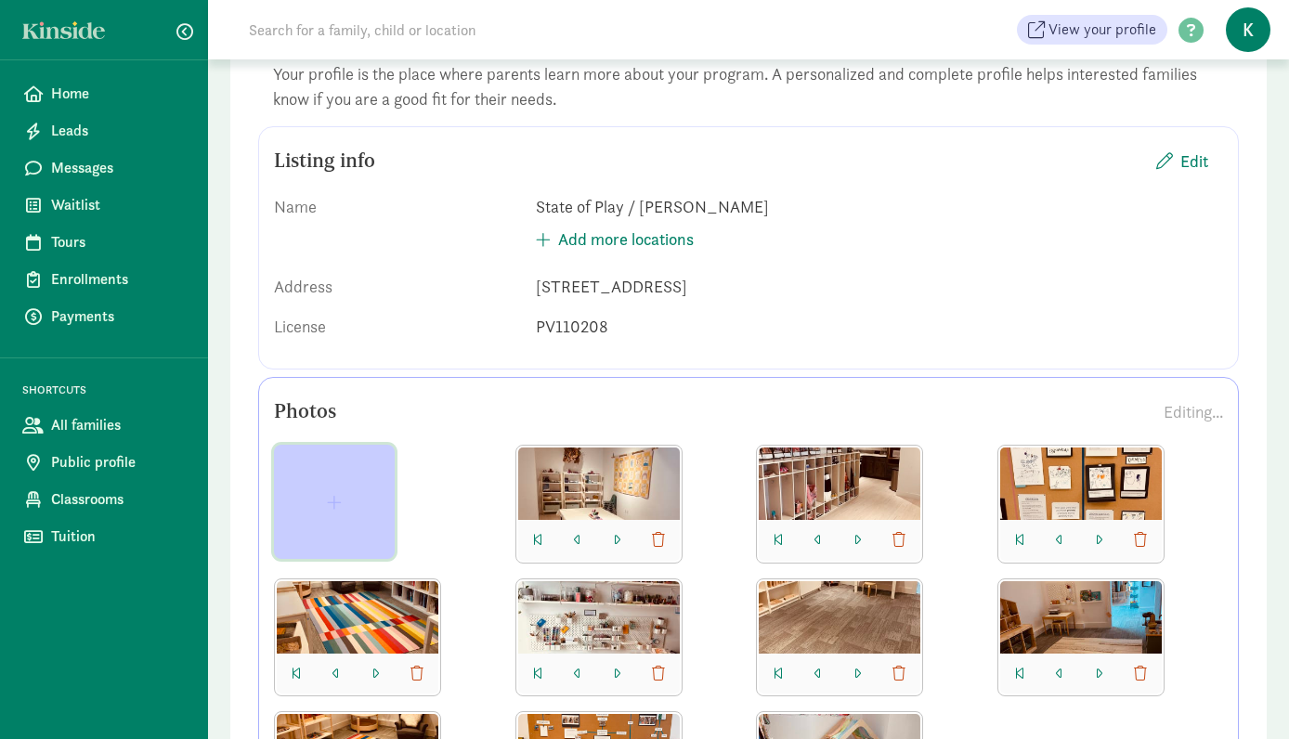
click at [348, 498] on span "button" at bounding box center [334, 502] width 91 height 17
click at [368, 488] on button "button" at bounding box center [334, 502] width 121 height 114
click at [340, 491] on button "button" at bounding box center [334, 502] width 121 height 114
click at [354, 479] on button "button" at bounding box center [334, 502] width 121 height 114
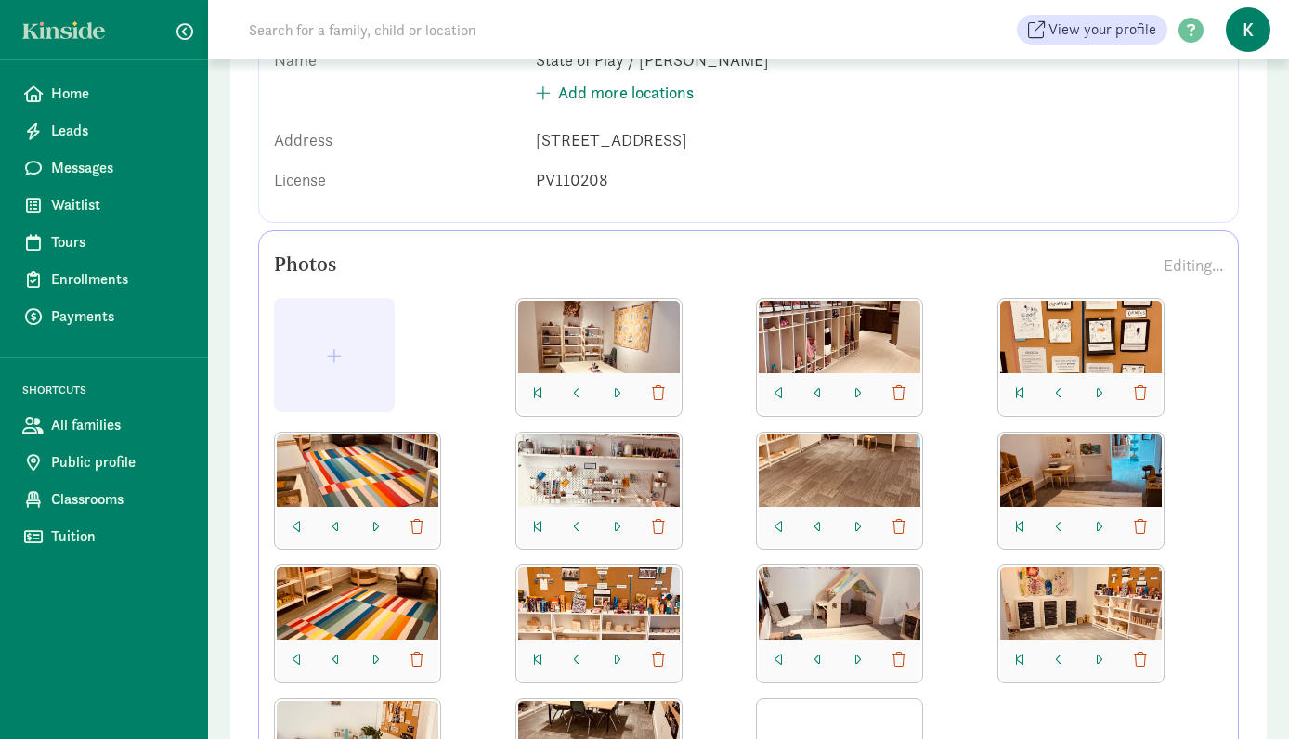
scroll to position [280, 0]
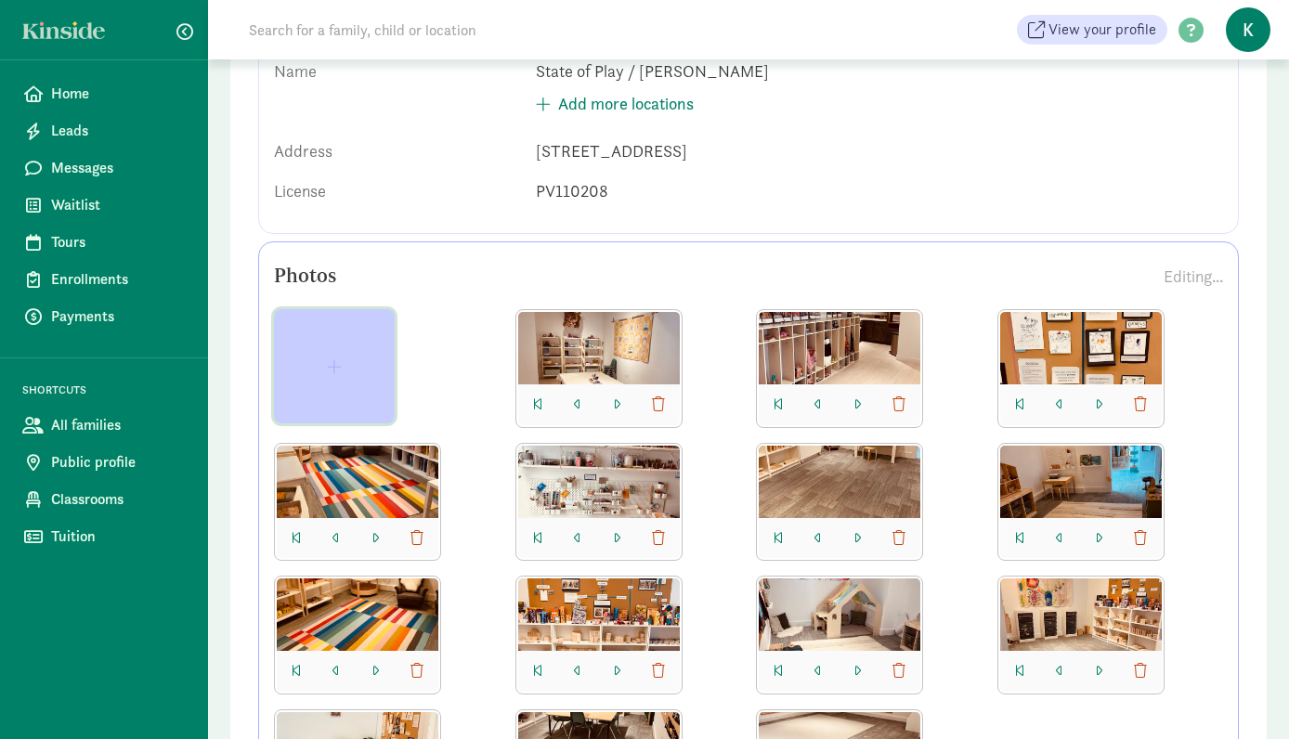
click at [346, 345] on button "button" at bounding box center [334, 366] width 121 height 114
click at [345, 356] on button "button" at bounding box center [334, 366] width 121 height 114
click at [332, 347] on button "button" at bounding box center [334, 366] width 121 height 114
click at [347, 358] on span "button" at bounding box center [334, 366] width 91 height 17
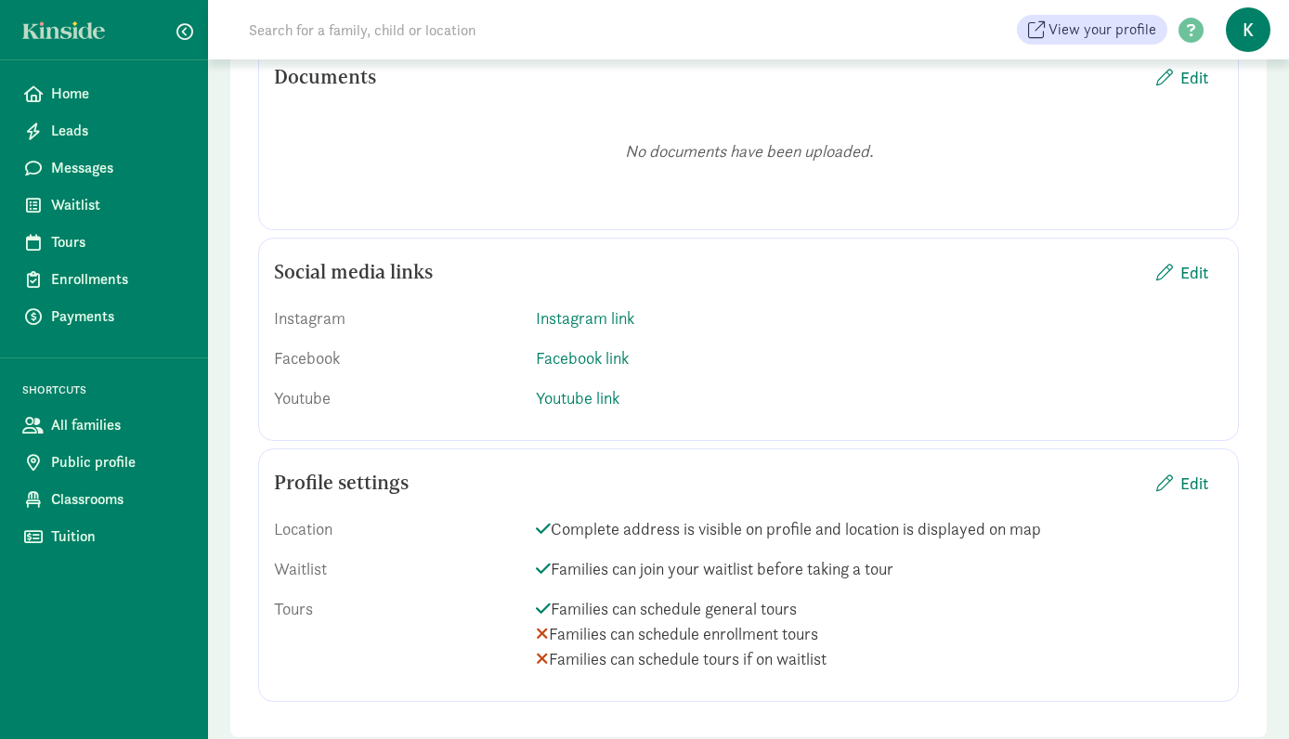
scroll to position [3470, 0]
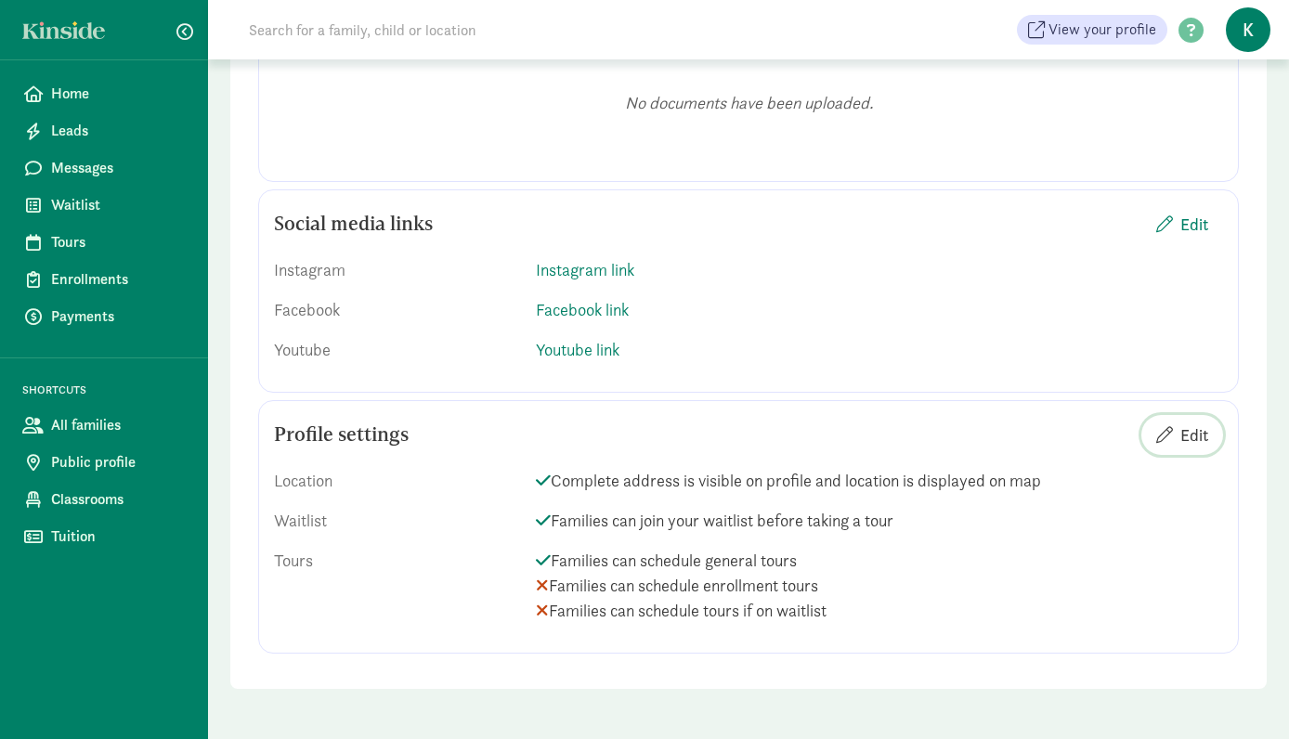
click at [1177, 438] on span "Edit" at bounding box center [1182, 434] width 52 height 25
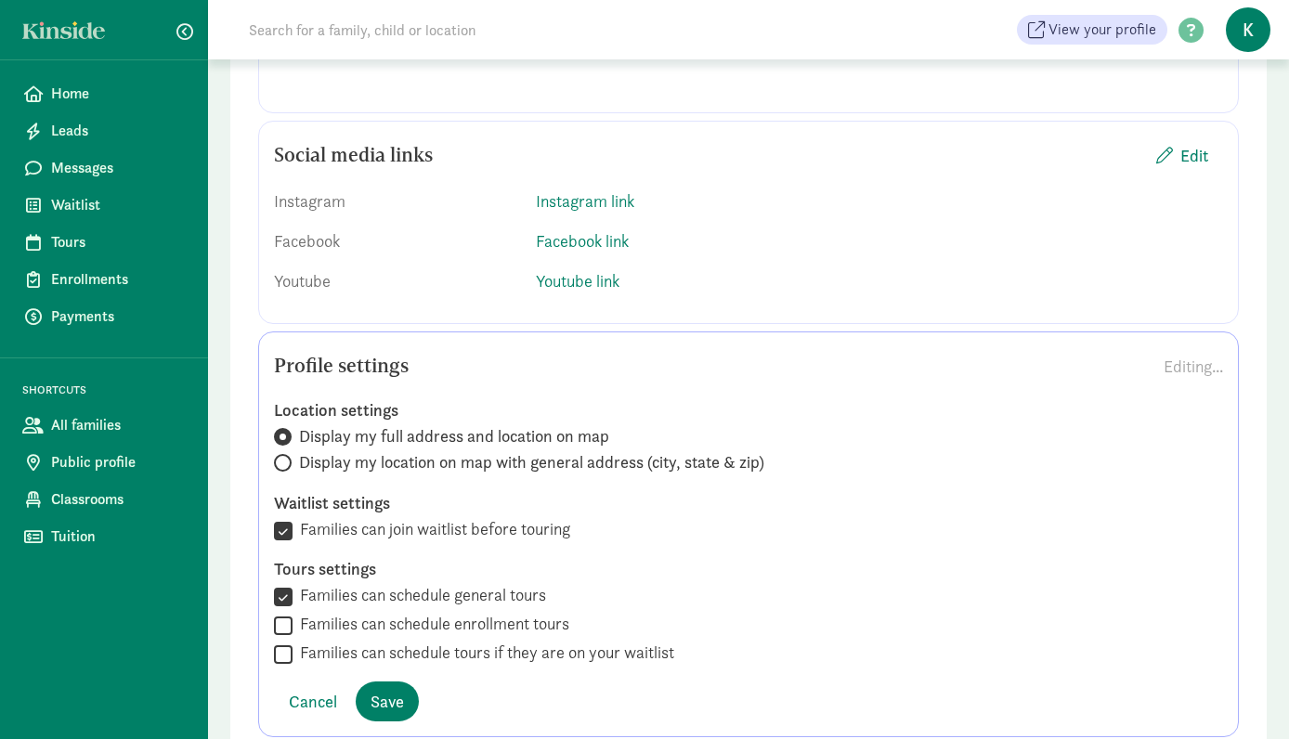
scroll to position [3622, 0]
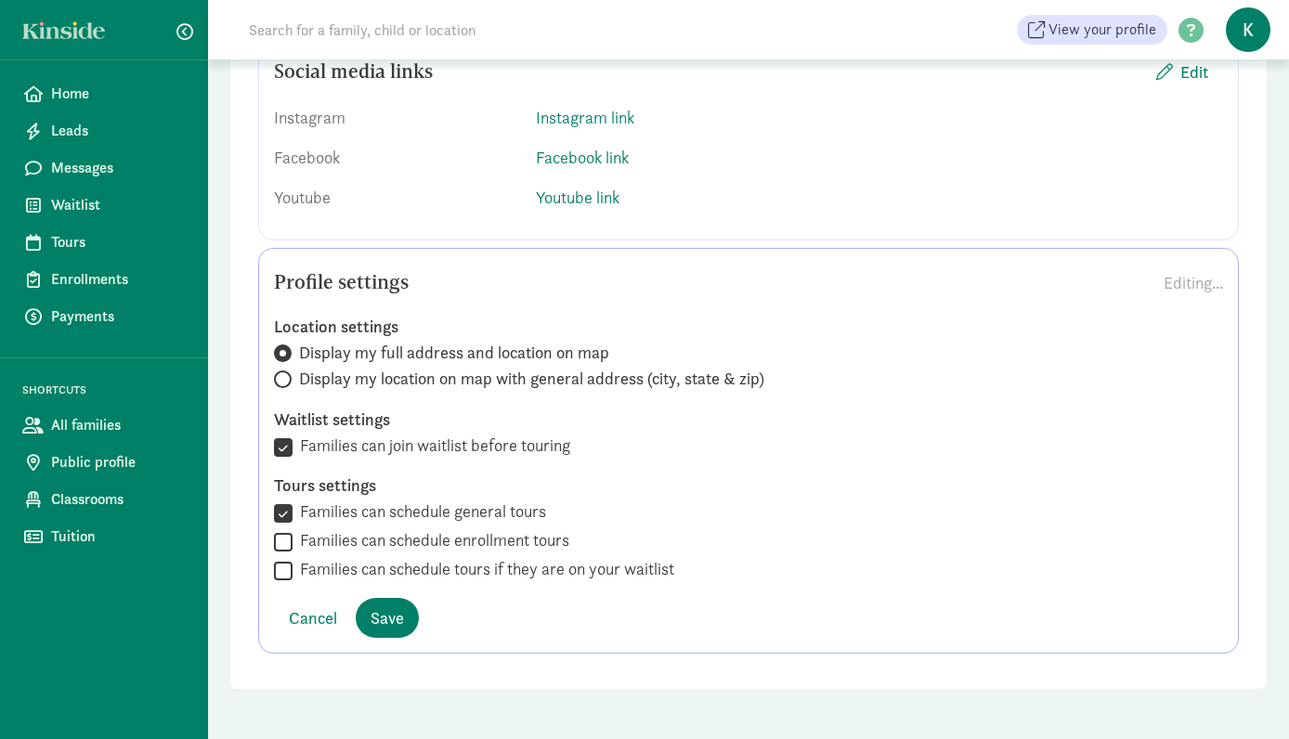
click at [280, 538] on input "Families can schedule enrollment tours" at bounding box center [283, 541] width 19 height 25
checkbox input "true"
click at [282, 573] on input "Families can schedule tours if they are on your waitlist" at bounding box center [283, 570] width 19 height 25
checkbox input "true"
click at [404, 620] on button "Save" at bounding box center [387, 618] width 63 height 40
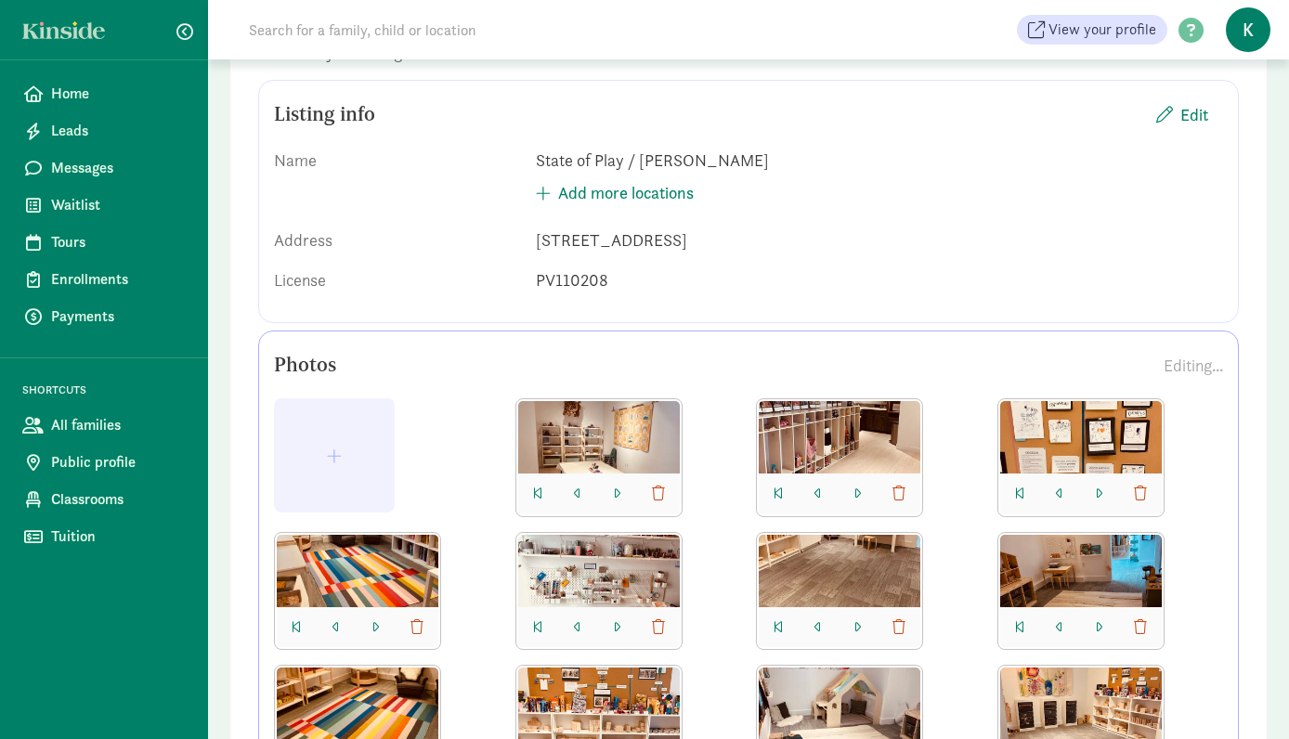
scroll to position [0, 0]
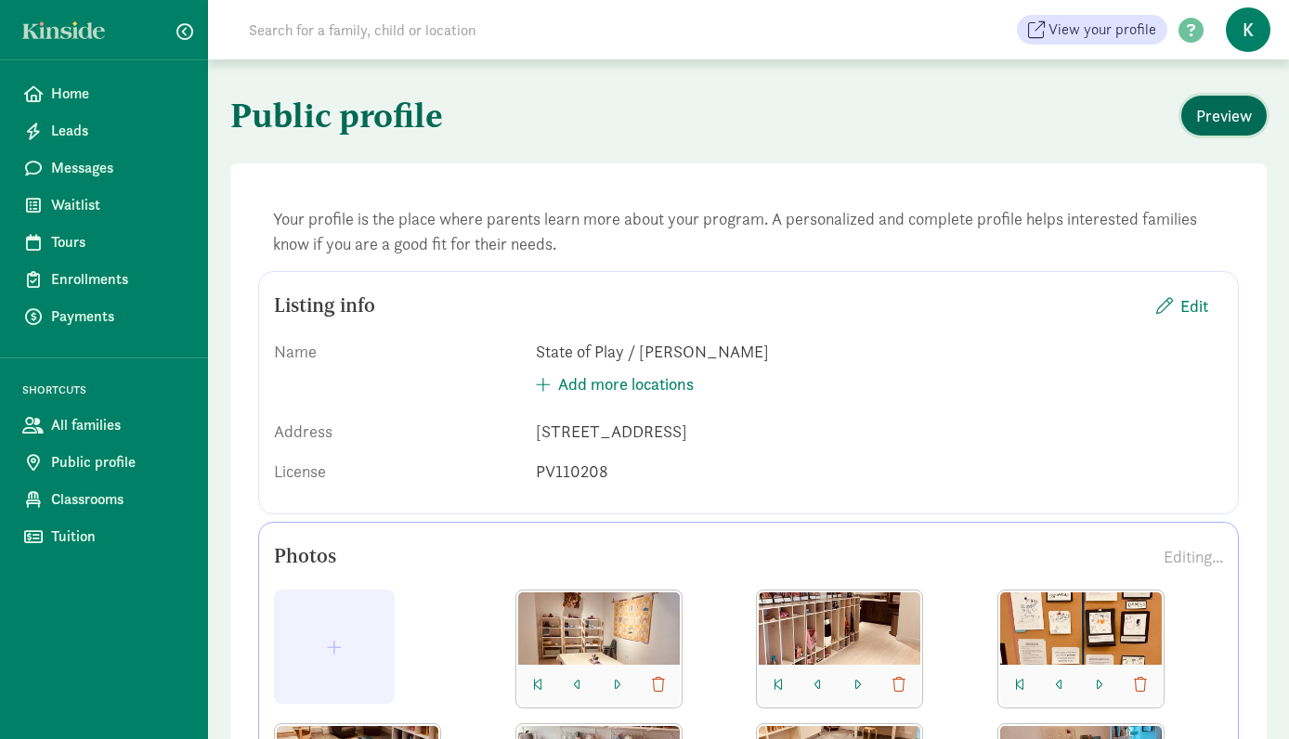
click at [1227, 121] on span "Preview" at bounding box center [1224, 115] width 56 height 25
click at [1203, 293] on span "Edit" at bounding box center [1194, 305] width 28 height 25
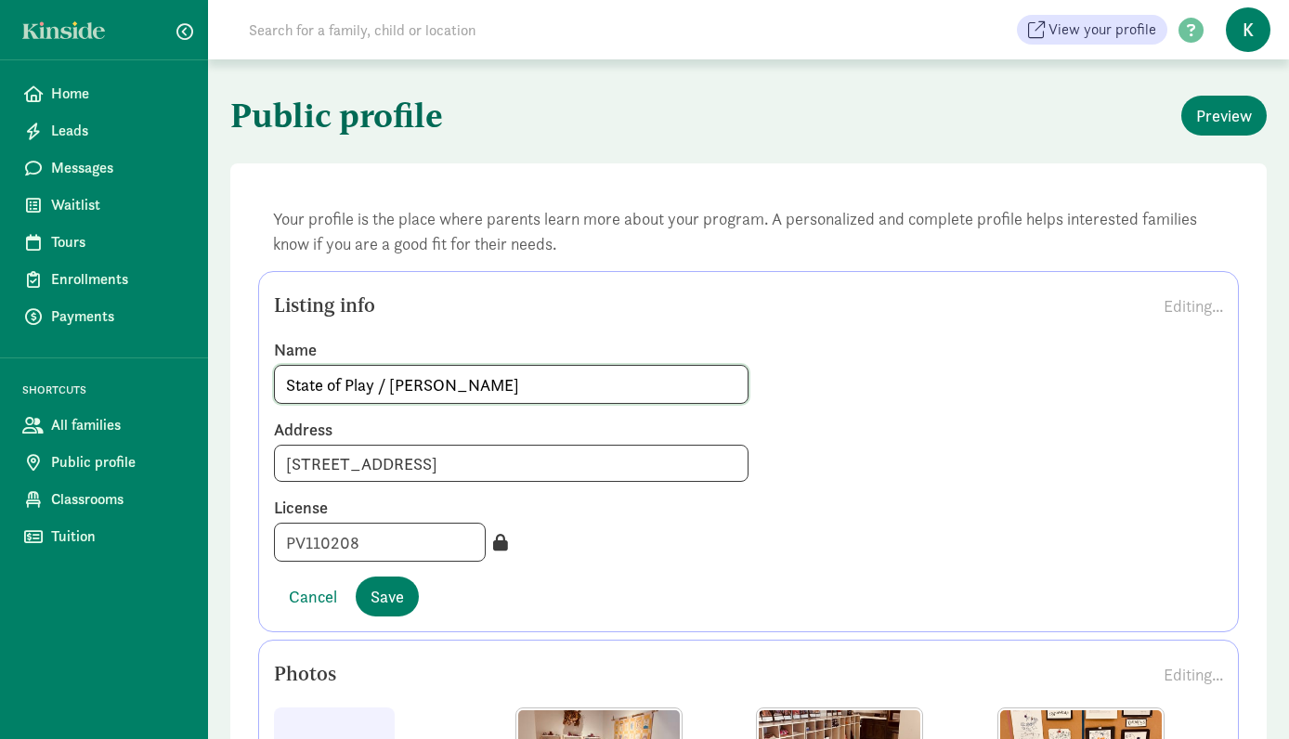
drag, startPoint x: 474, startPoint y: 392, endPoint x: 377, endPoint y: 393, distance: 96.6
click at [377, 393] on input "State of Play / Katie Dolen" at bounding box center [511, 384] width 473 height 37
type input "State of Play School"
click at [384, 603] on span "Save" at bounding box center [386, 596] width 33 height 25
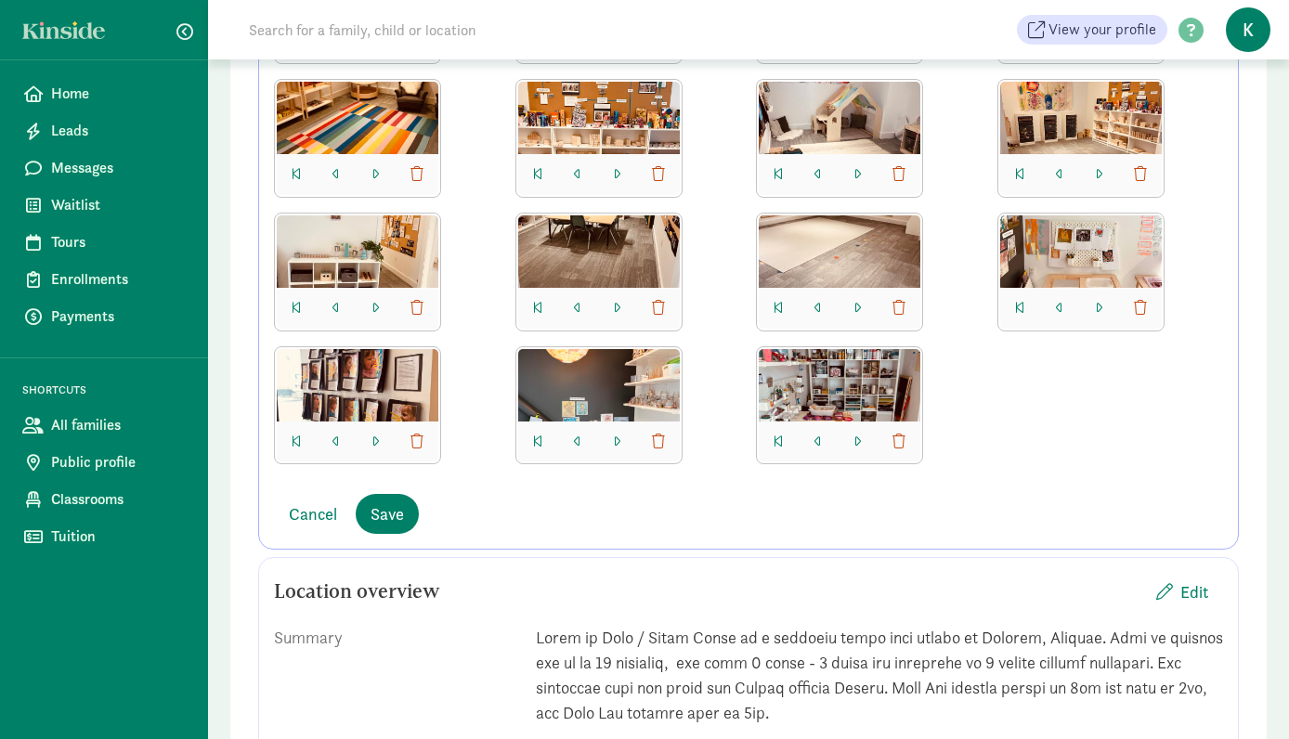
scroll to position [869, 0]
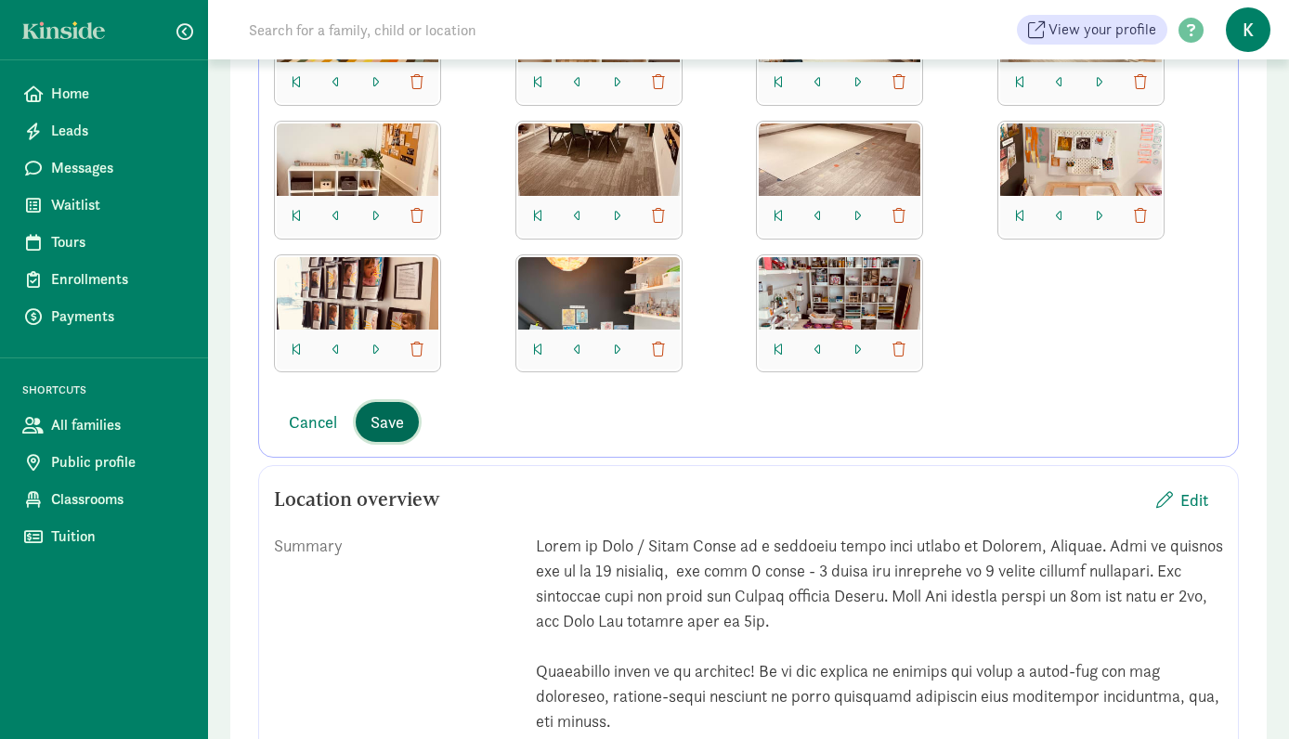
click at [396, 422] on span "Save" at bounding box center [386, 421] width 33 height 25
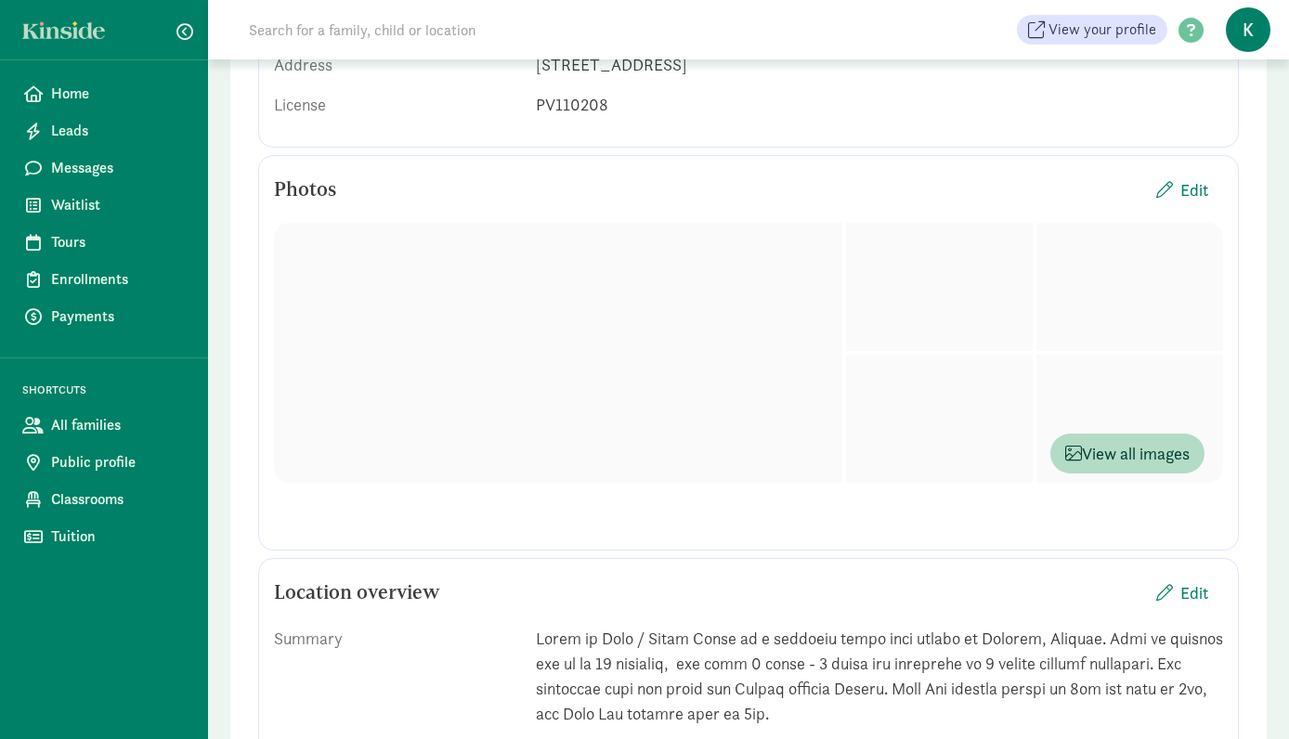
scroll to position [0, 0]
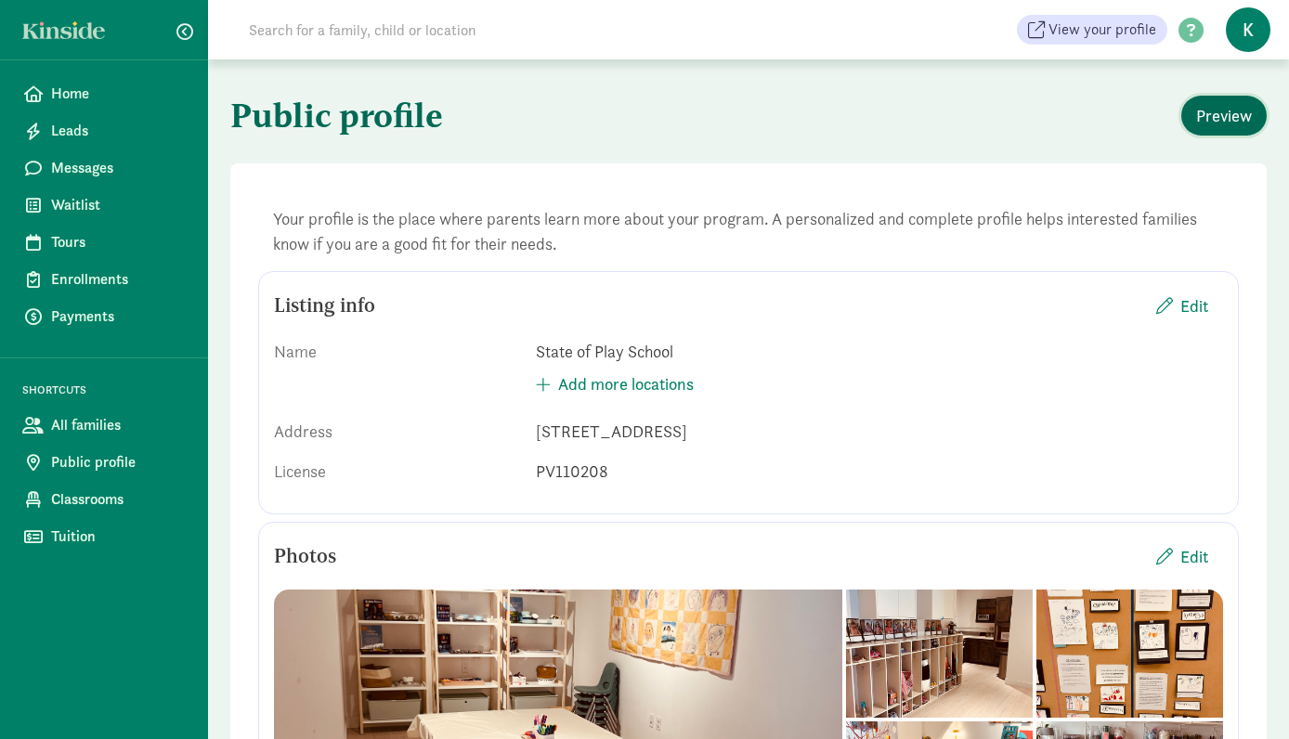
click at [1210, 122] on span "Preview" at bounding box center [1224, 115] width 56 height 25
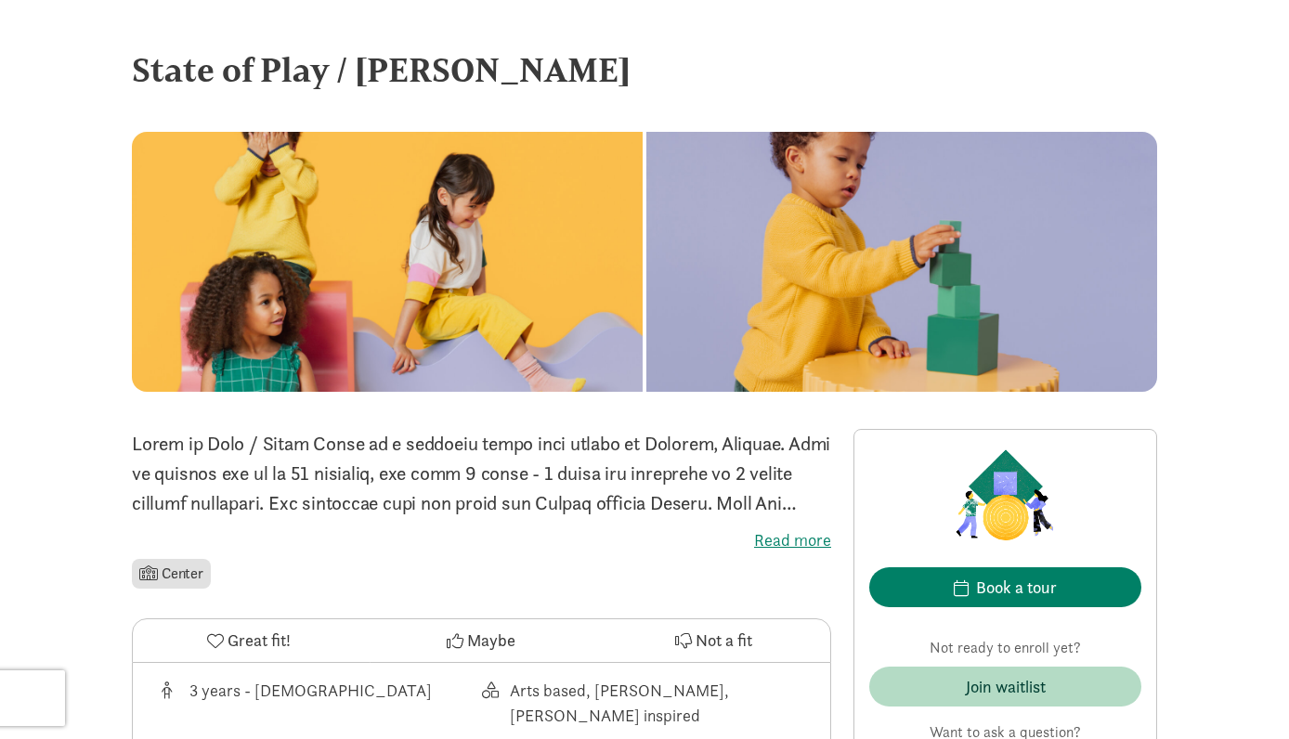
click at [799, 537] on label "Read more" at bounding box center [481, 540] width 699 height 22
click at [0, 0] on input "Read more" at bounding box center [0, 0] width 0 height 0
